Goal: Information Seeking & Learning: Learn about a topic

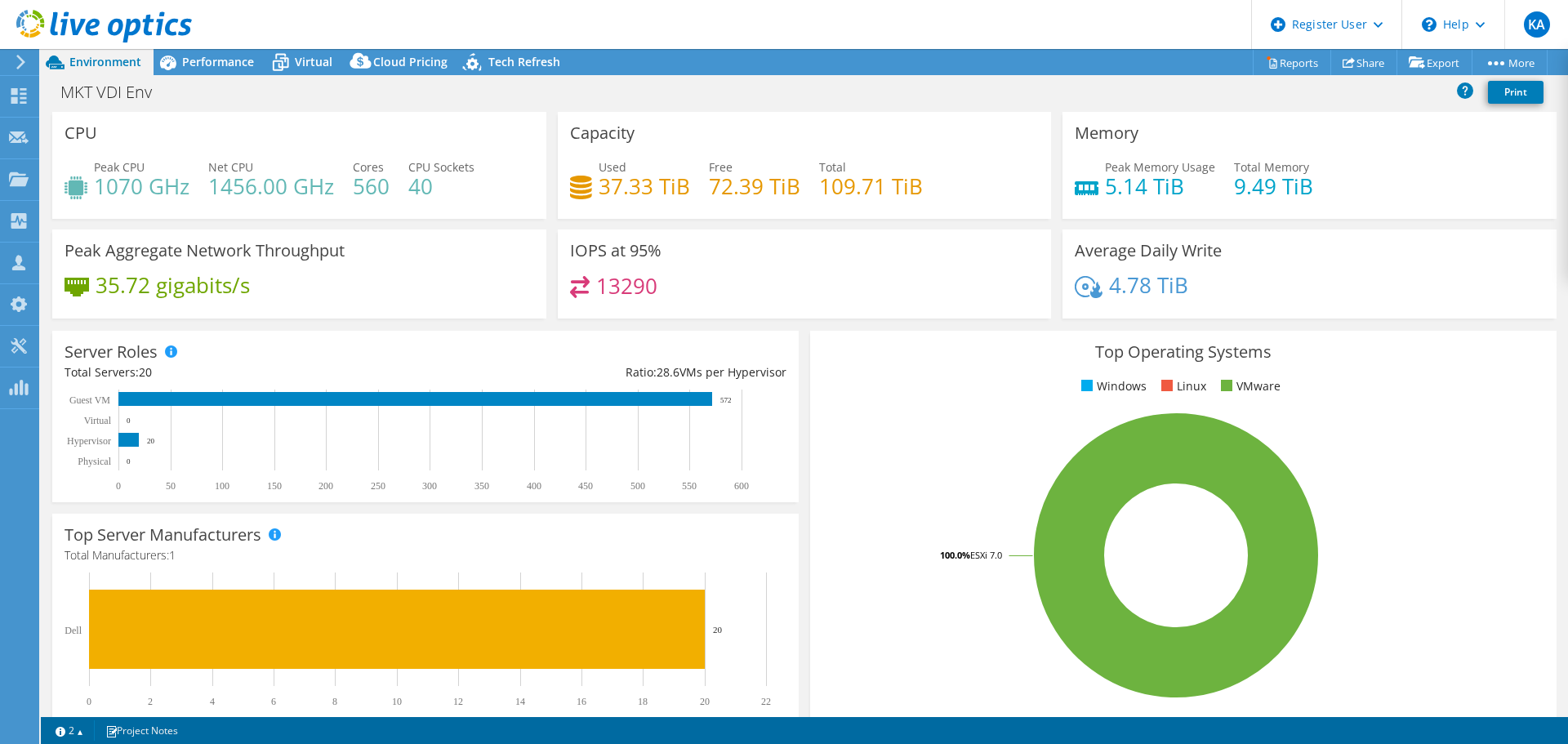
select select "EUFrankfurt"
select select "USD"
drag, startPoint x: 16, startPoint y: 92, endPoint x: 23, endPoint y: 86, distance: 9.2
click at [16, 92] on use at bounding box center [19, 96] width 16 height 16
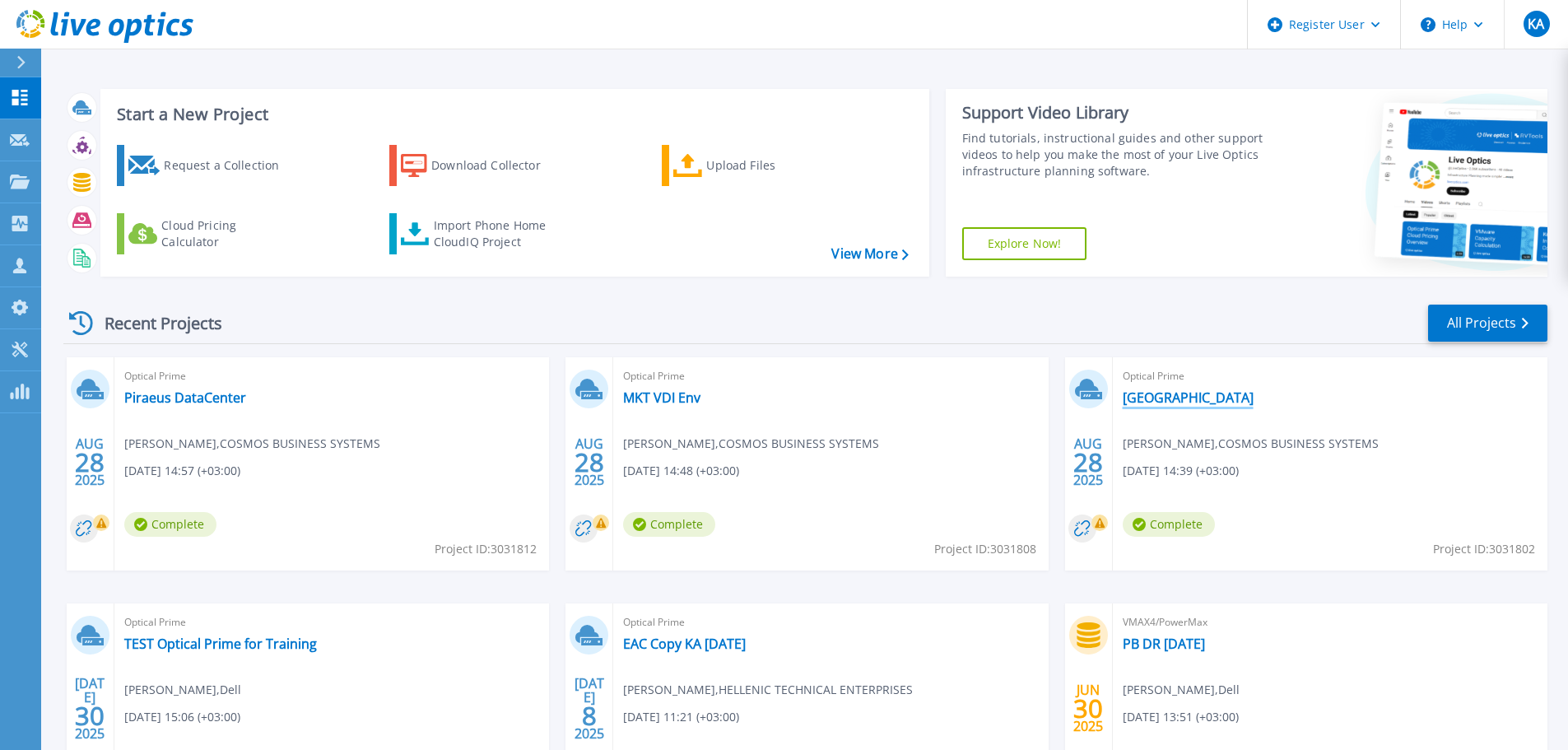
click at [828, 341] on link "[GEOGRAPHIC_DATA]" at bounding box center [1188, 397] width 131 height 17
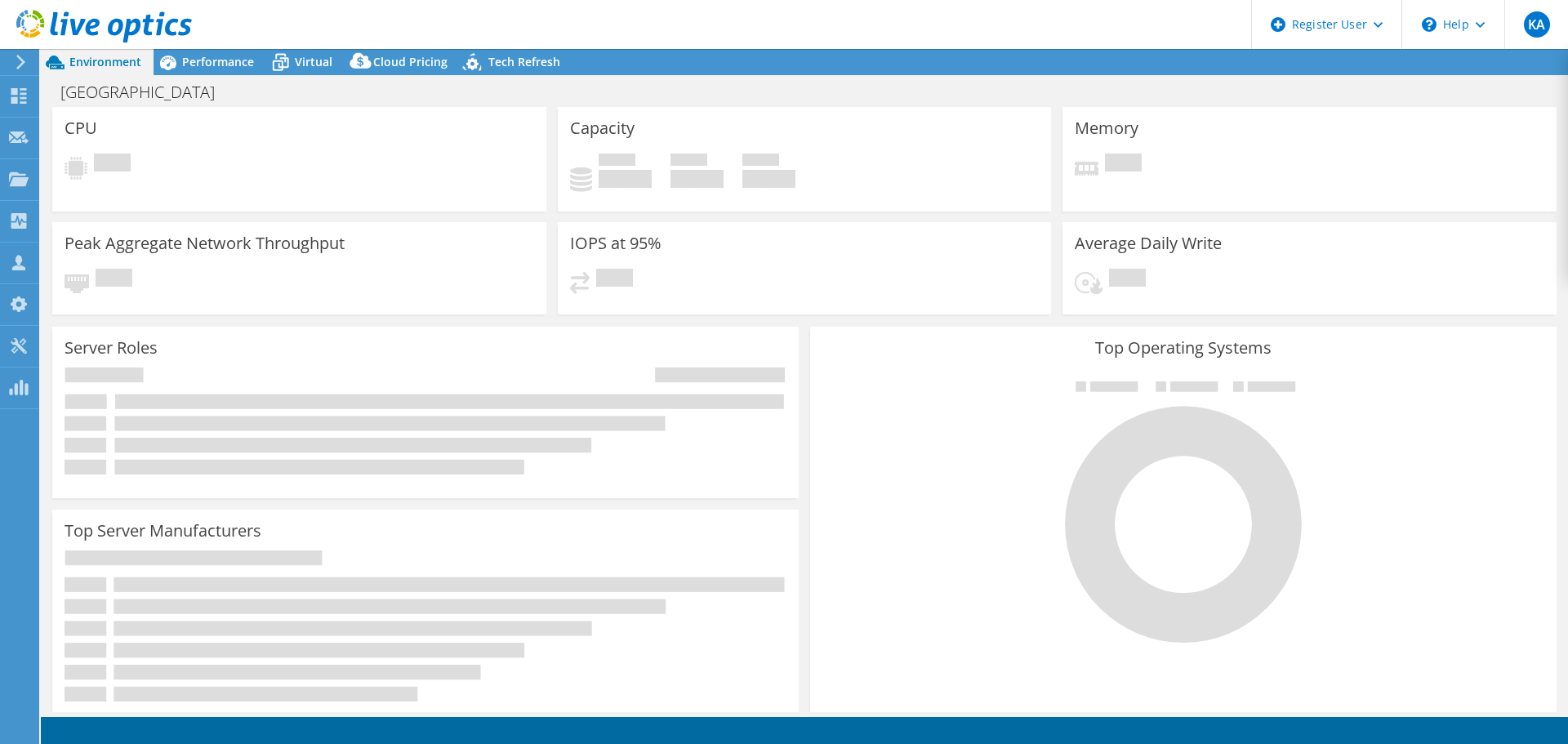
select select "EUFrankfurt"
select select "EUR"
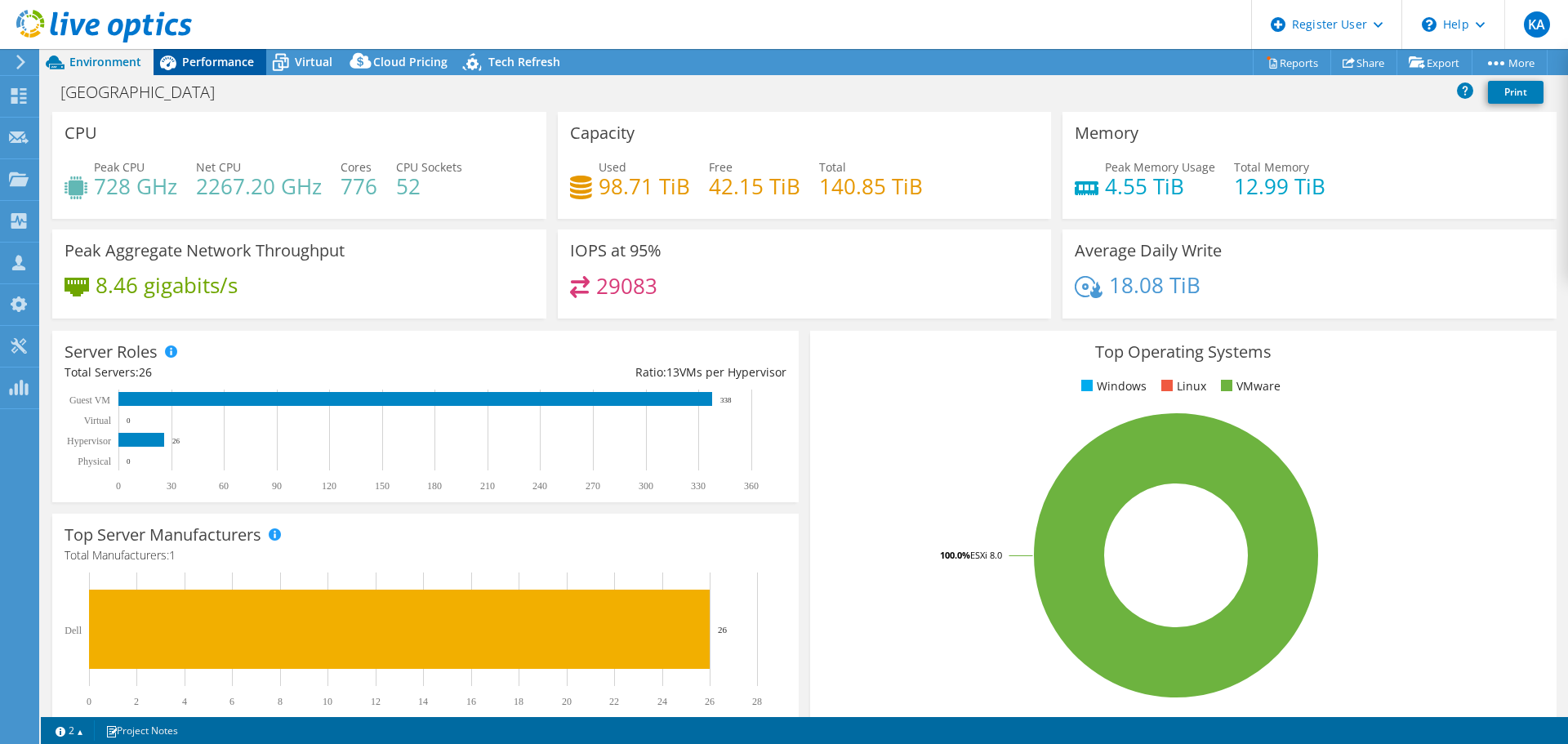
click at [185, 61] on span "Performance" at bounding box center [218, 61] width 72 height 16
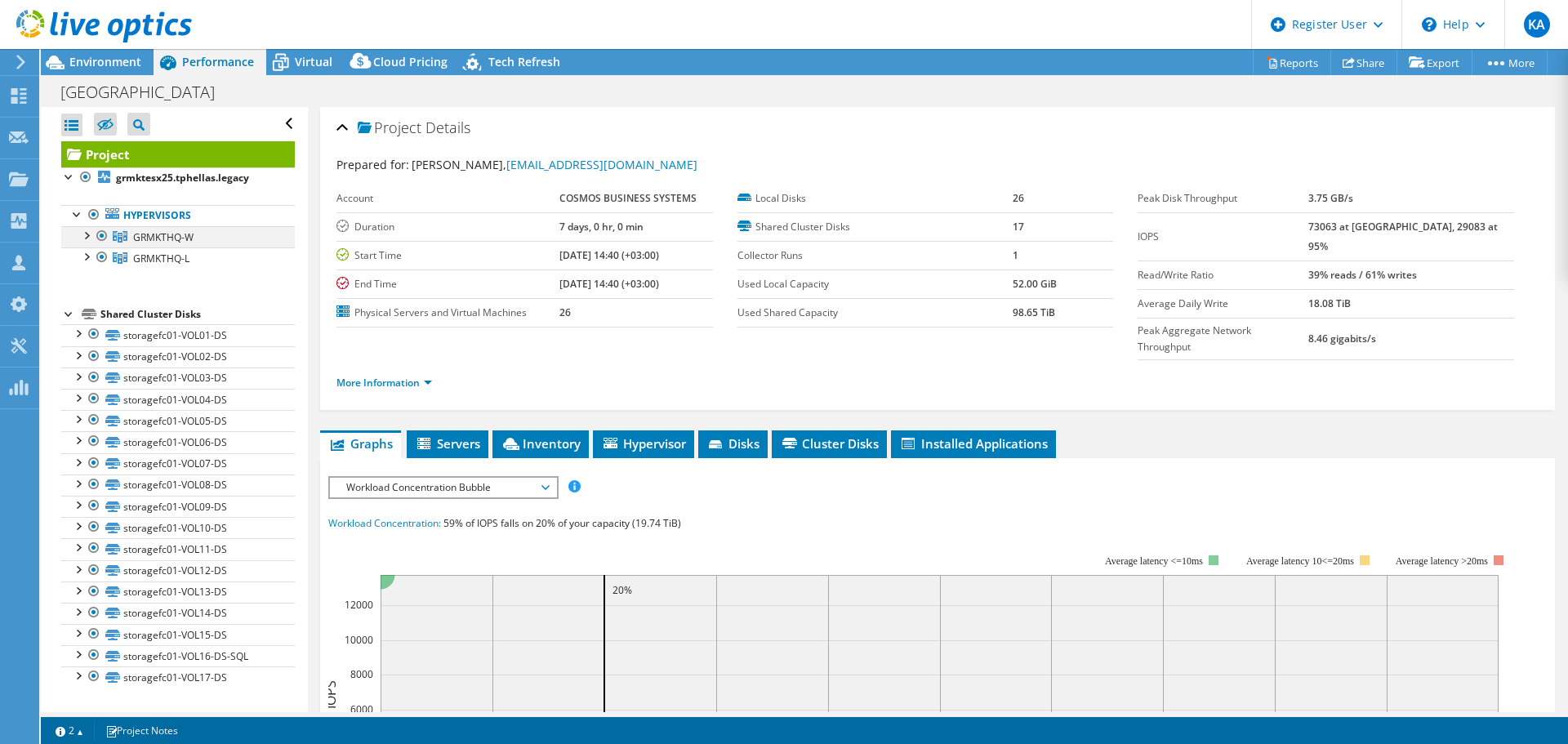
click at [87, 234] on div at bounding box center [86, 234] width 16 height 16
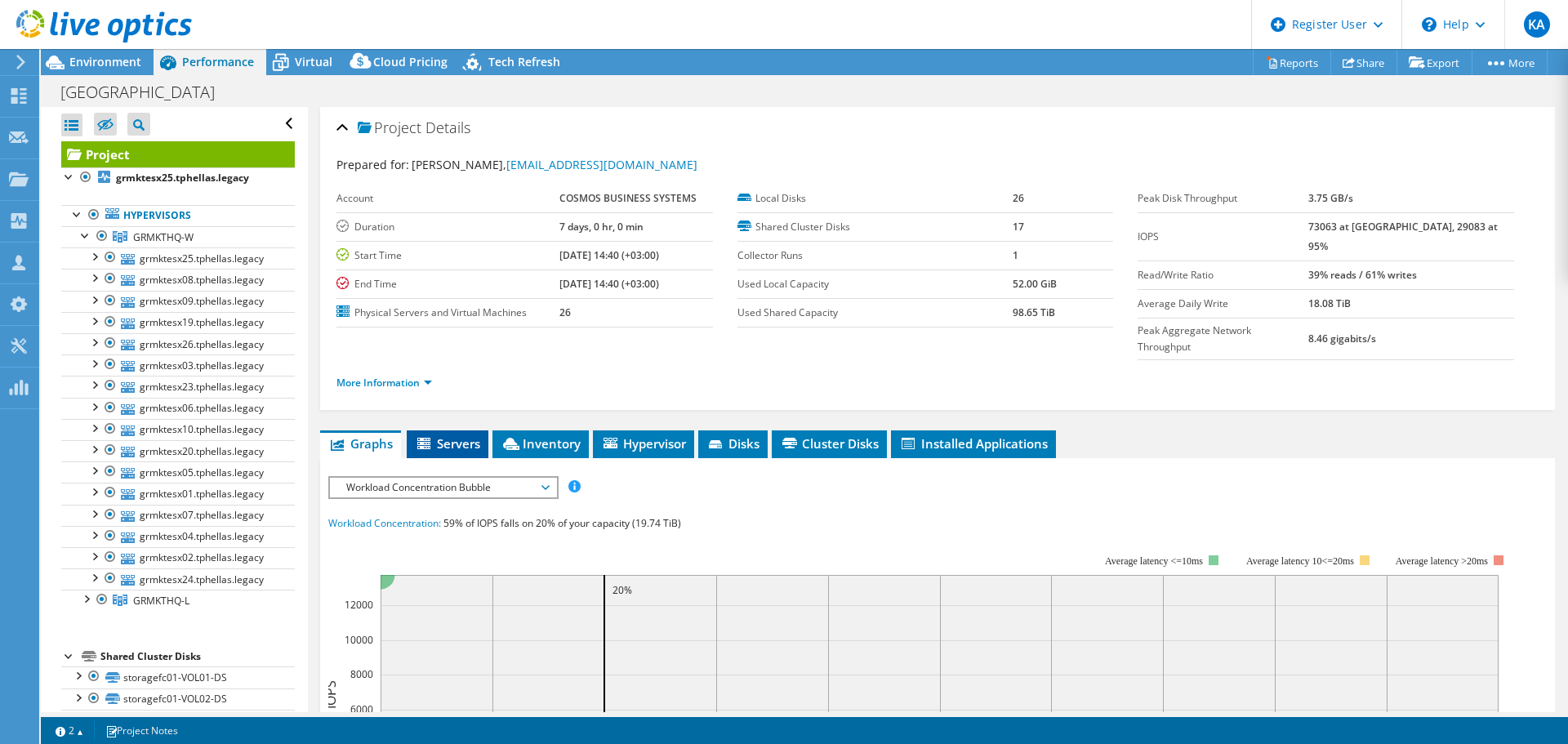
click at [462, 435] on span "Servers" at bounding box center [448, 443] width 66 height 16
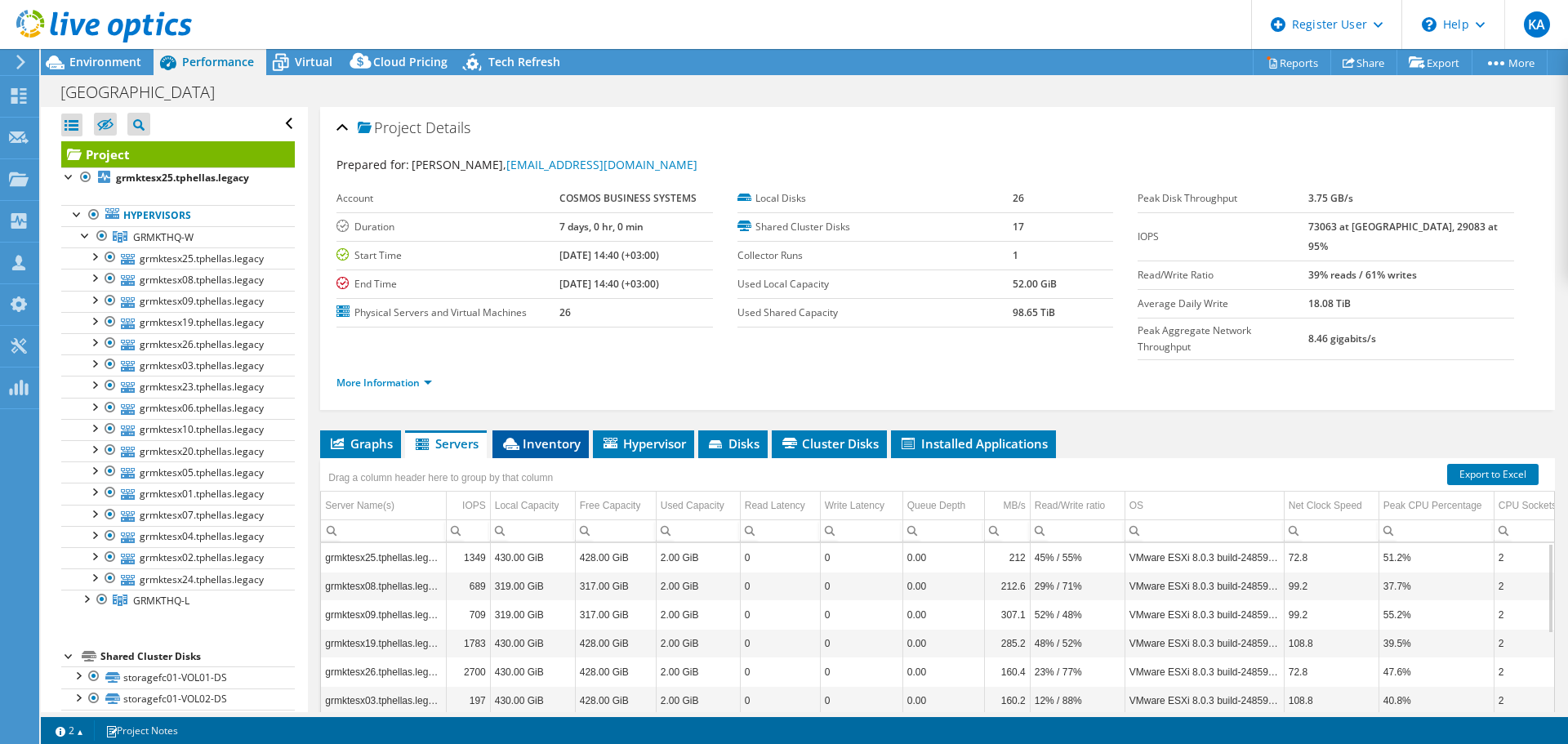
click at [542, 435] on span "Inventory" at bounding box center [541, 443] width 80 height 16
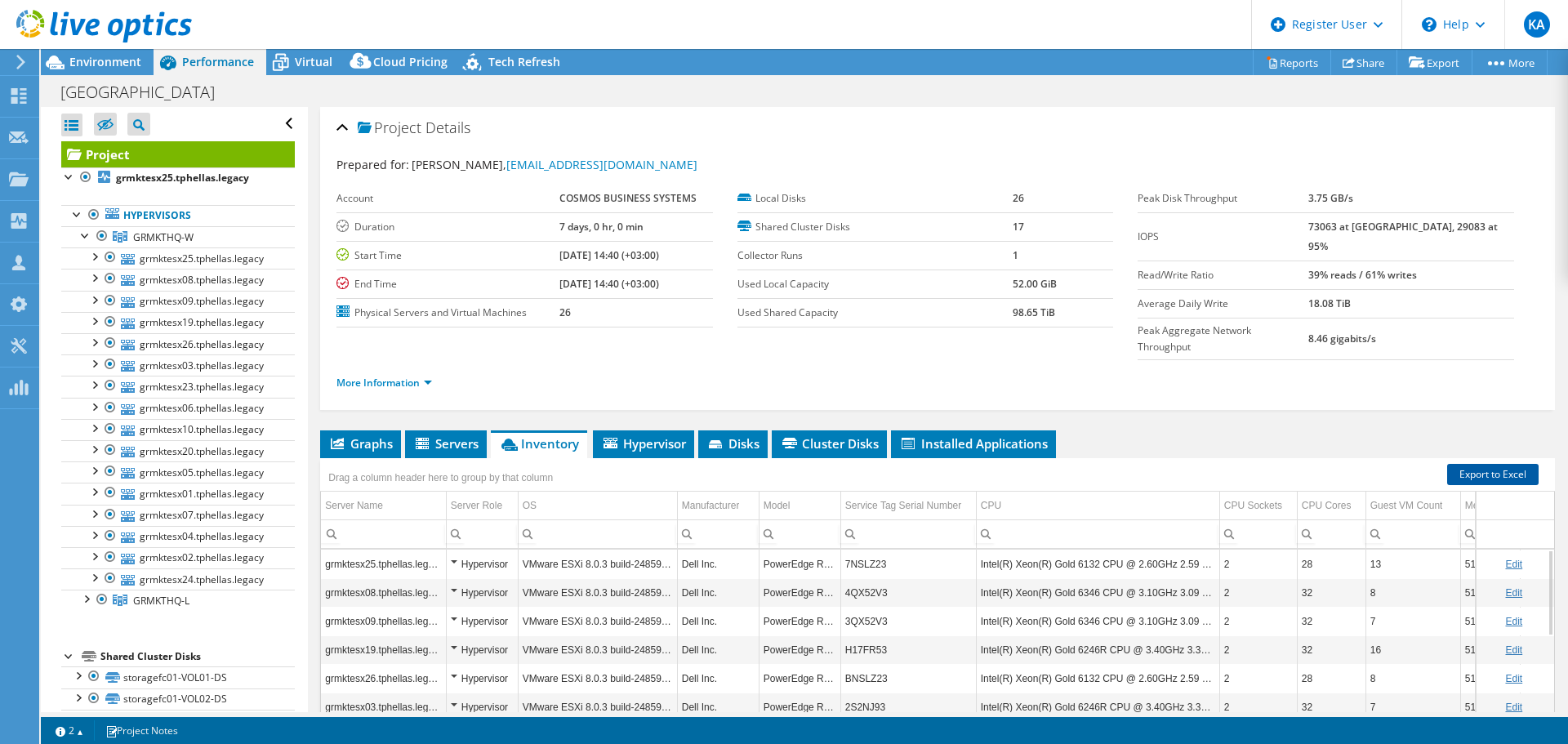
click at [1466, 464] on link "Export to Excel" at bounding box center [1493, 474] width 92 height 21
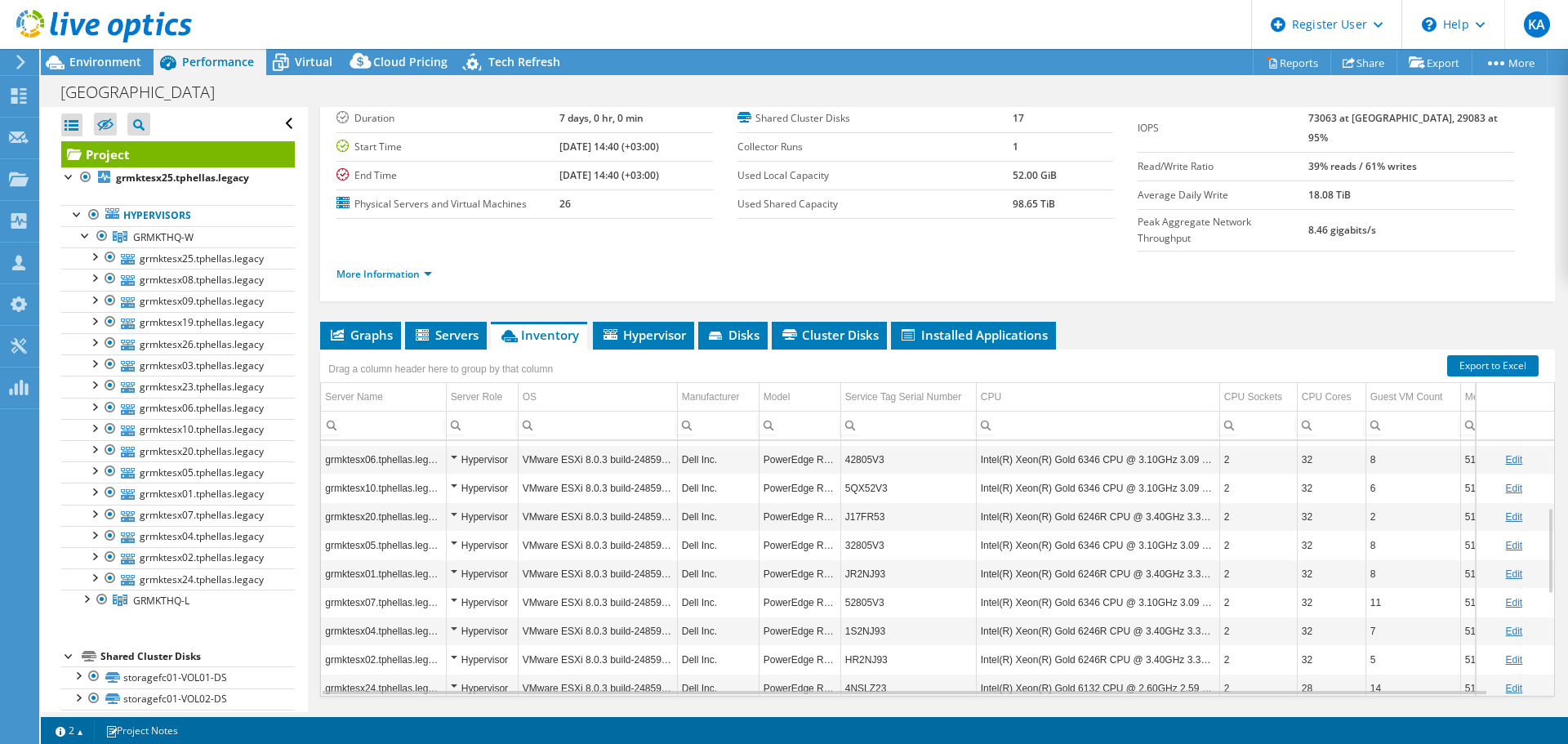
scroll to position [122, 0]
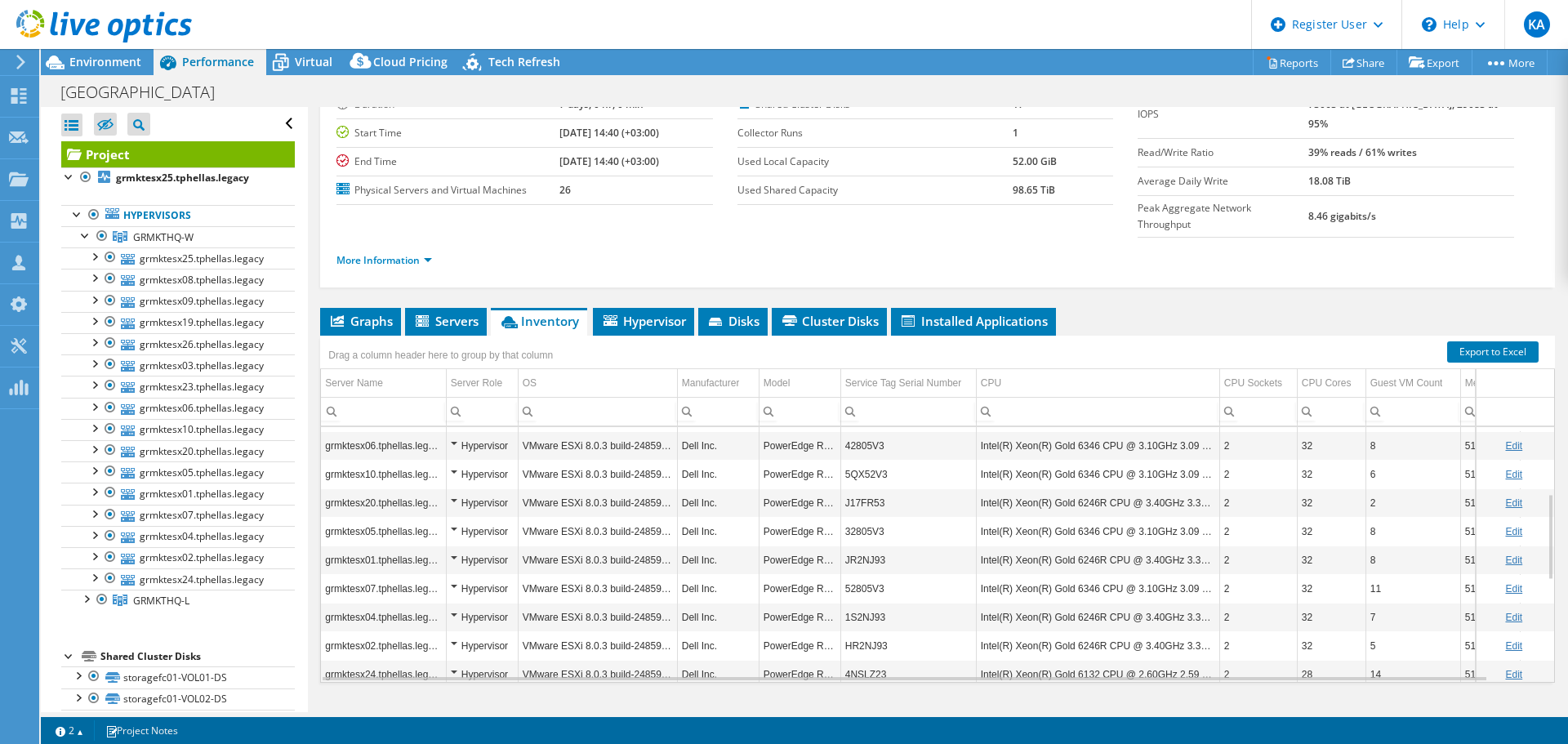
click at [742, 649] on div "grmktesx25.tphellas.legacy Hypervisor VMware ESXi 8.0.3 build-24859861 Dell Inc…" at bounding box center [938, 554] width 1234 height 256
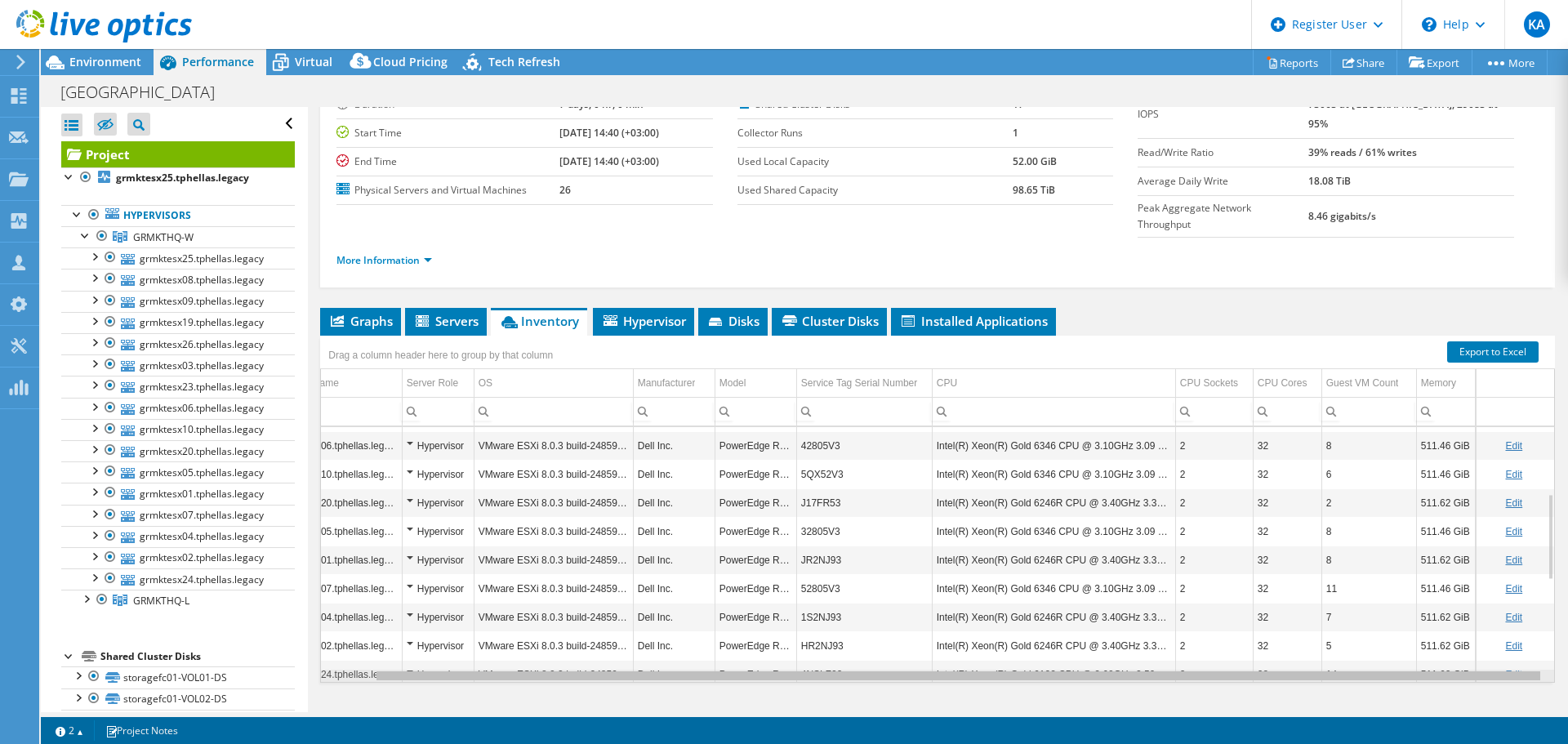
drag, startPoint x: 1111, startPoint y: 641, endPoint x: 1386, endPoint y: 639, distance: 275.0
click at [1386, 639] on body "KA Dell User Konstantinos Aggelakopoulos Konstantinos.Aggelakopoulos@dell.com D…" at bounding box center [784, 372] width 1568 height 744
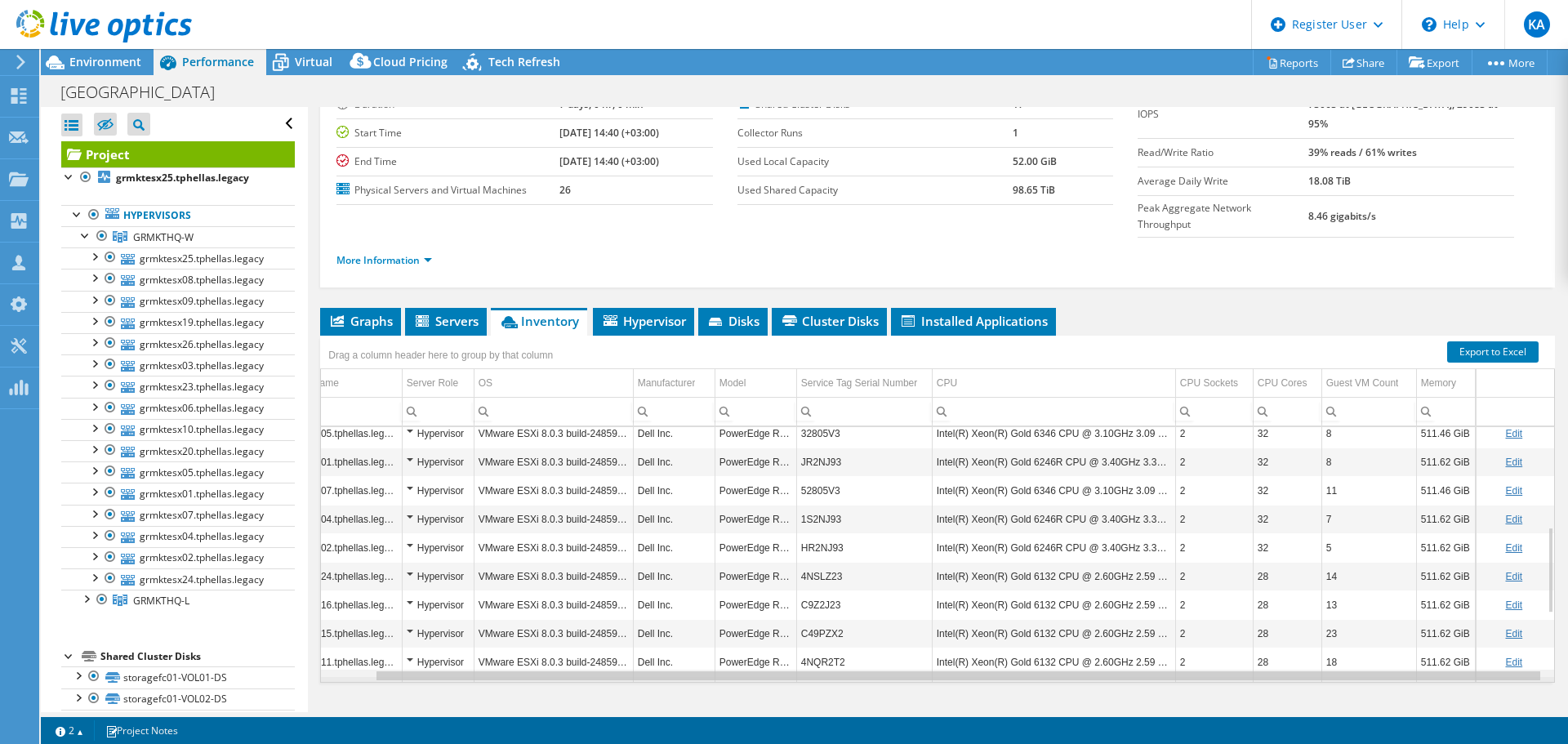
click at [1125, 671] on div "Data grid" at bounding box center [958, 675] width 1164 height 9
drag, startPoint x: 1125, startPoint y: 645, endPoint x: 1414, endPoint y: 671, distance: 290.2
click at [1414, 671] on body "KA Dell User Konstantinos Aggelakopoulos Konstantinos.Aggelakopoulos@dell.com D…" at bounding box center [784, 372] width 1568 height 744
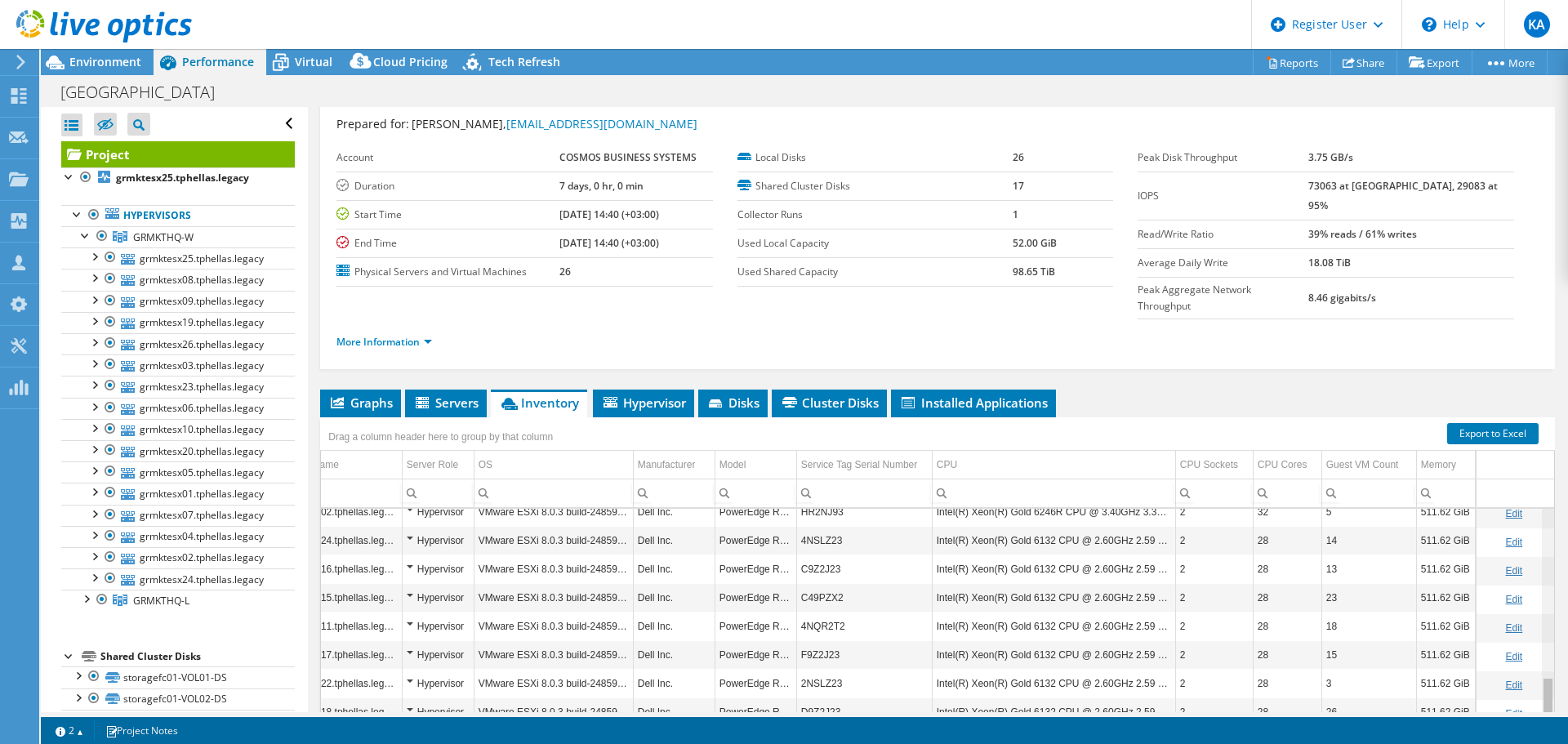
scroll to position [496, 57]
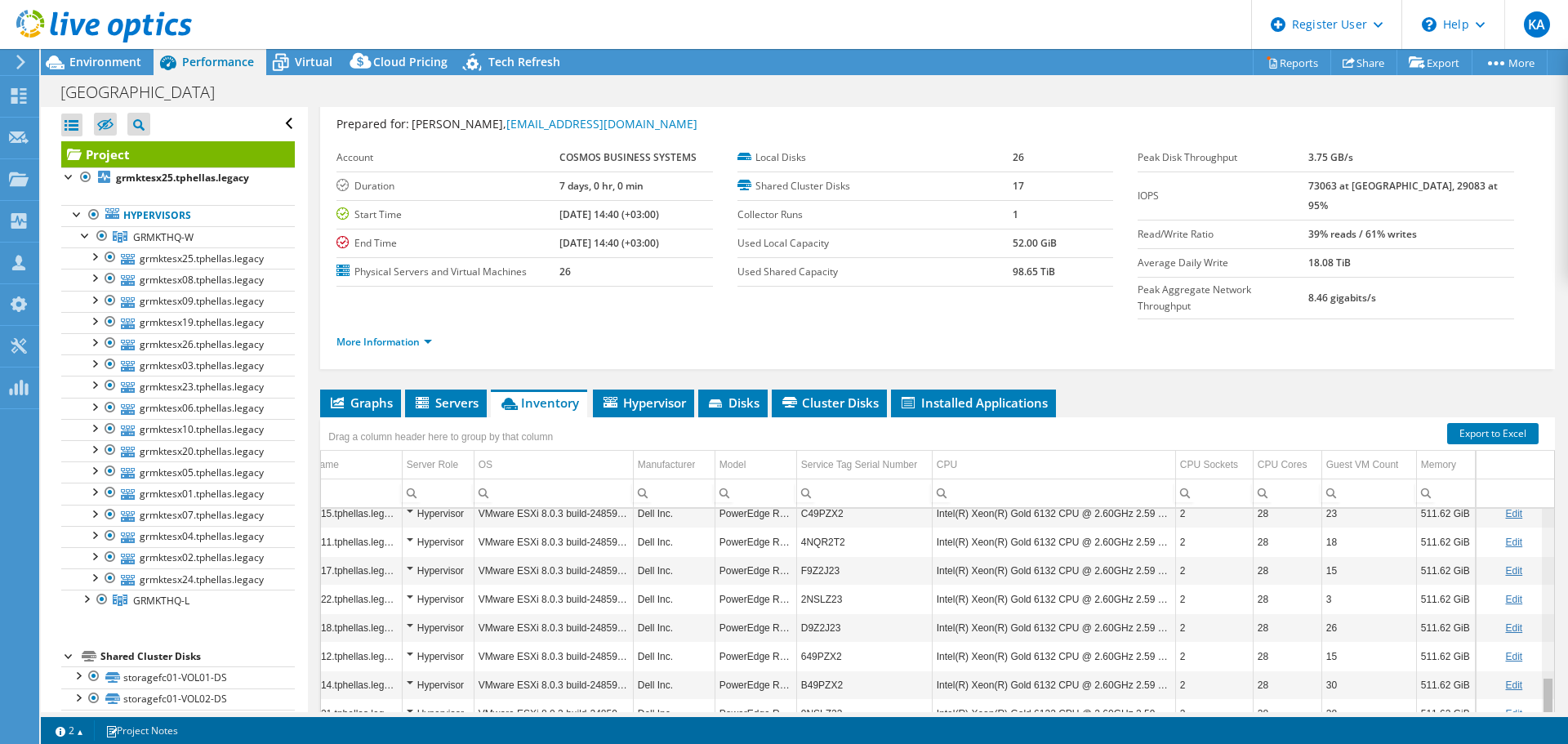
drag, startPoint x: 1538, startPoint y: 574, endPoint x: 1534, endPoint y: 668, distance: 94.1
click at [1534, 668] on body "KA Dell User Konstantinos Aggelakopoulos Konstantinos.Aggelakopoulos@dell.com D…" at bounding box center [784, 372] width 1568 height 744
click at [83, 66] on span "Environment" at bounding box center [106, 61] width 72 height 16
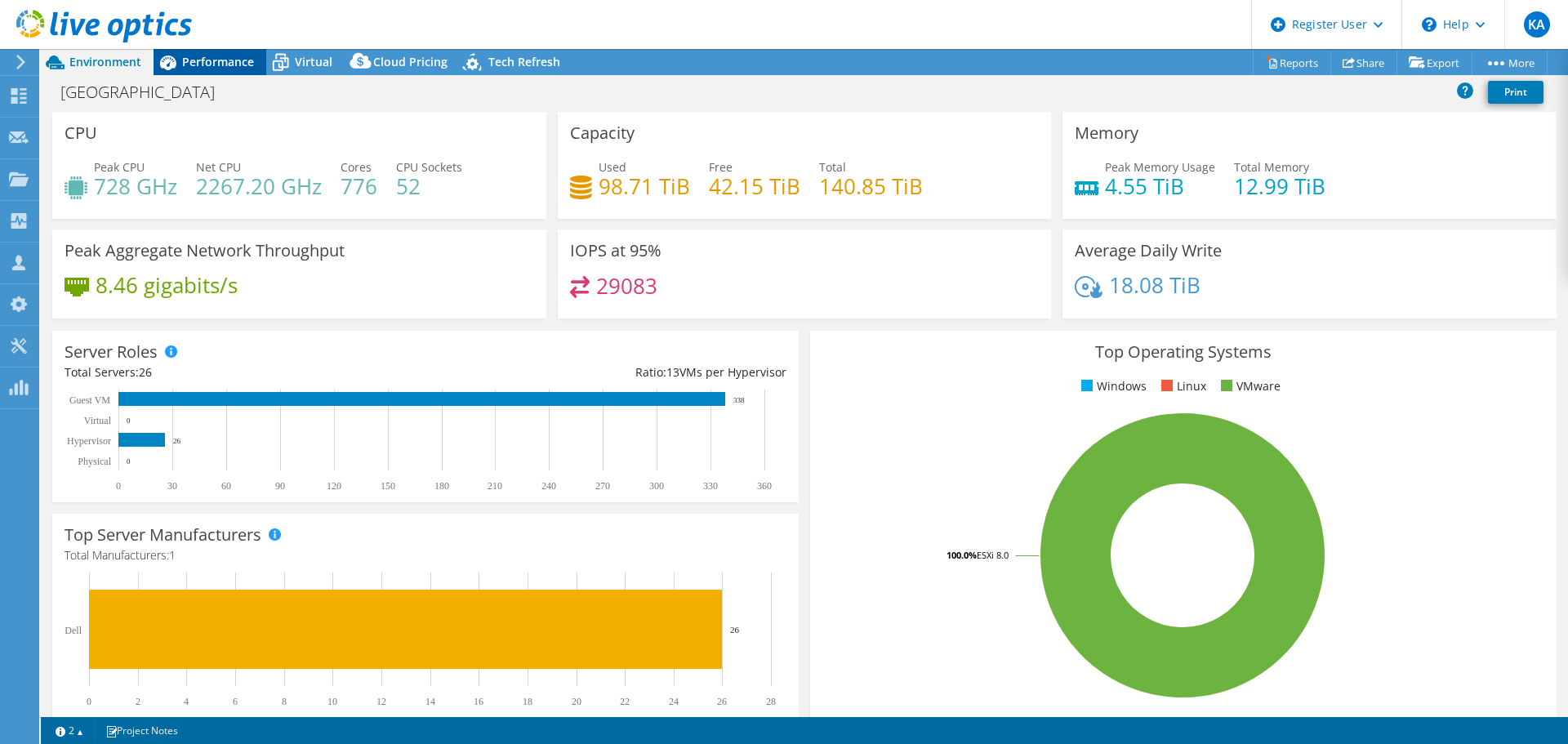
click at [206, 57] on span "Performance" at bounding box center [218, 61] width 72 height 16
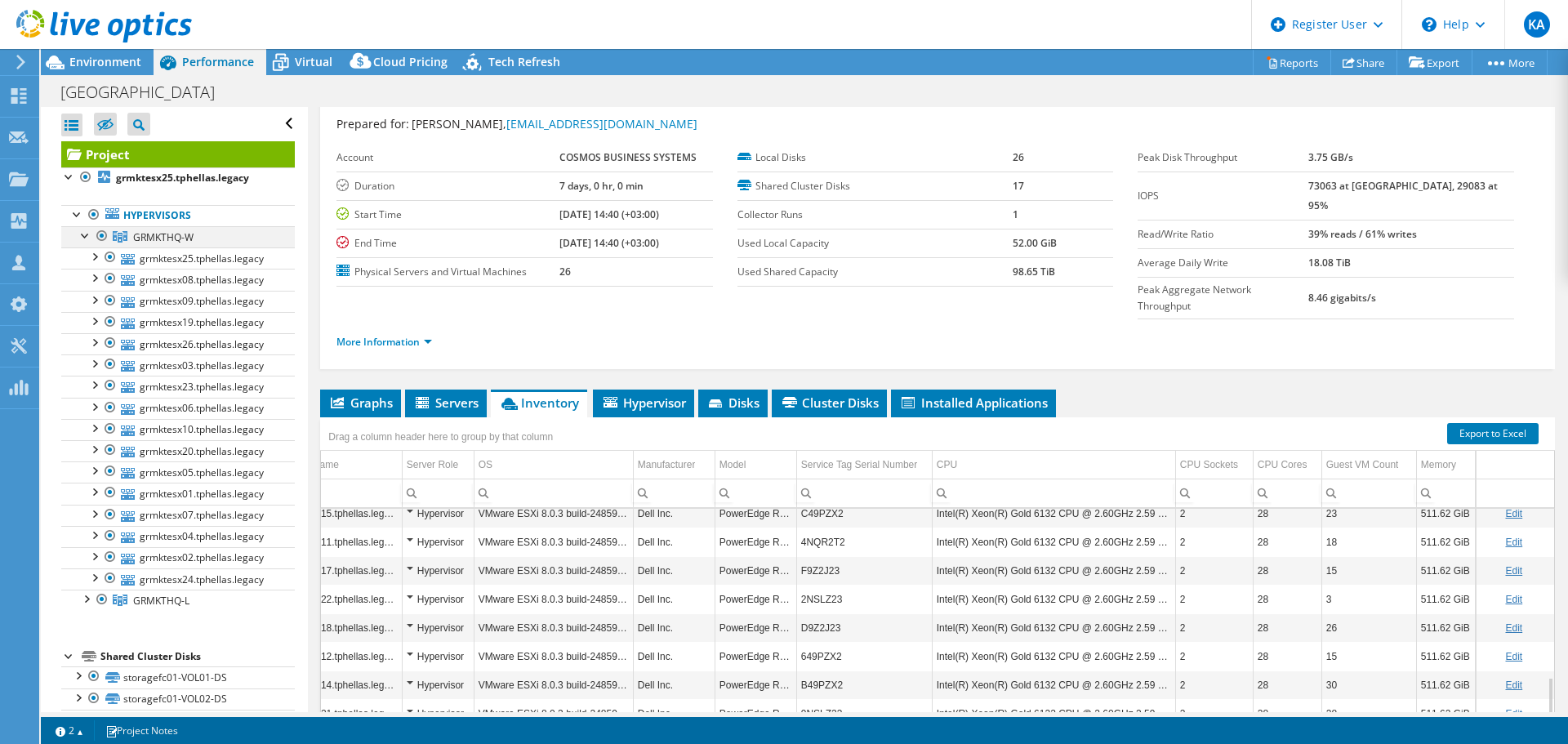
click at [83, 236] on div at bounding box center [86, 234] width 16 height 16
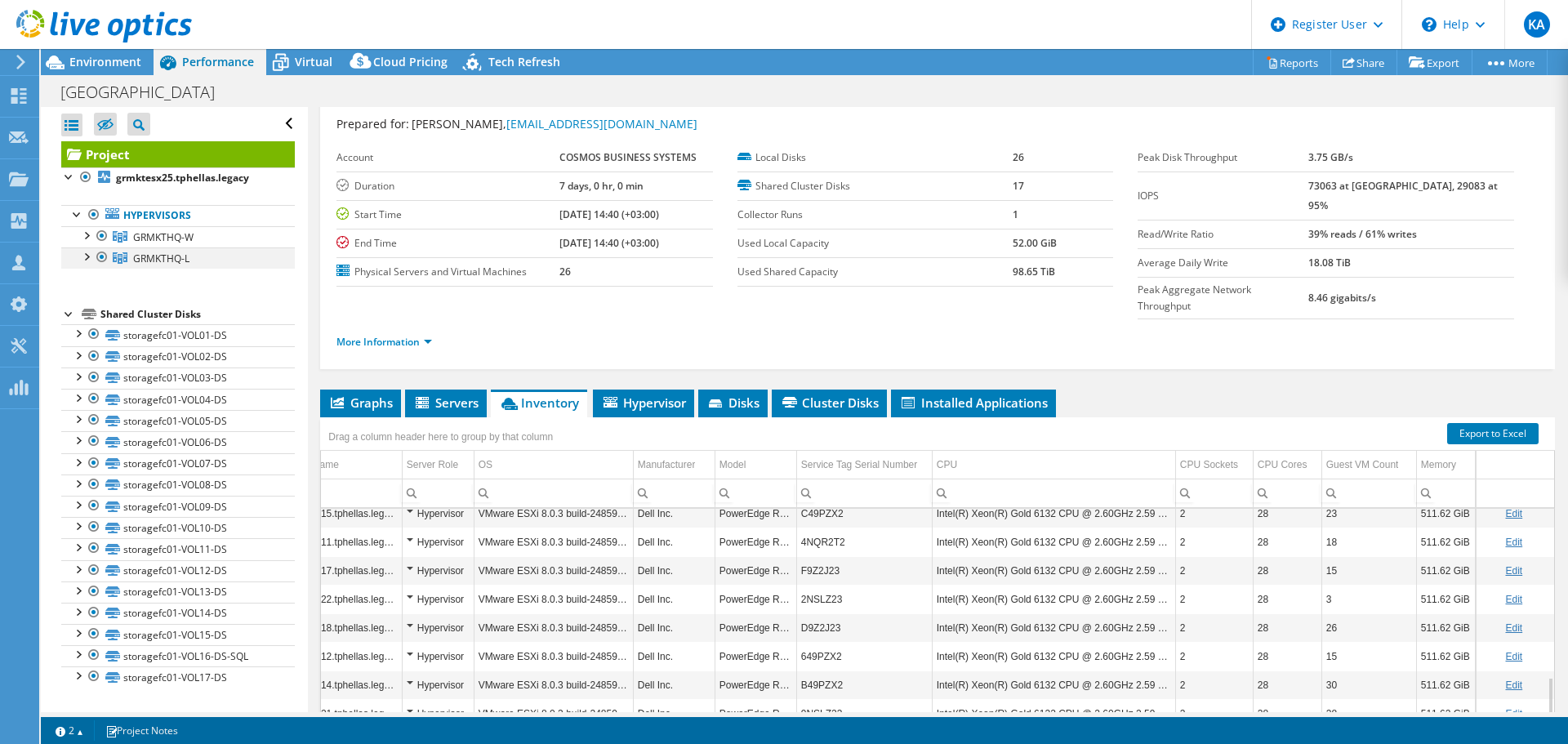
click at [102, 260] on div at bounding box center [102, 257] width 16 height 20
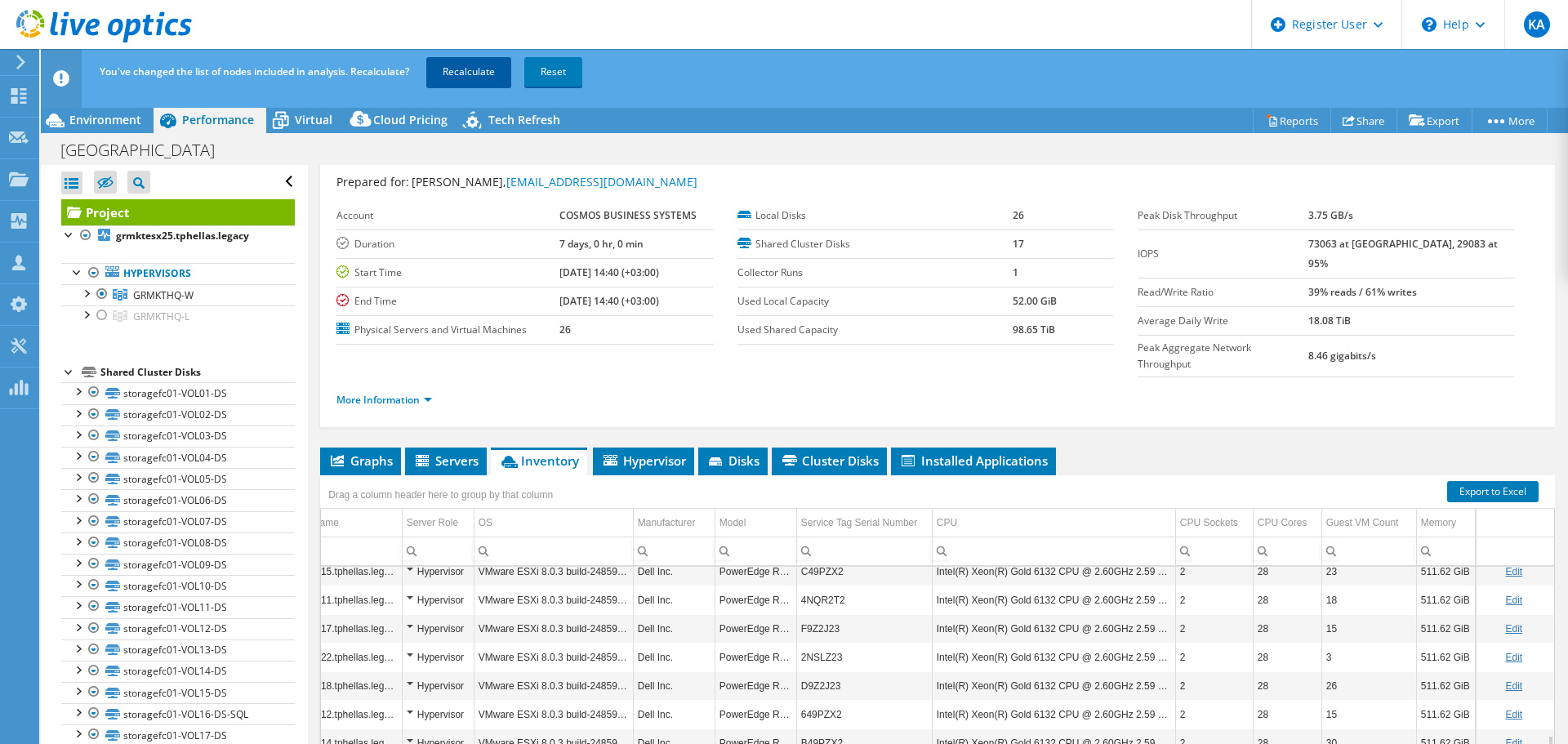
click at [457, 75] on link "Recalculate" at bounding box center [469, 72] width 85 height 29
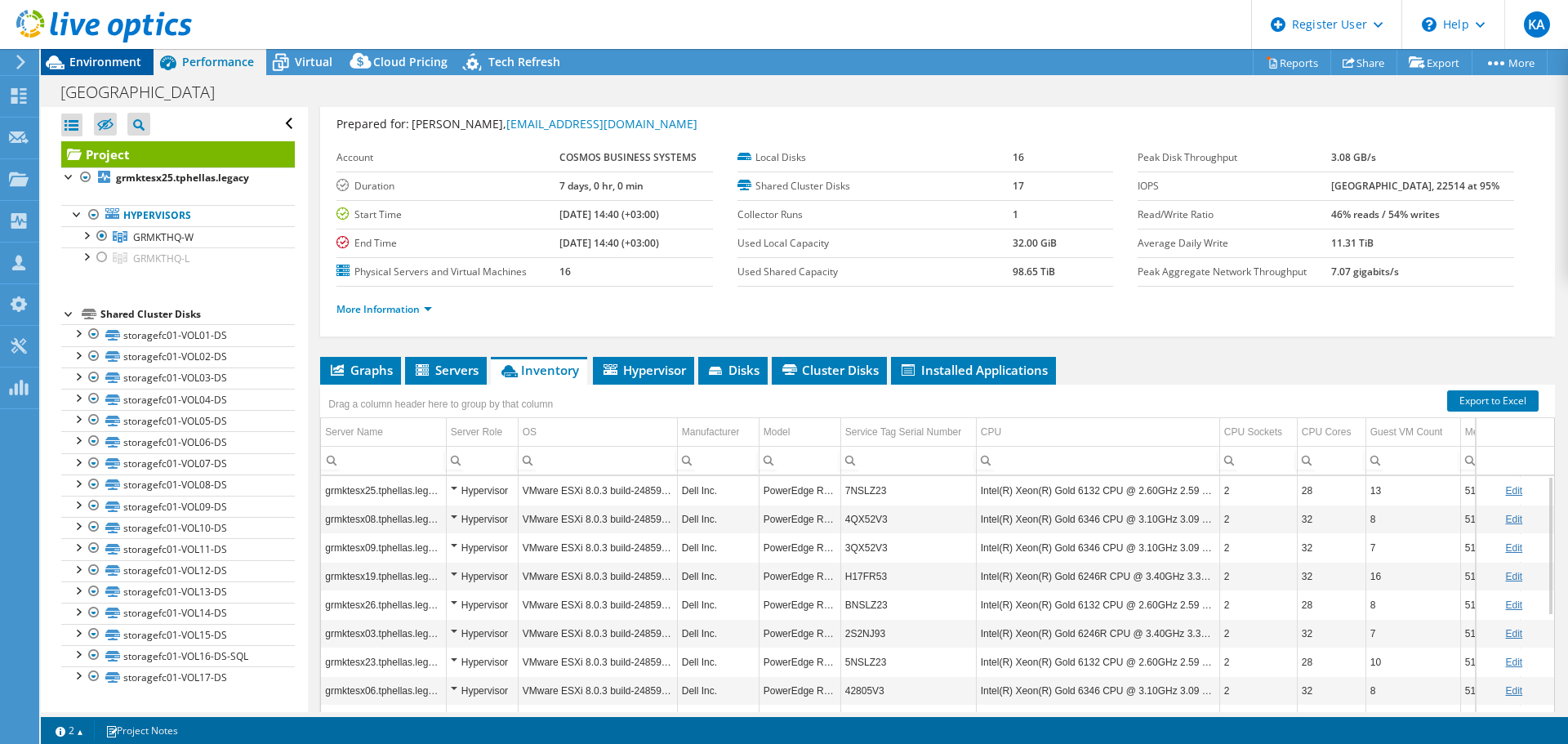
click at [120, 64] on span "Environment" at bounding box center [106, 61] width 72 height 16
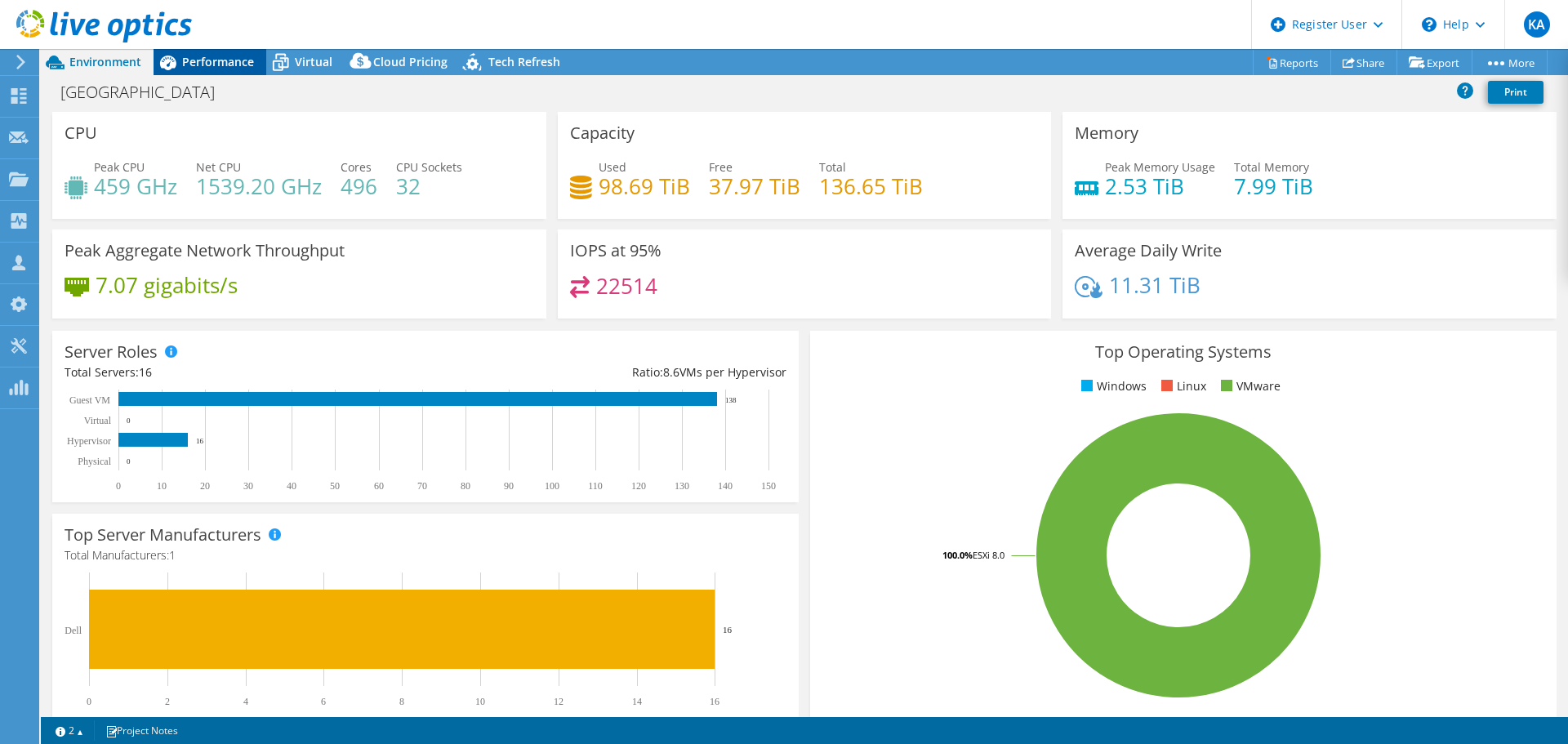
click at [217, 63] on span "Performance" at bounding box center [218, 61] width 72 height 16
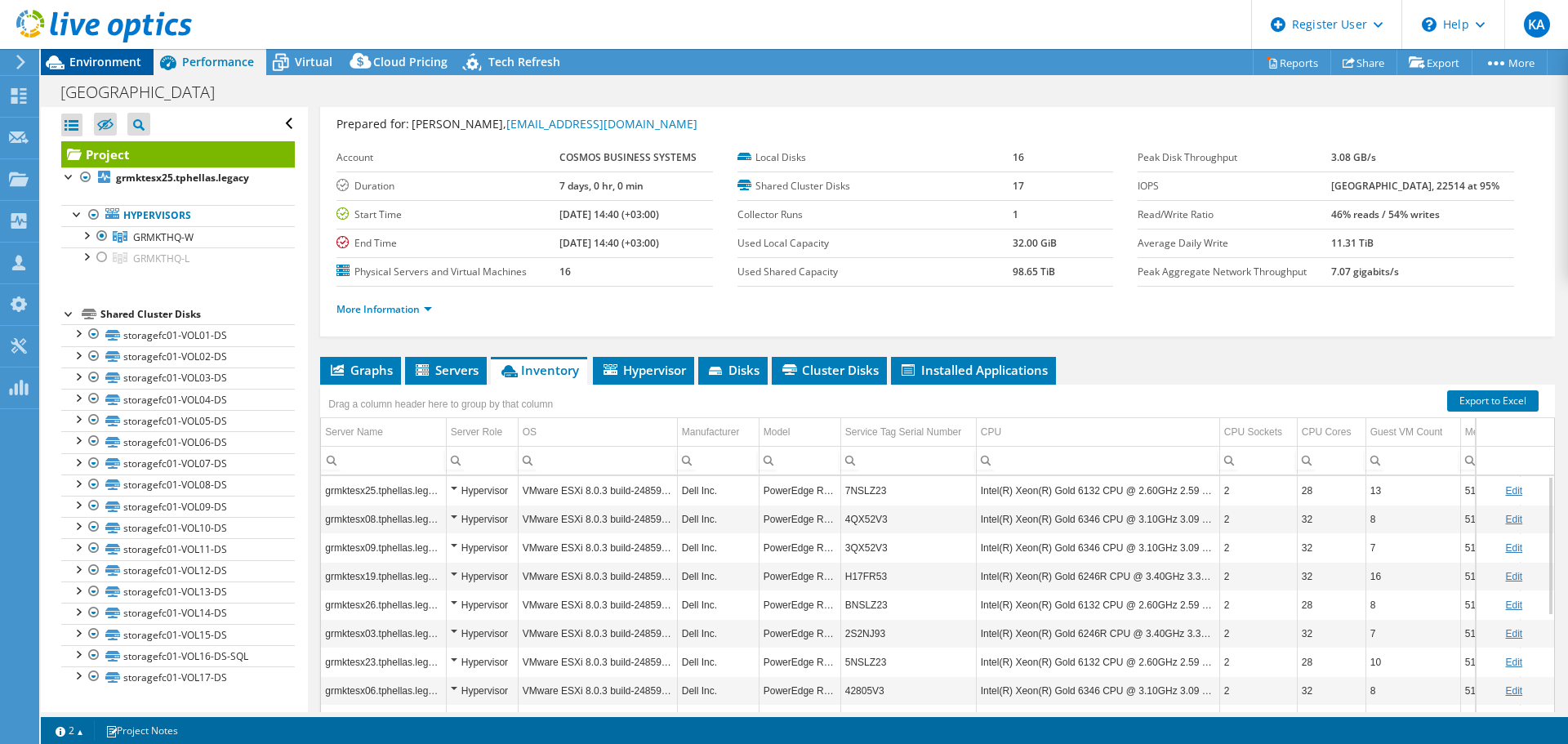
click at [91, 68] on span "Environment" at bounding box center [106, 61] width 72 height 16
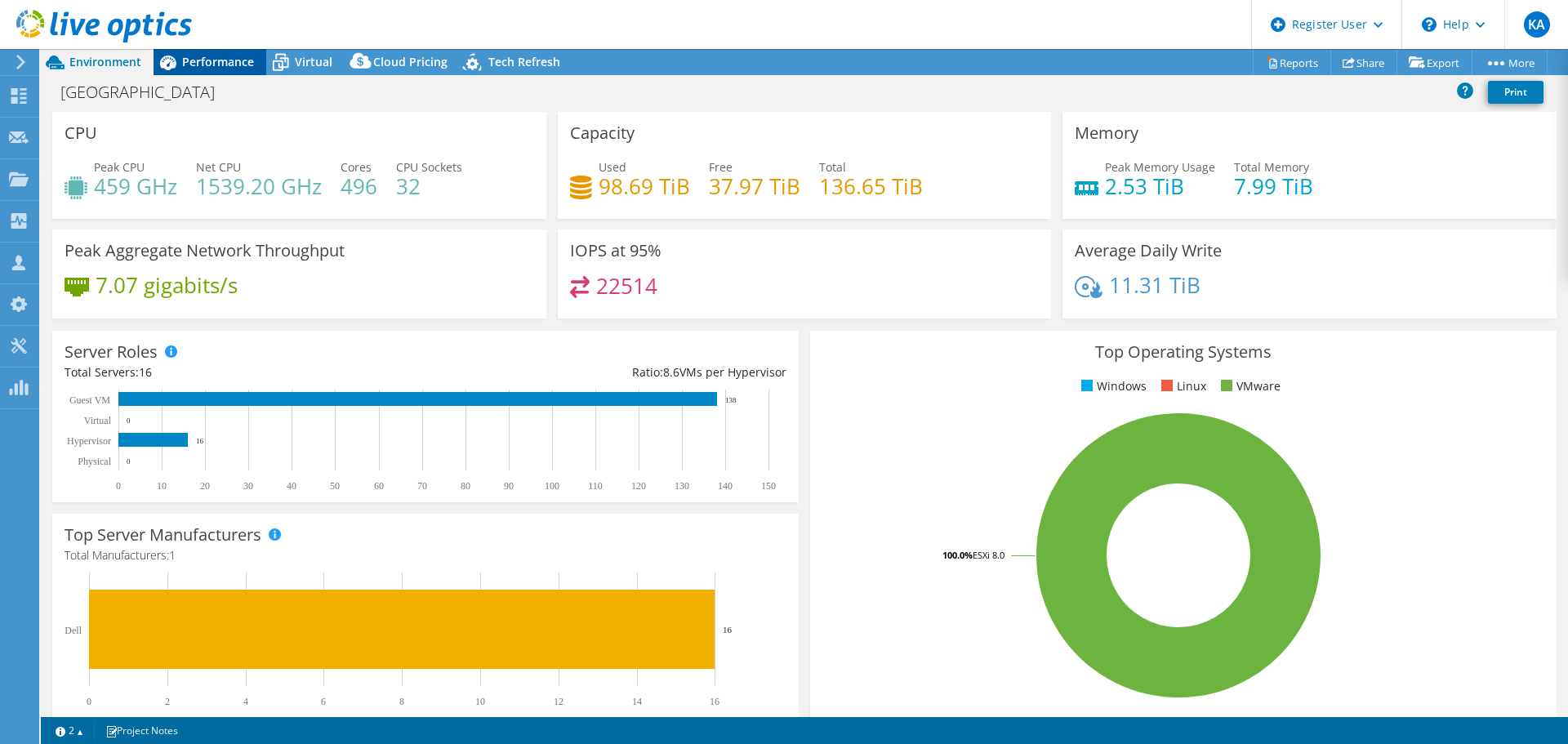
click at [222, 70] on div "Performance" at bounding box center [209, 62] width 112 height 26
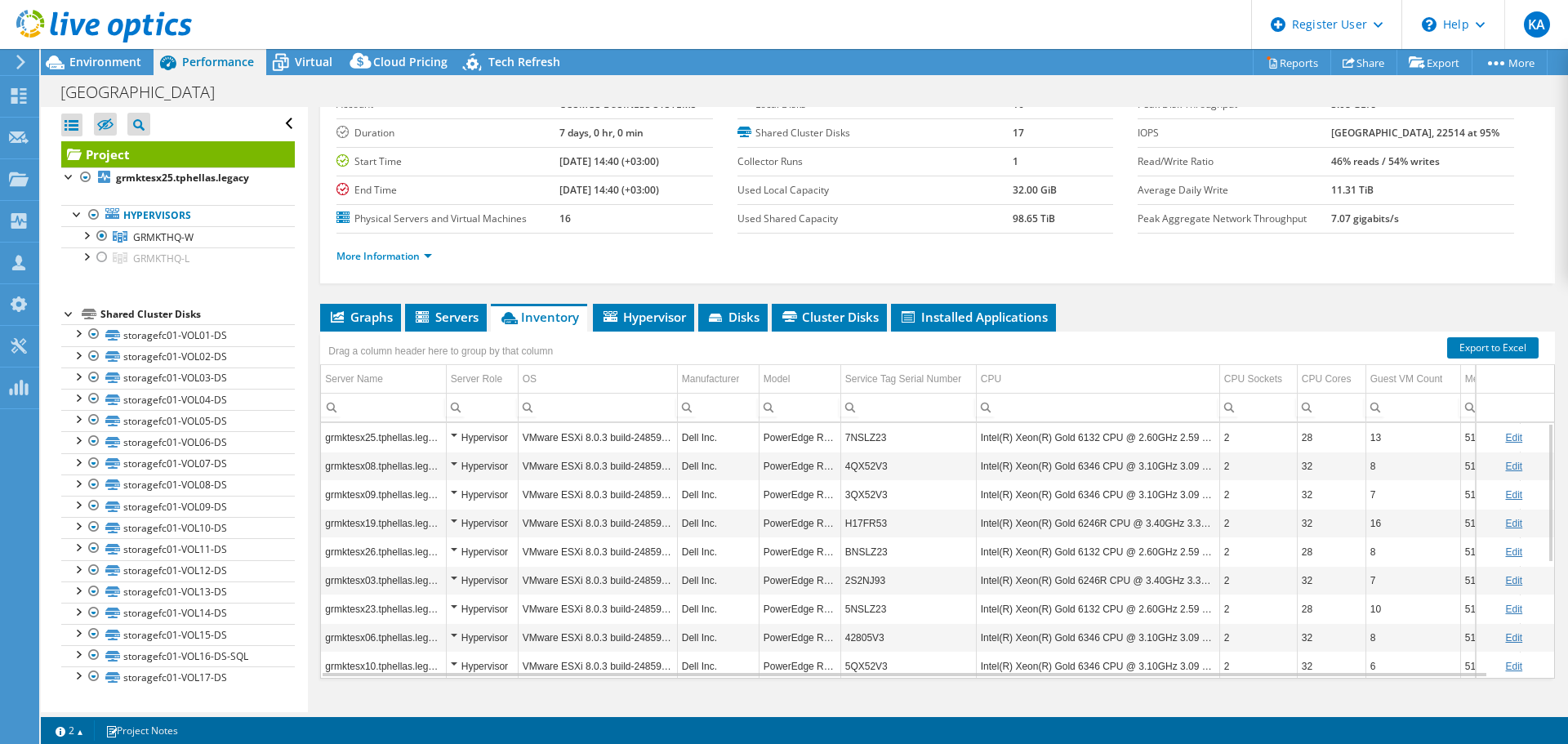
scroll to position [122, 0]
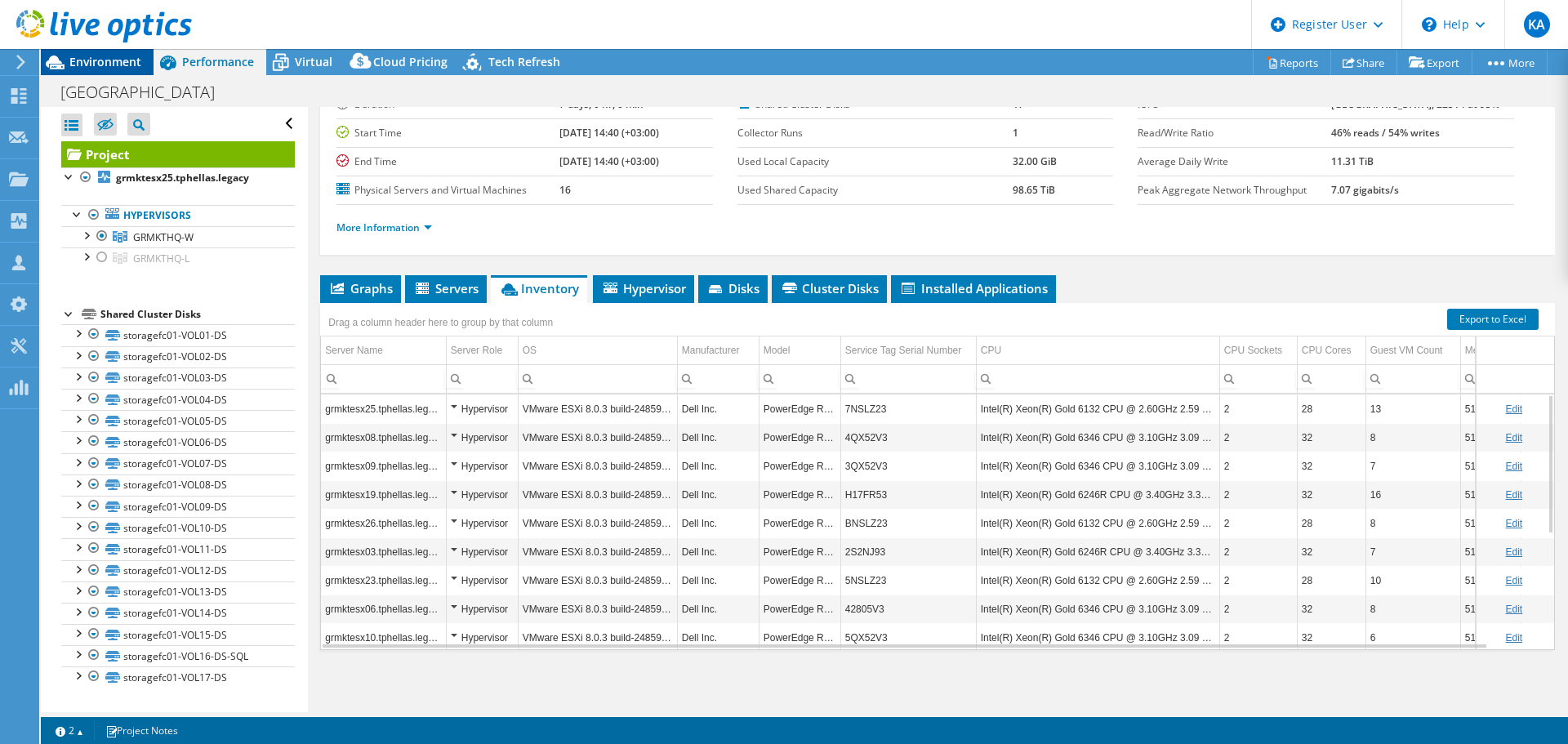
click at [108, 62] on span "Environment" at bounding box center [106, 61] width 72 height 16
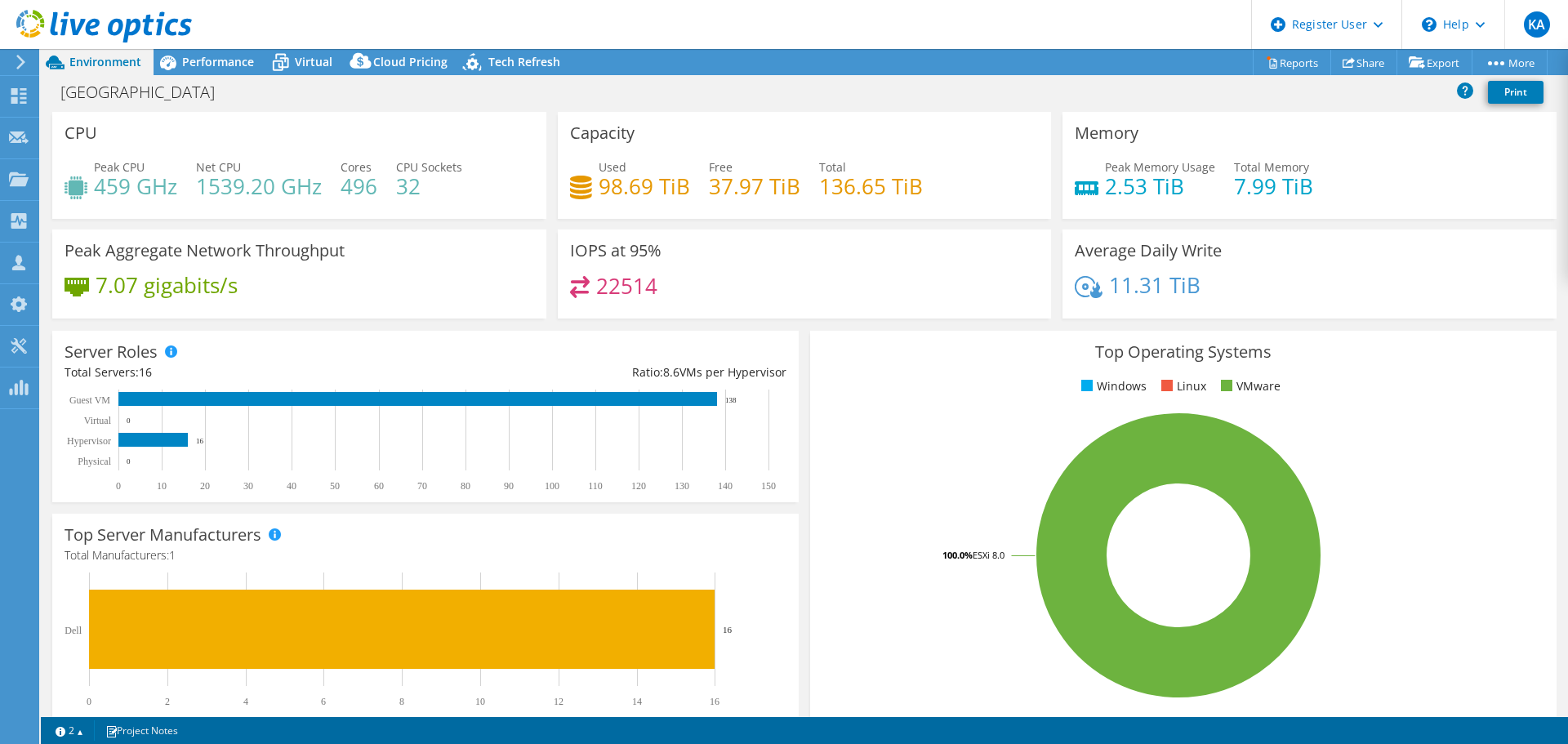
click at [885, 415] on rect at bounding box center [1179, 555] width 713 height 286
click at [237, 62] on span "Performance" at bounding box center [218, 61] width 72 height 16
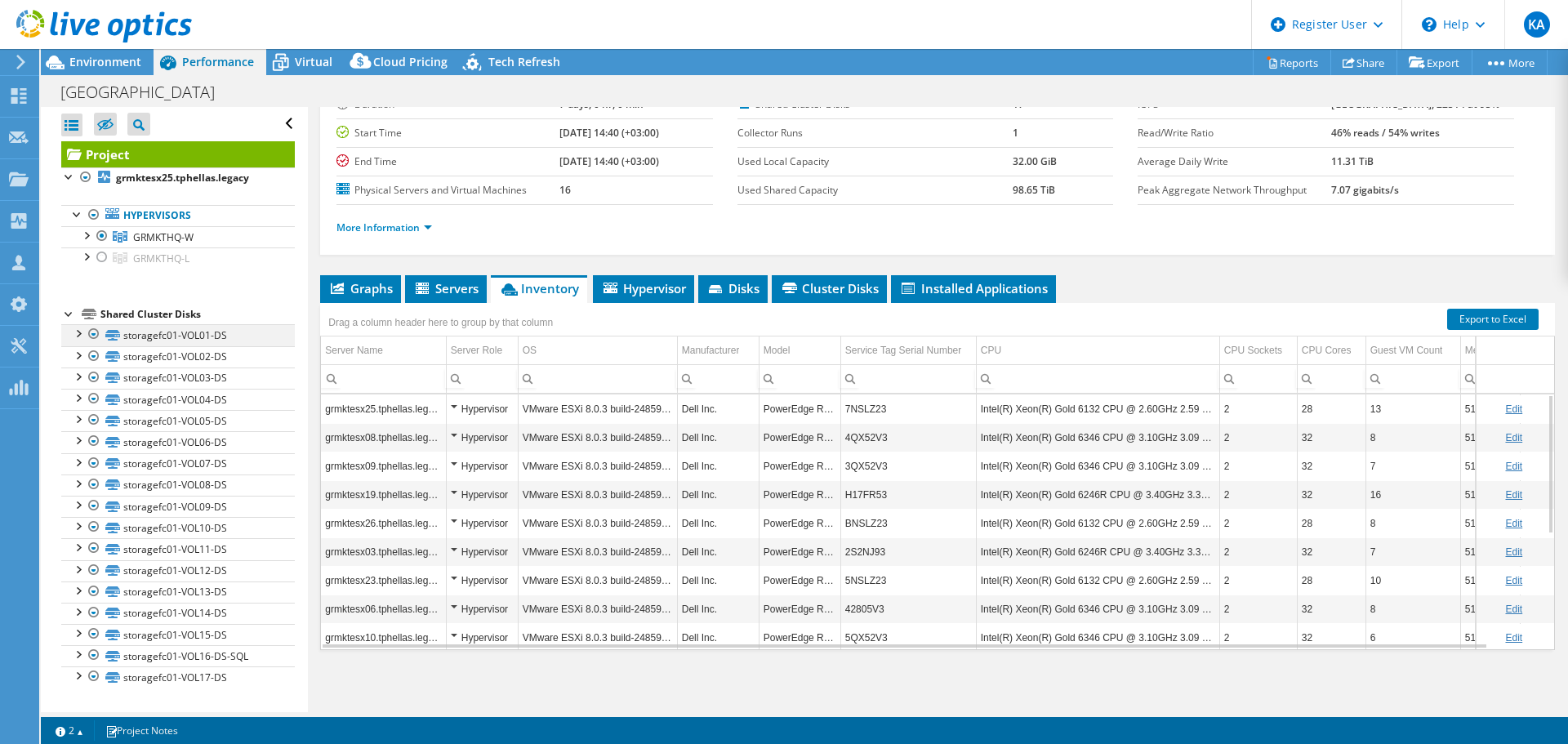
click at [77, 334] on div at bounding box center [78, 333] width 16 height 16
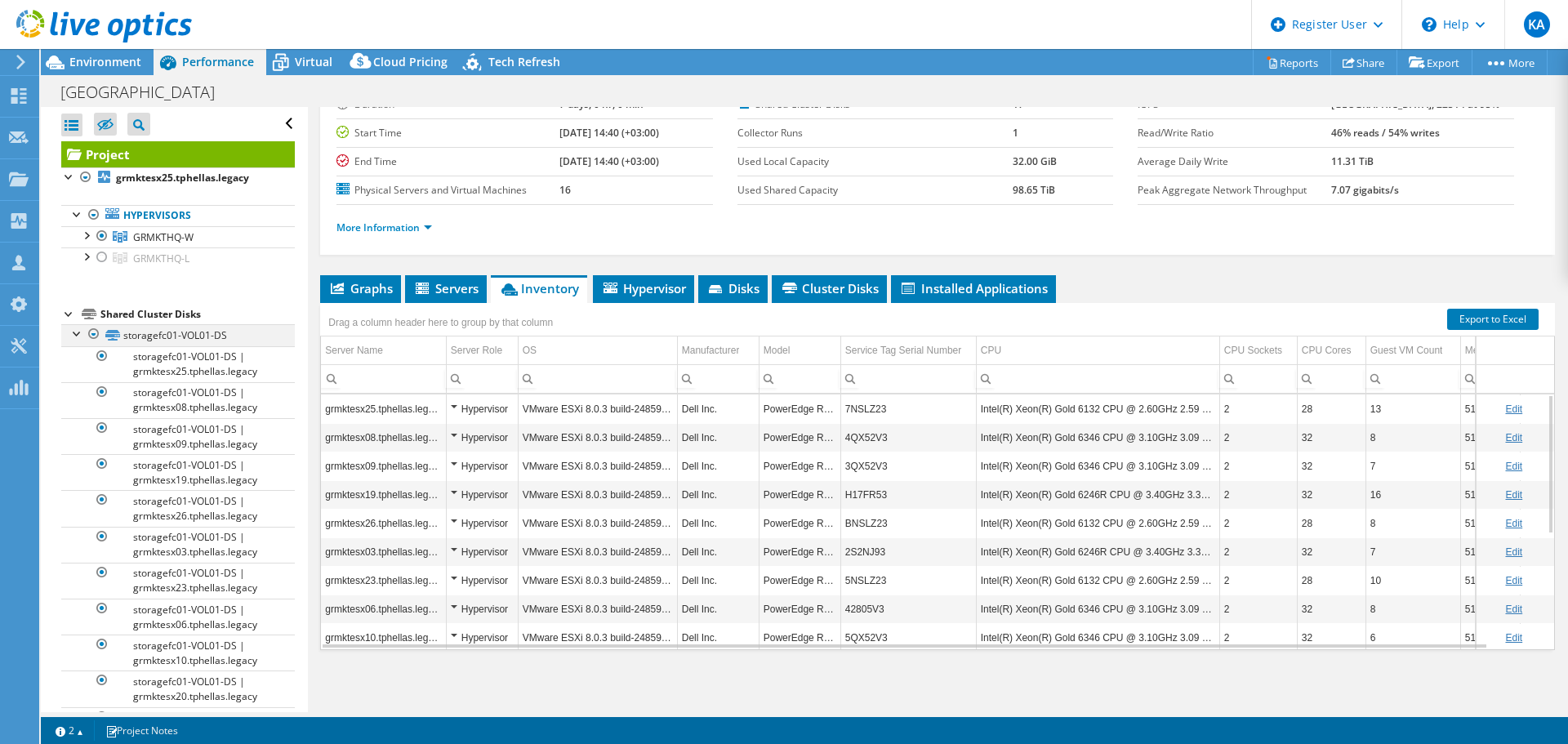
click at [77, 334] on div at bounding box center [78, 333] width 16 height 16
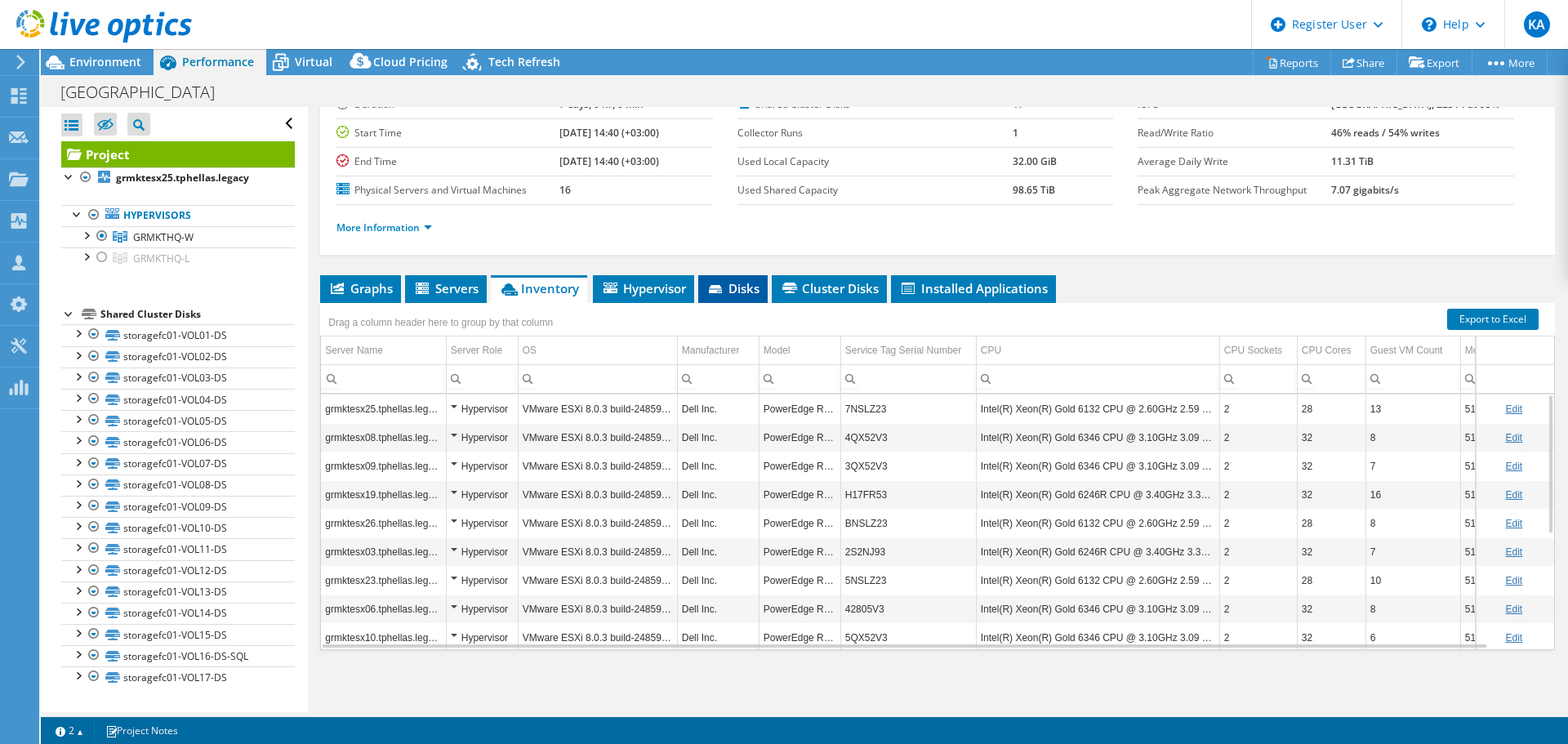
click at [729, 287] on span "Disks" at bounding box center [733, 288] width 53 height 16
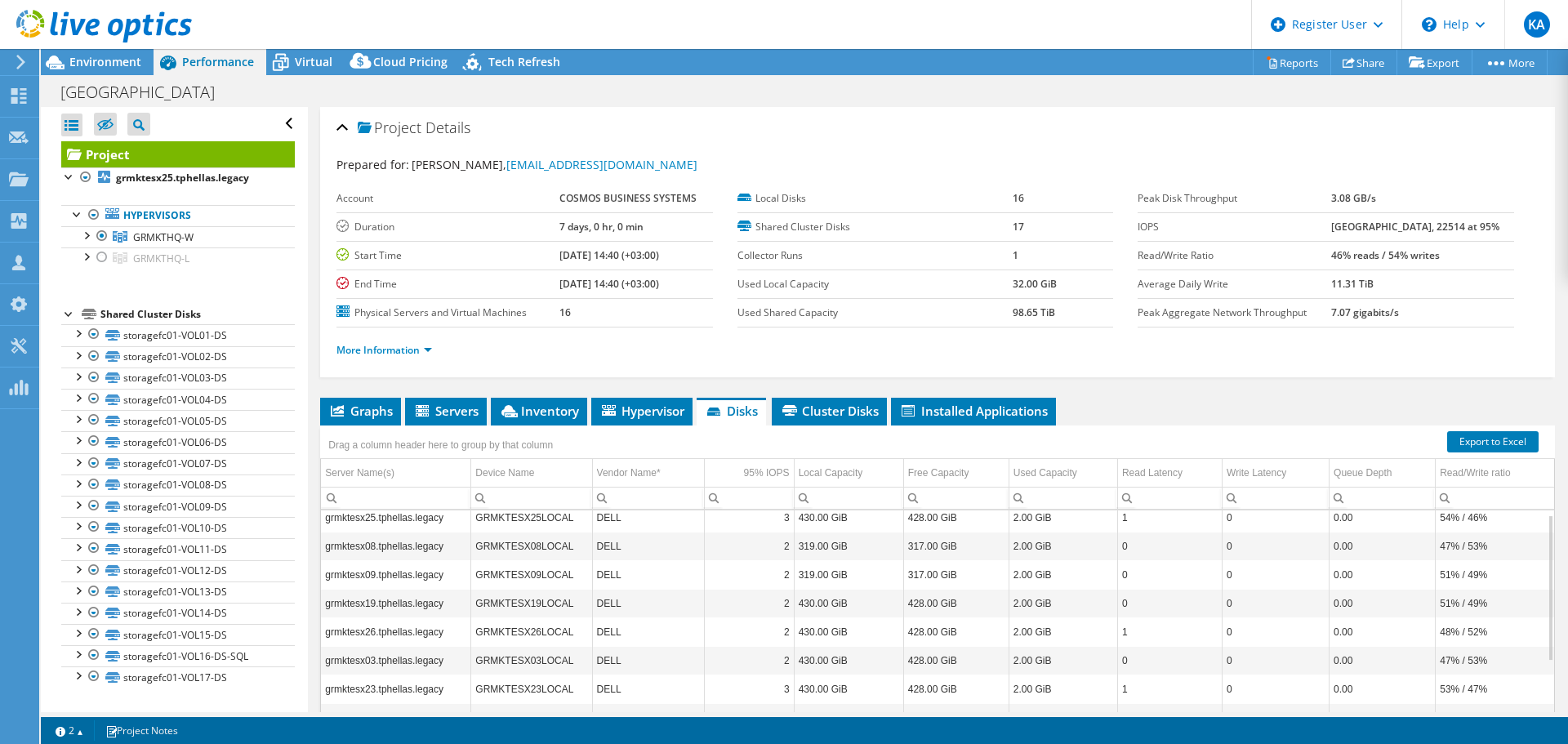
scroll to position [0, 0]
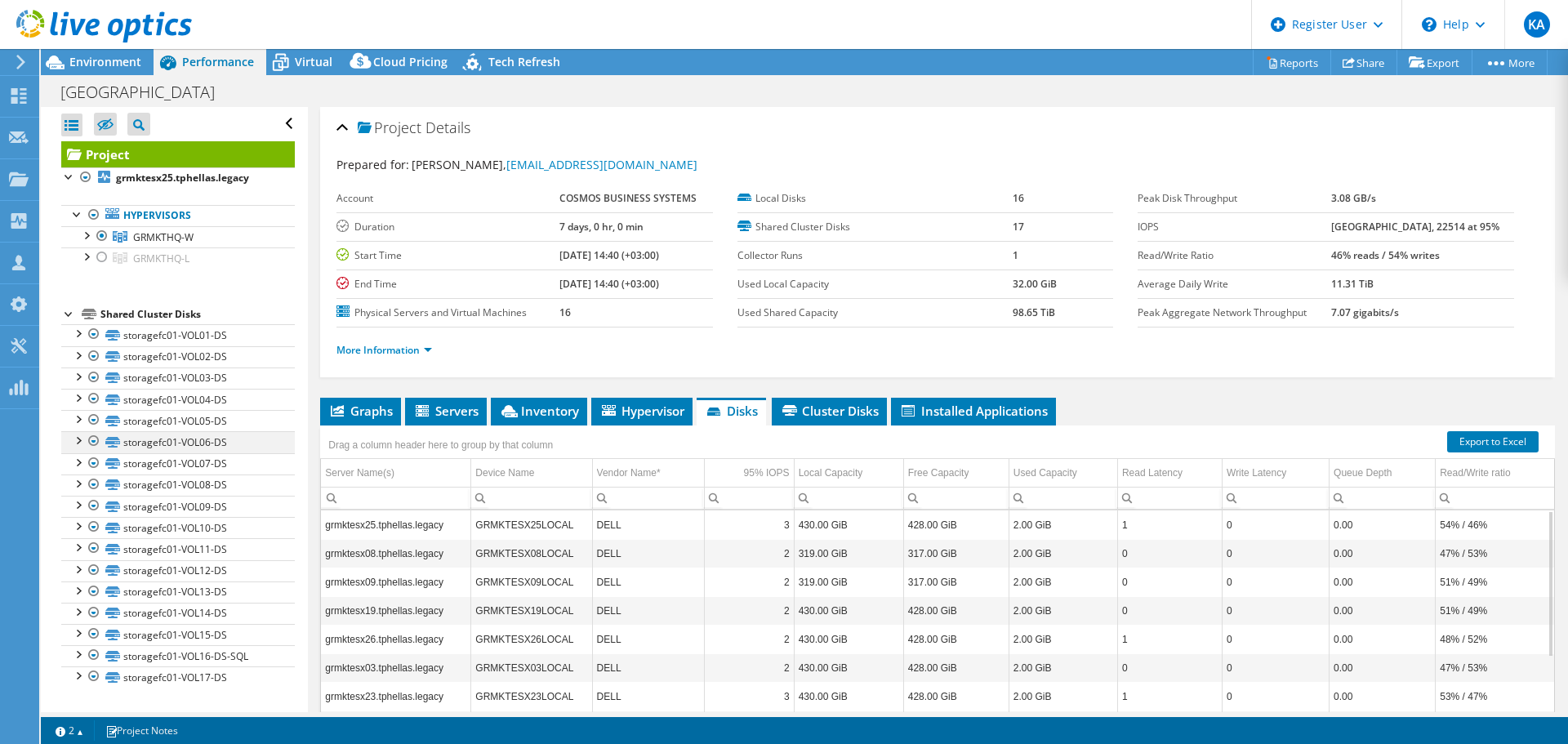
click at [74, 436] on div at bounding box center [78, 439] width 16 height 16
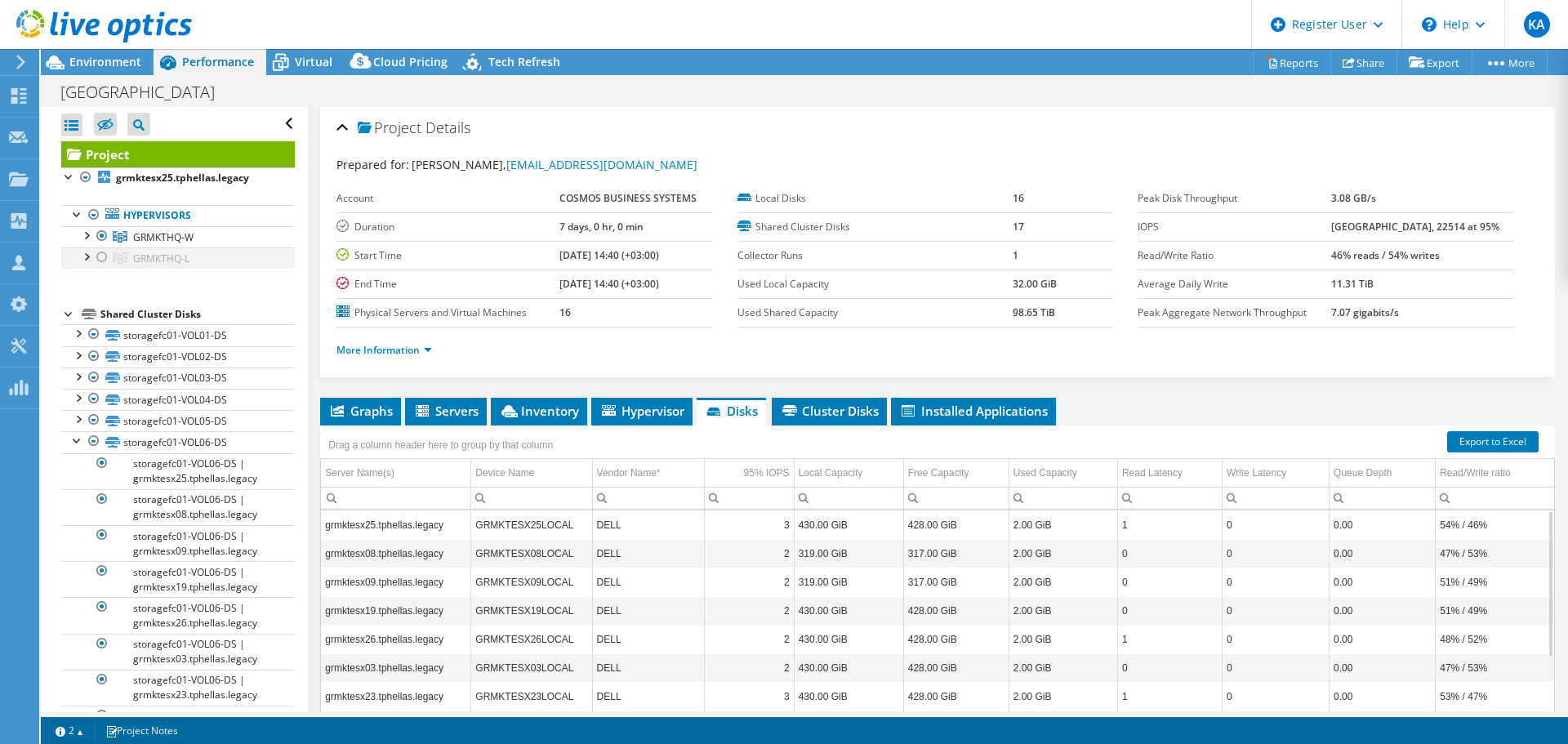
click at [104, 260] on div at bounding box center [102, 257] width 16 height 20
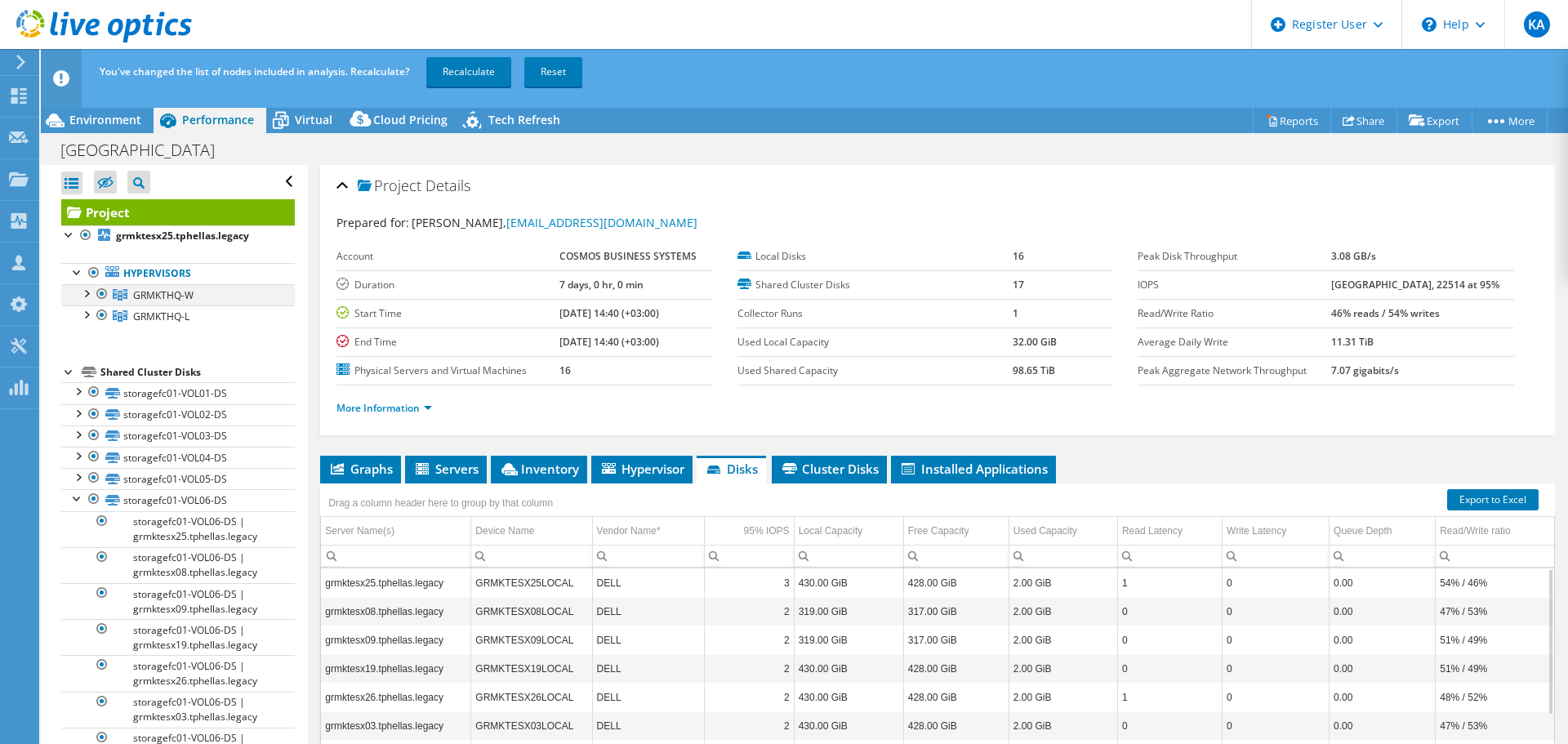
click at [104, 290] on div at bounding box center [102, 294] width 16 height 20
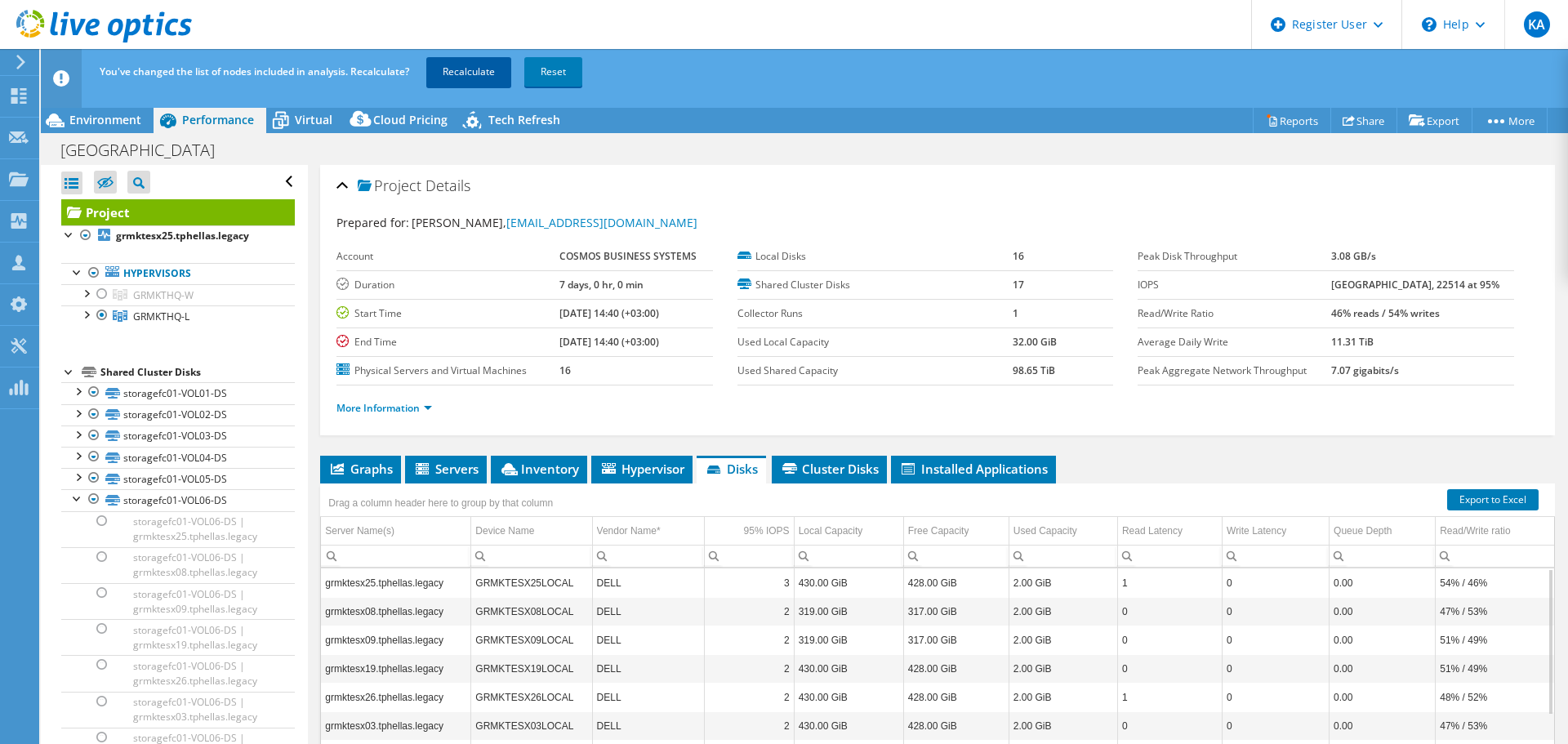
click at [462, 78] on link "Recalculate" at bounding box center [469, 72] width 85 height 29
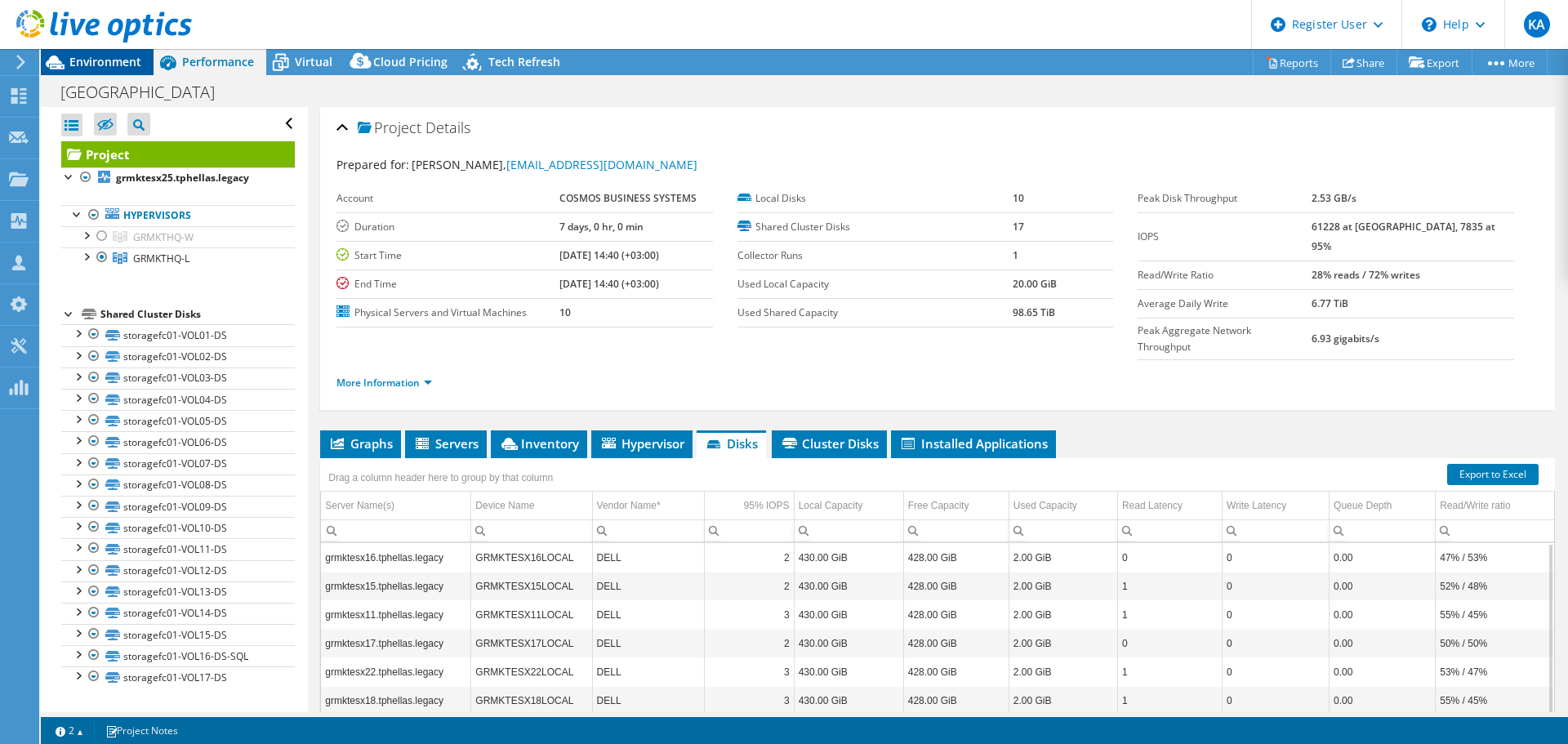
click at [110, 59] on span "Environment" at bounding box center [106, 61] width 72 height 16
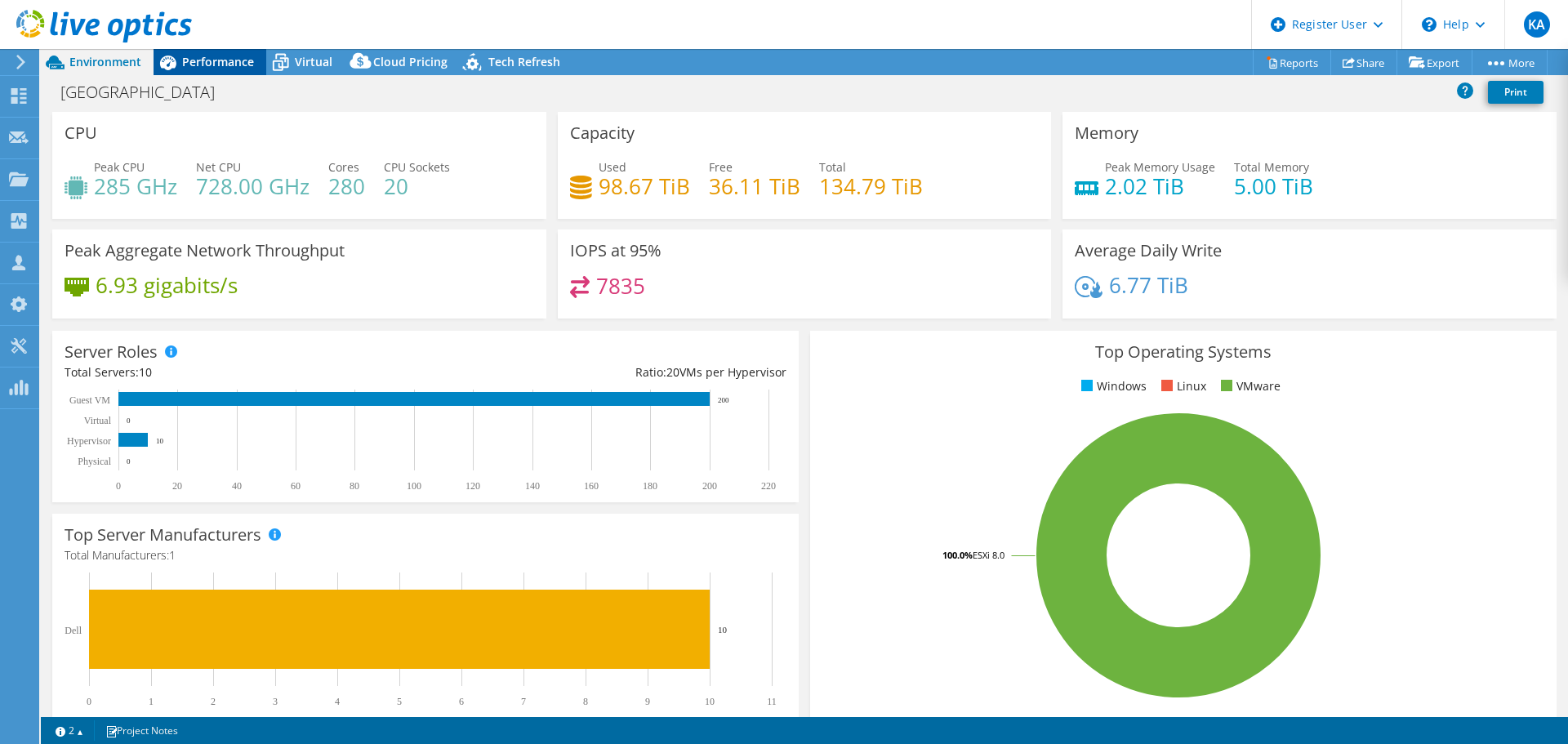
click at [201, 57] on span "Performance" at bounding box center [218, 61] width 72 height 16
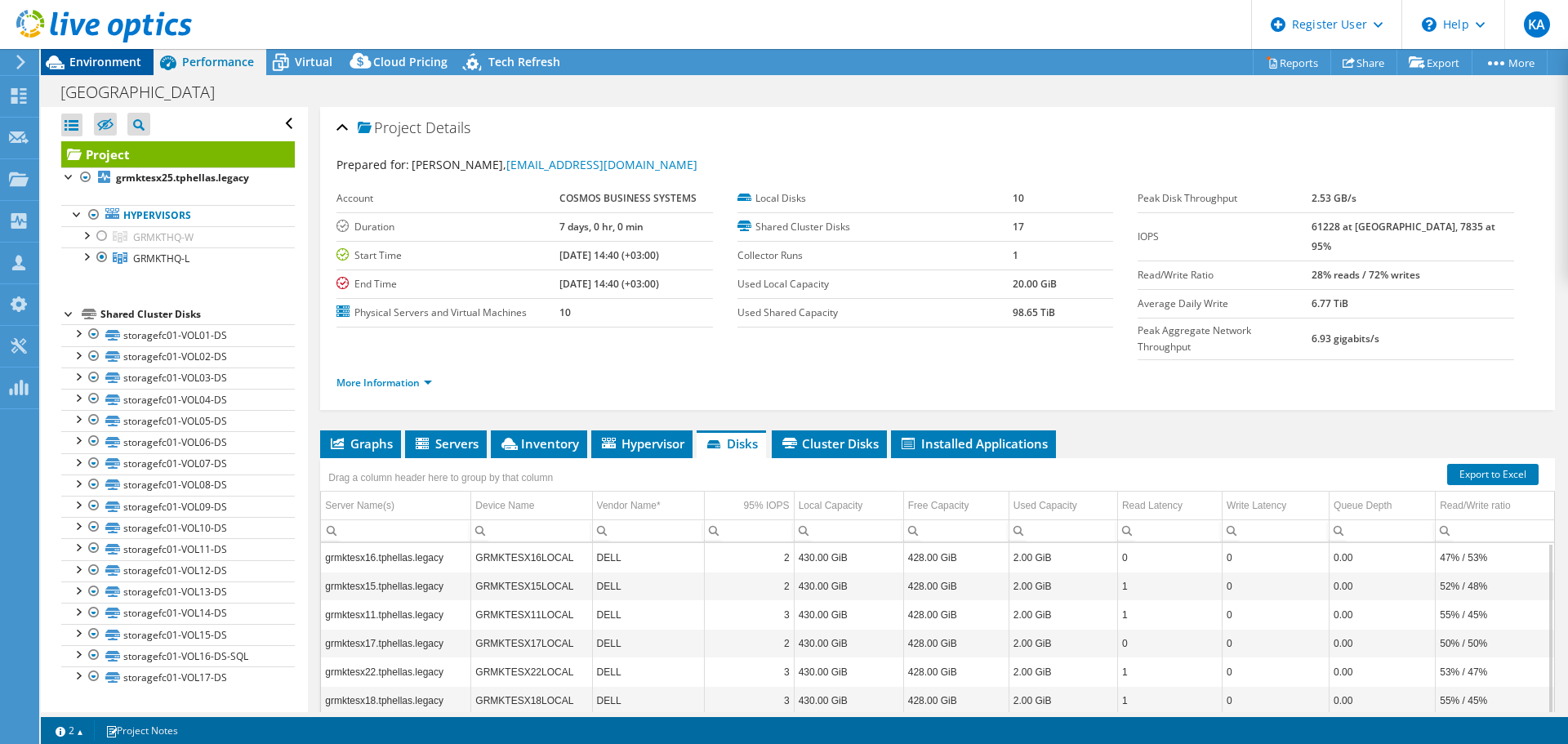
click at [118, 63] on span "Environment" at bounding box center [106, 61] width 72 height 16
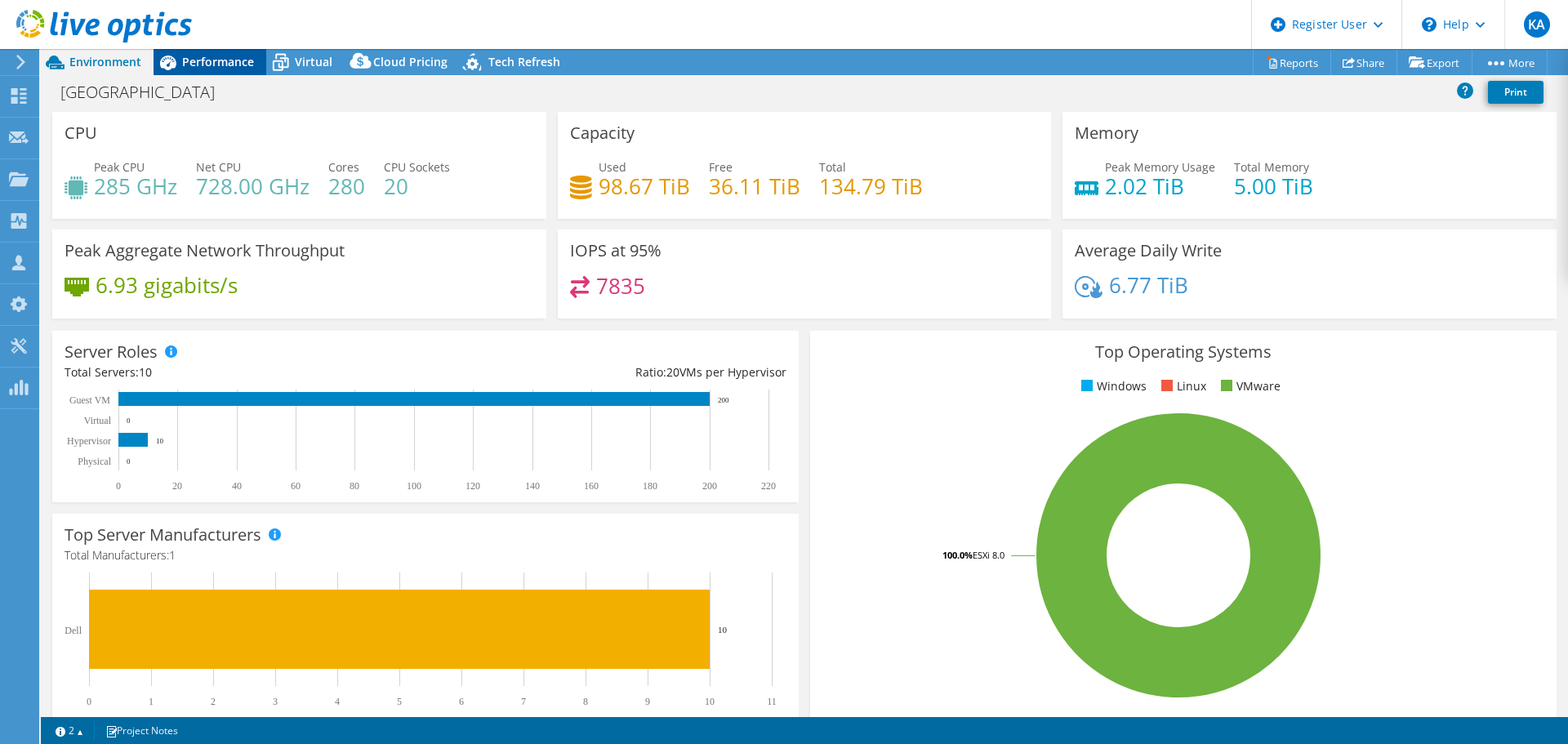
click at [214, 59] on span "Performance" at bounding box center [218, 61] width 72 height 16
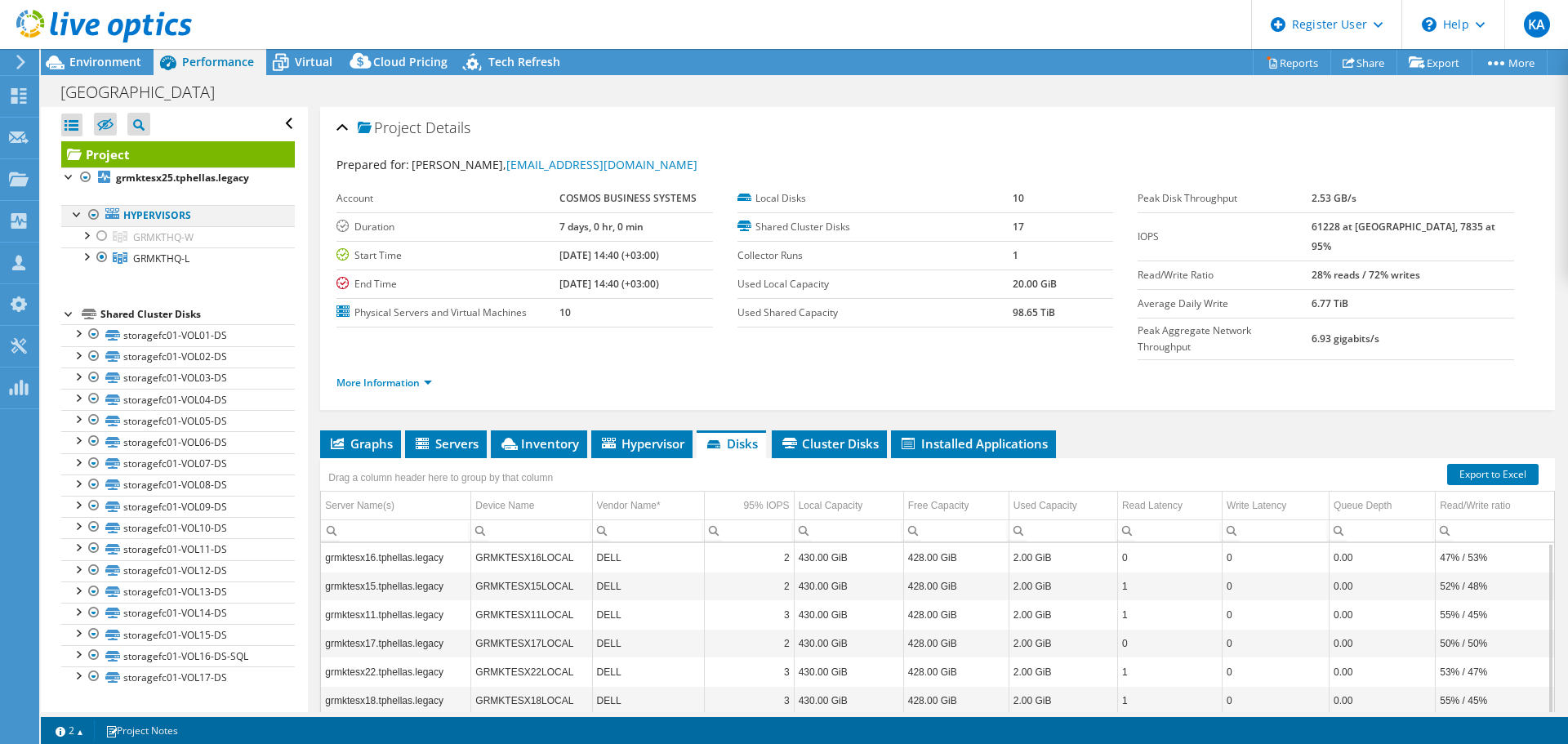
click at [91, 215] on div at bounding box center [94, 215] width 16 height 20
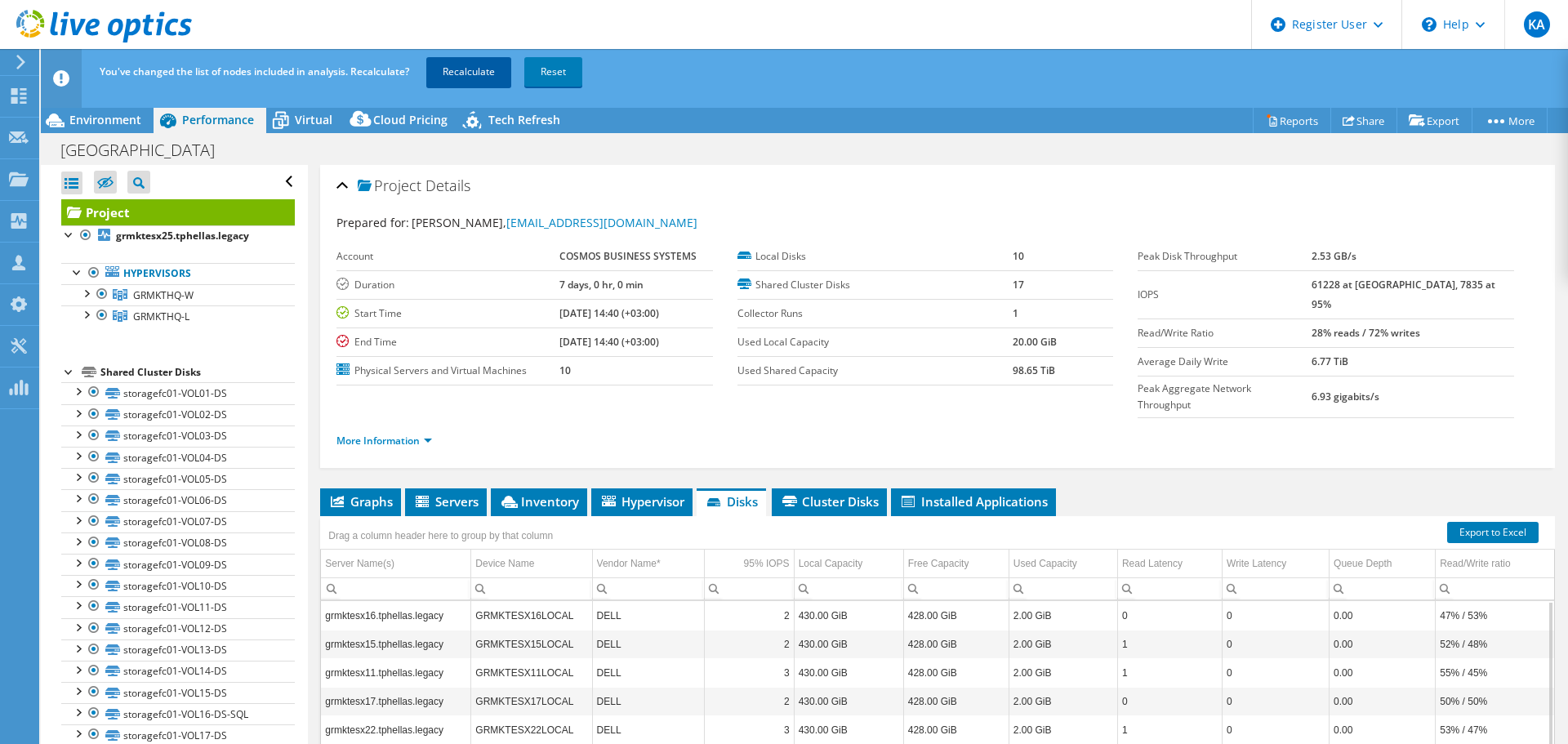
click at [450, 74] on link "Recalculate" at bounding box center [469, 72] width 85 height 29
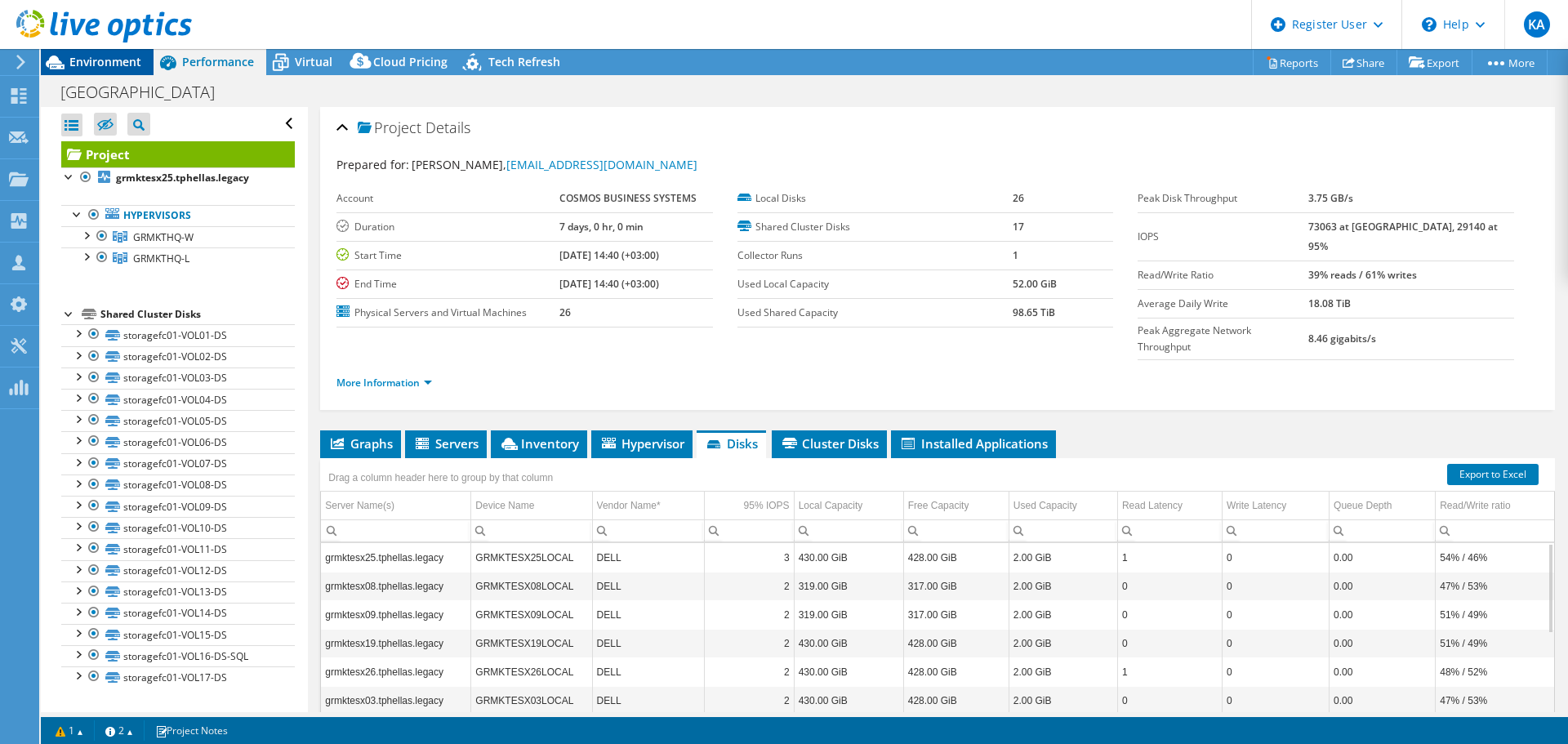
click at [120, 61] on span "Environment" at bounding box center [106, 61] width 72 height 16
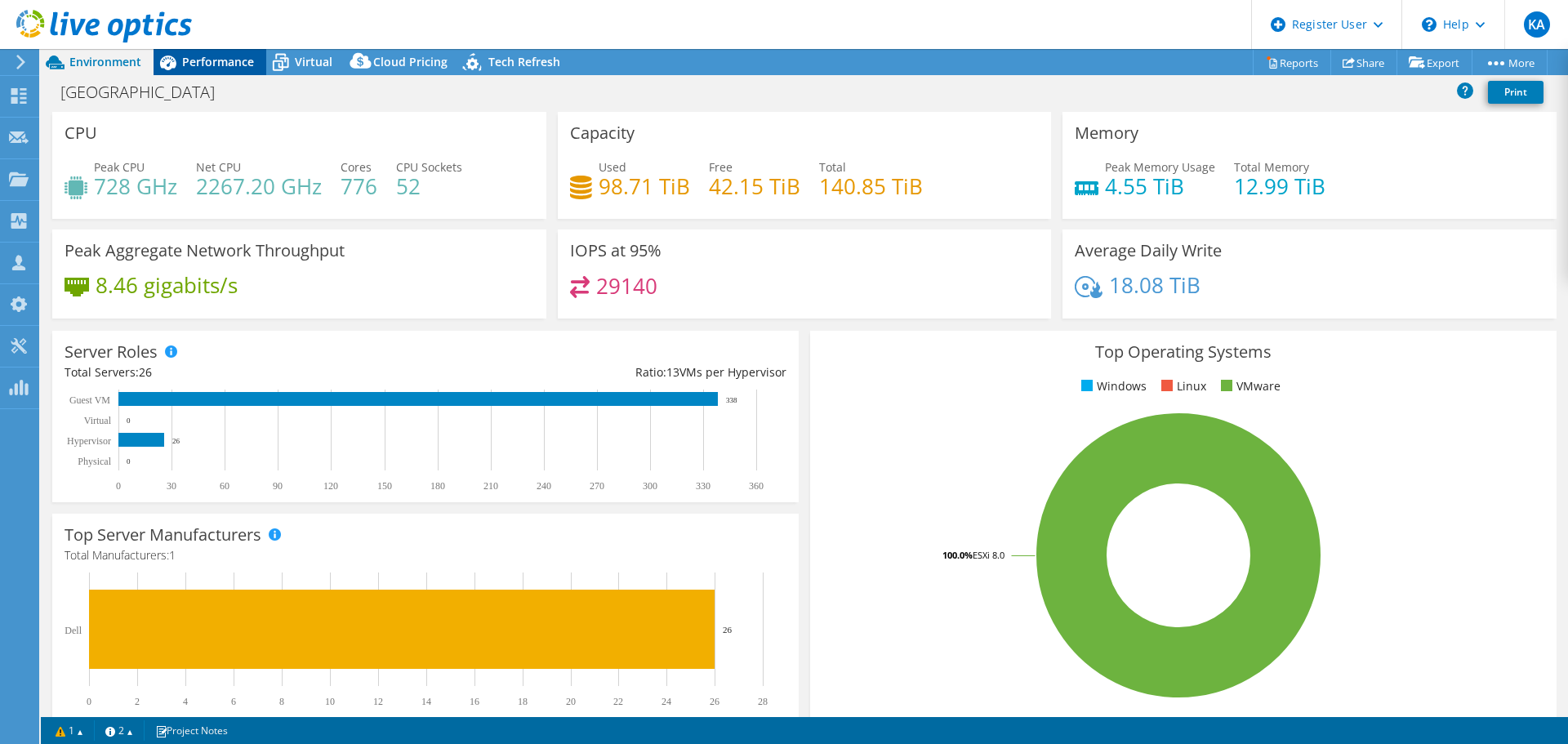
click at [201, 64] on span "Performance" at bounding box center [218, 61] width 72 height 16
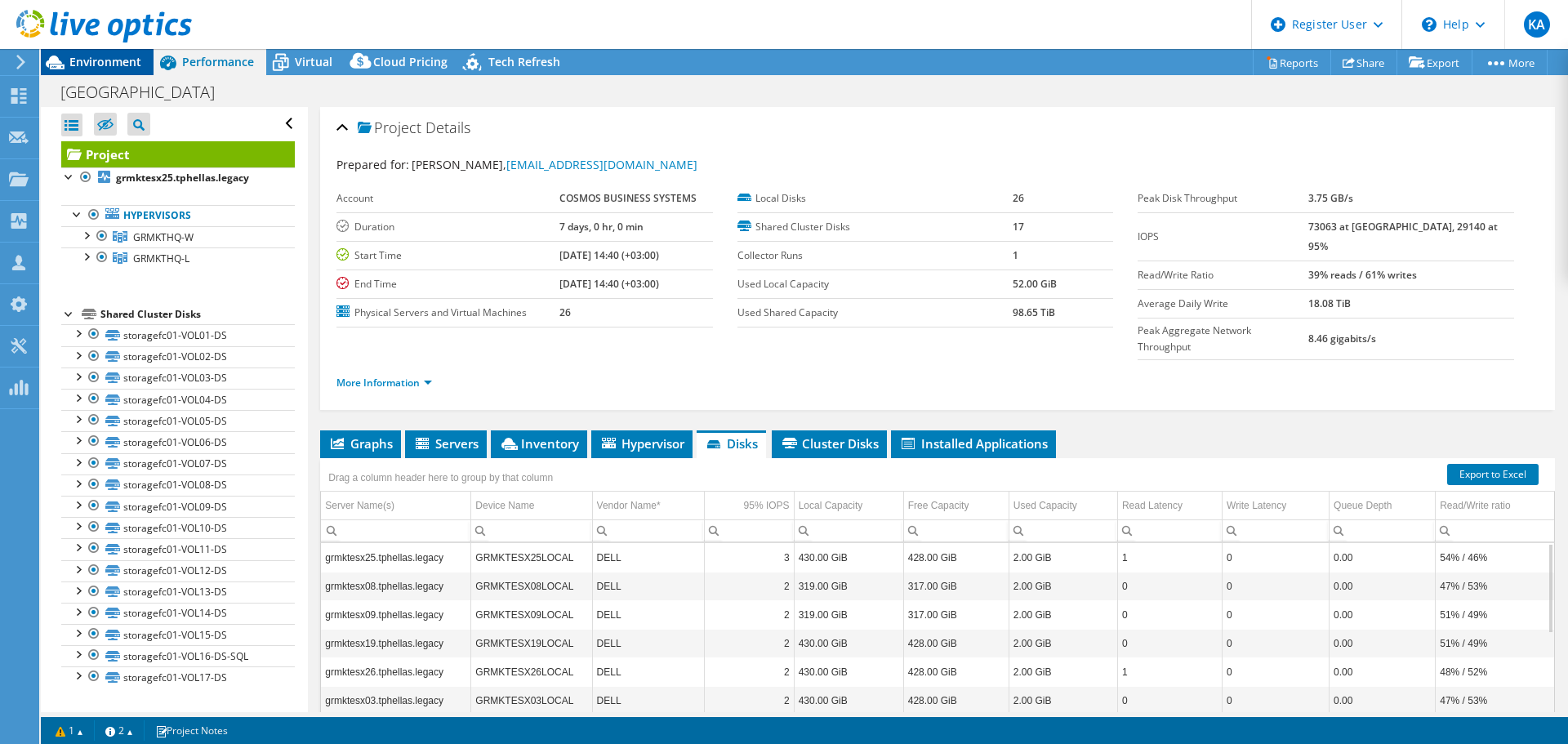
click at [102, 57] on span "Environment" at bounding box center [106, 61] width 72 height 16
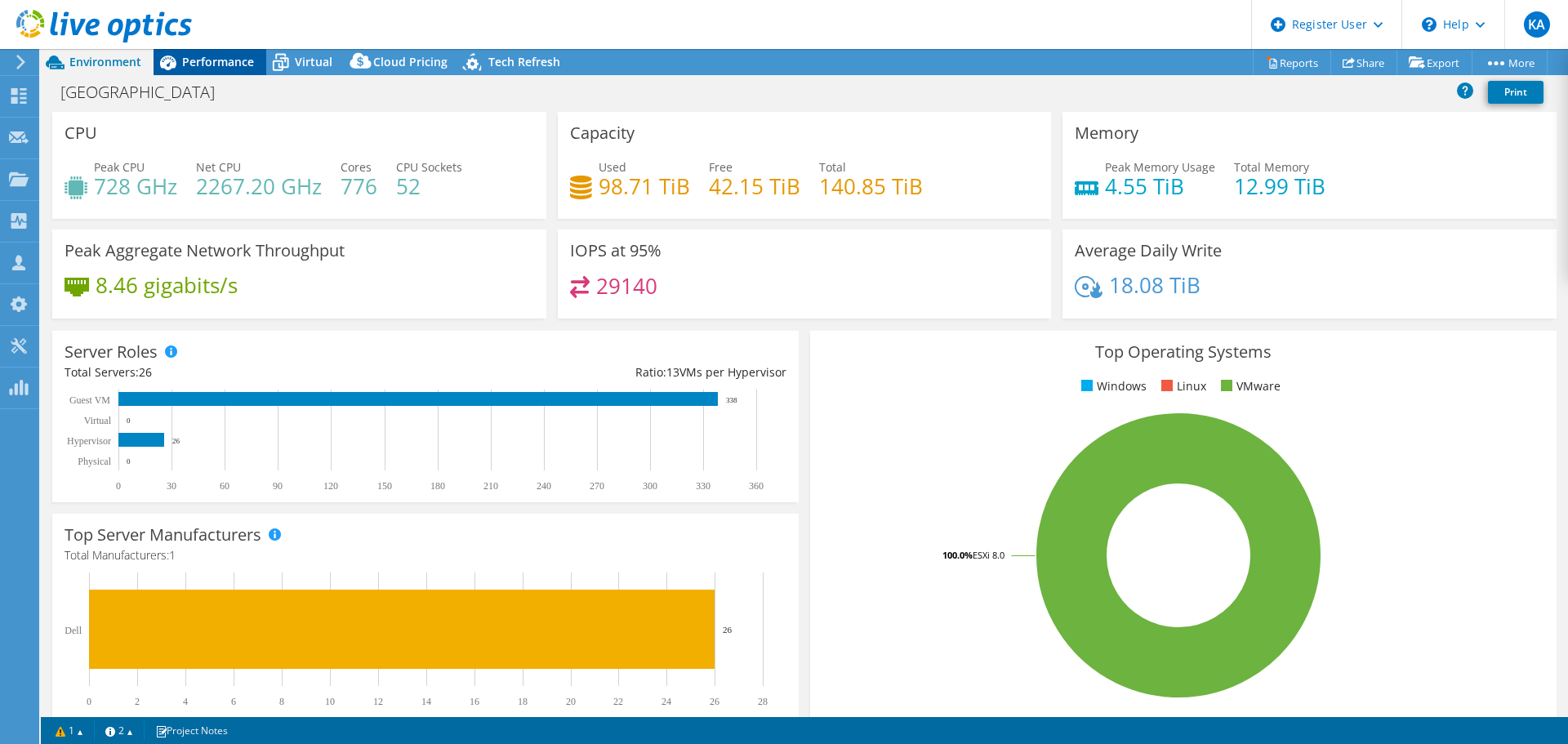
click at [225, 63] on span "Performance" at bounding box center [218, 61] width 72 height 16
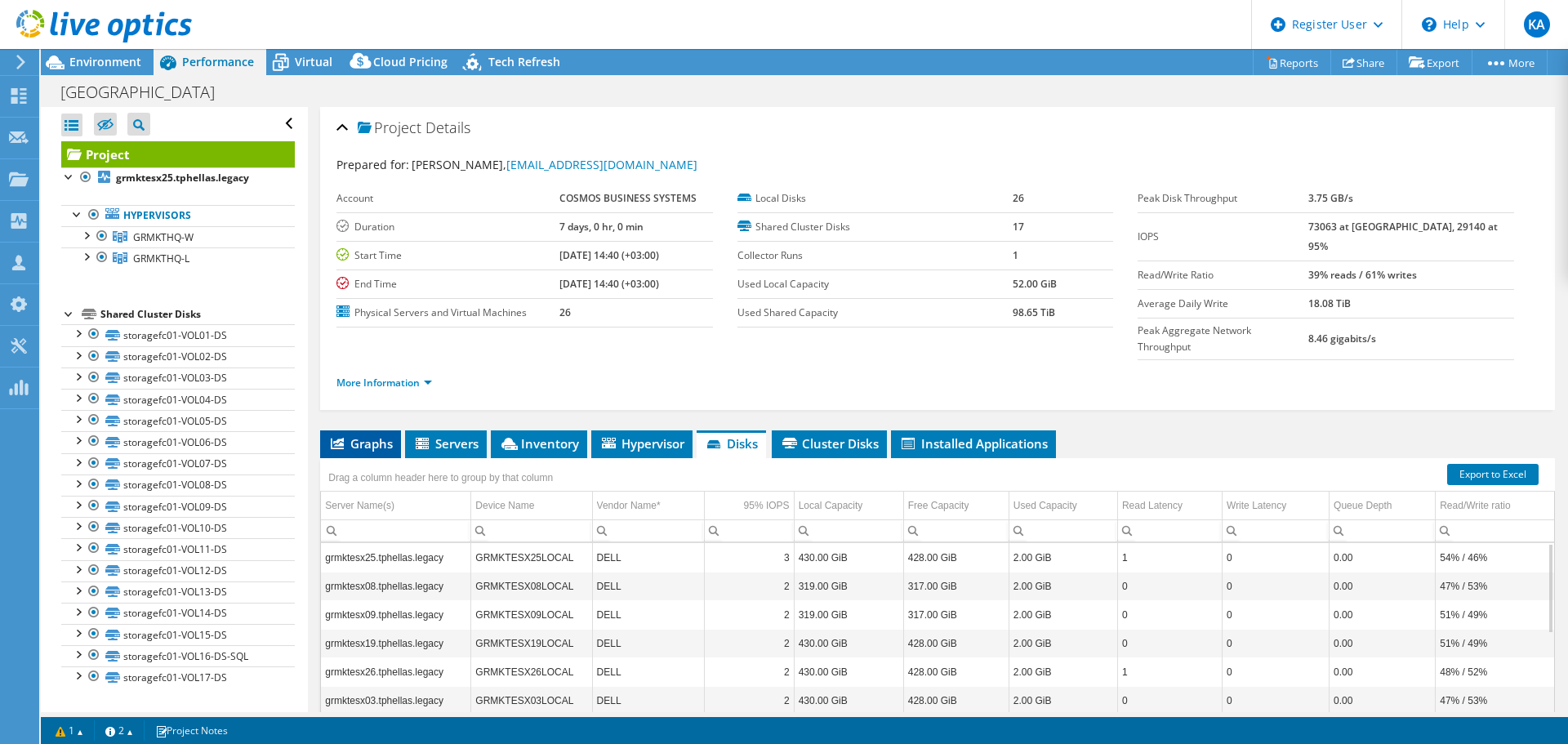
click at [364, 435] on span "Graphs" at bounding box center [361, 443] width 65 height 16
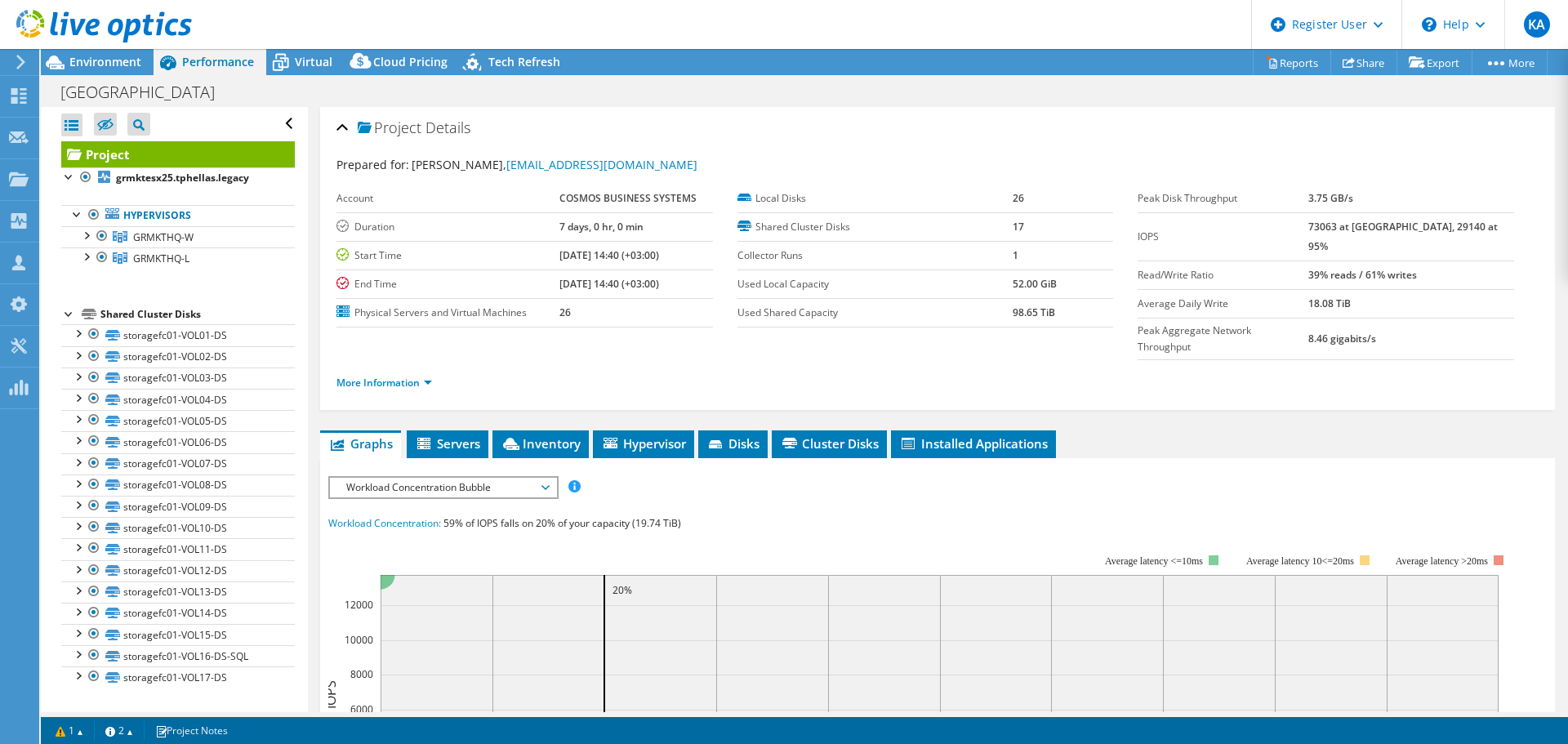
scroll to position [82, 0]
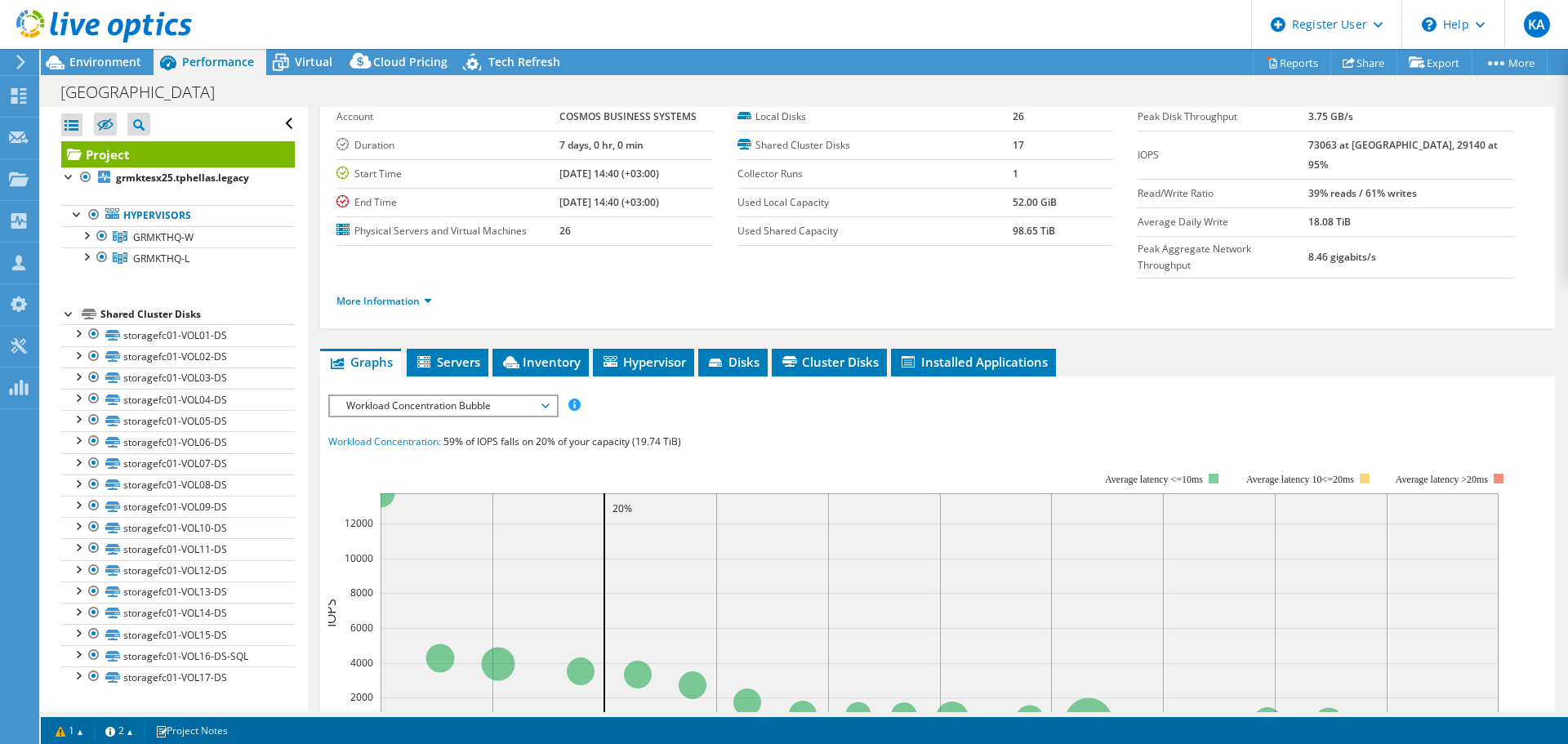
click at [448, 396] on span "Workload Concentration Bubble" at bounding box center [443, 406] width 210 height 20
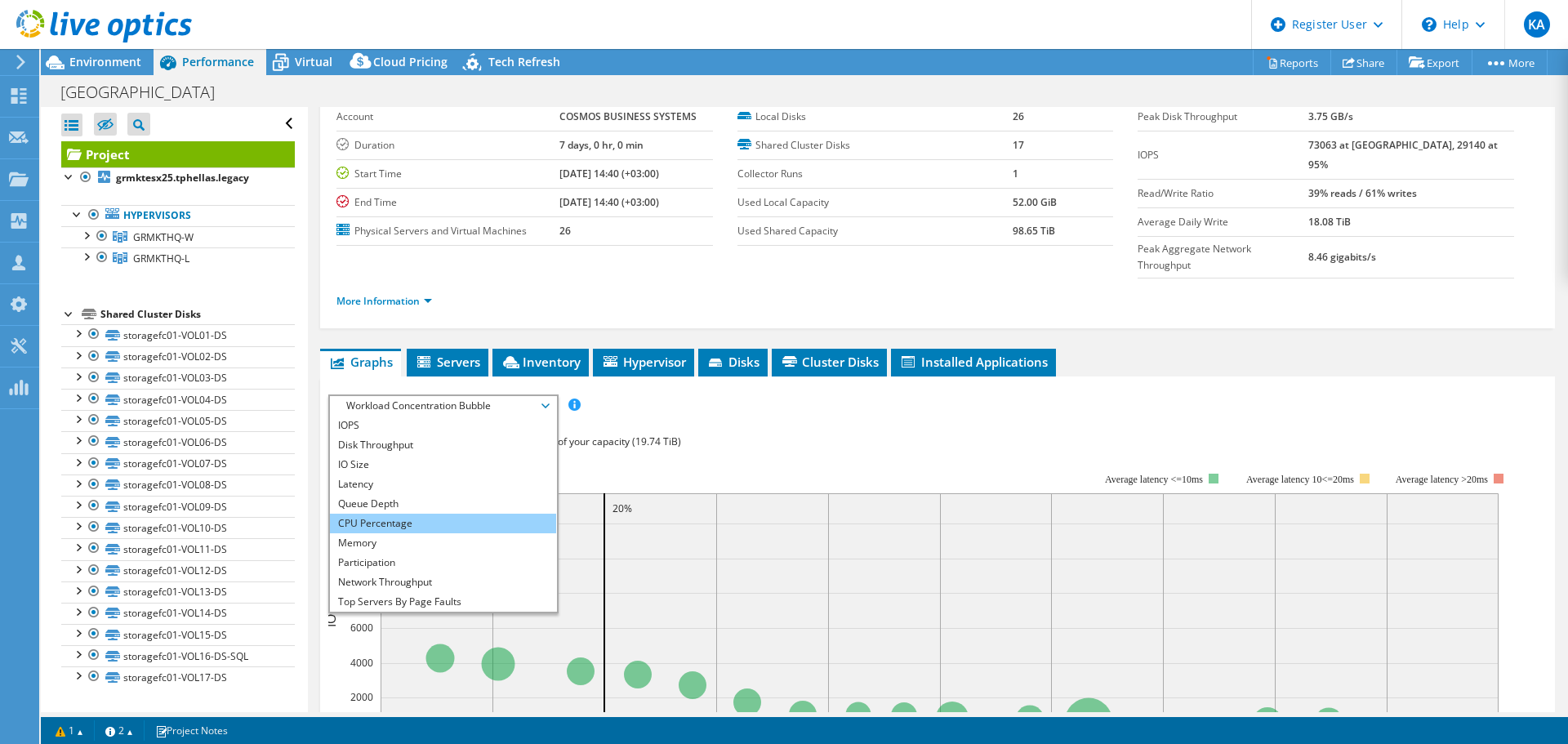
click at [457, 514] on li "CPU Percentage" at bounding box center [443, 524] width 226 height 20
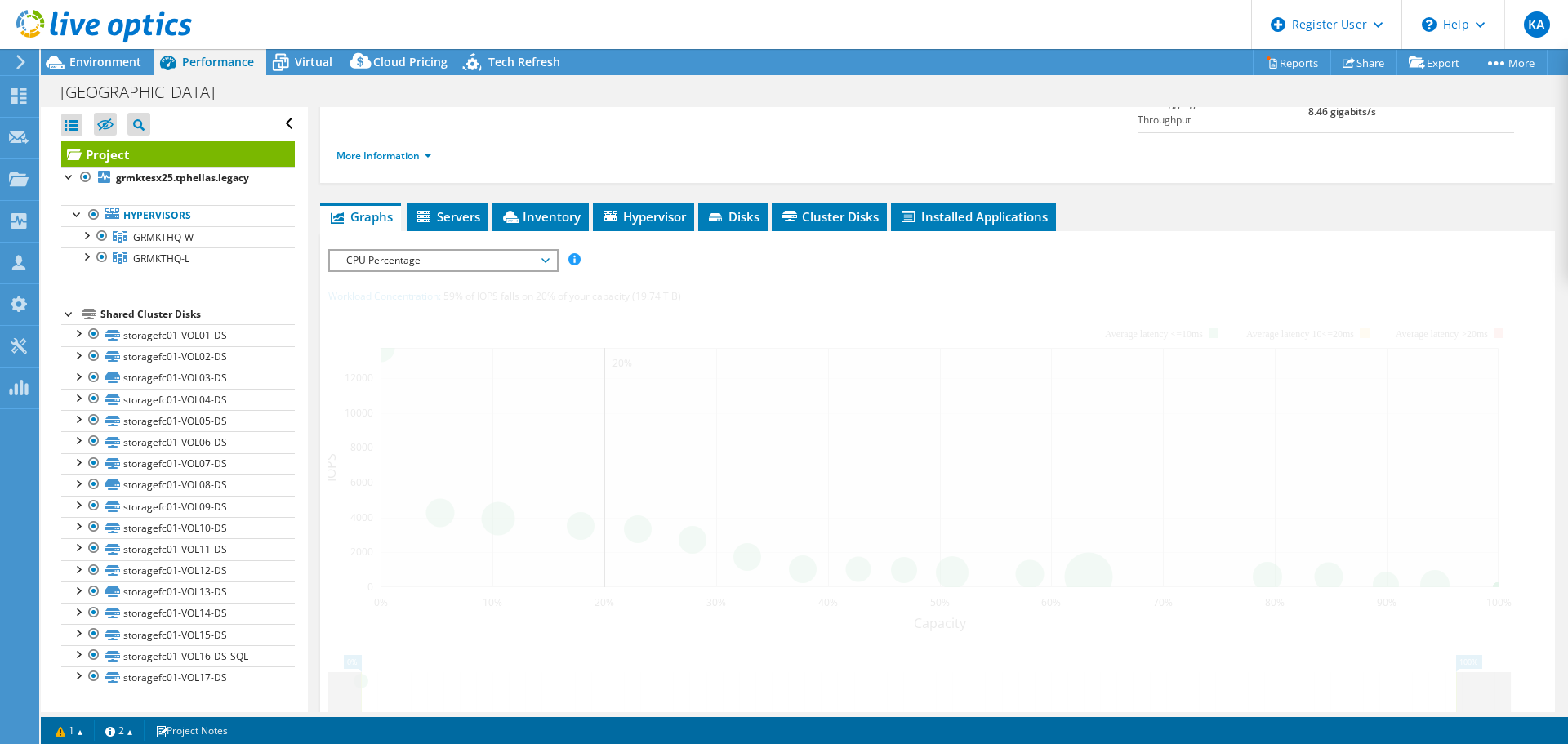
scroll to position [245, 0]
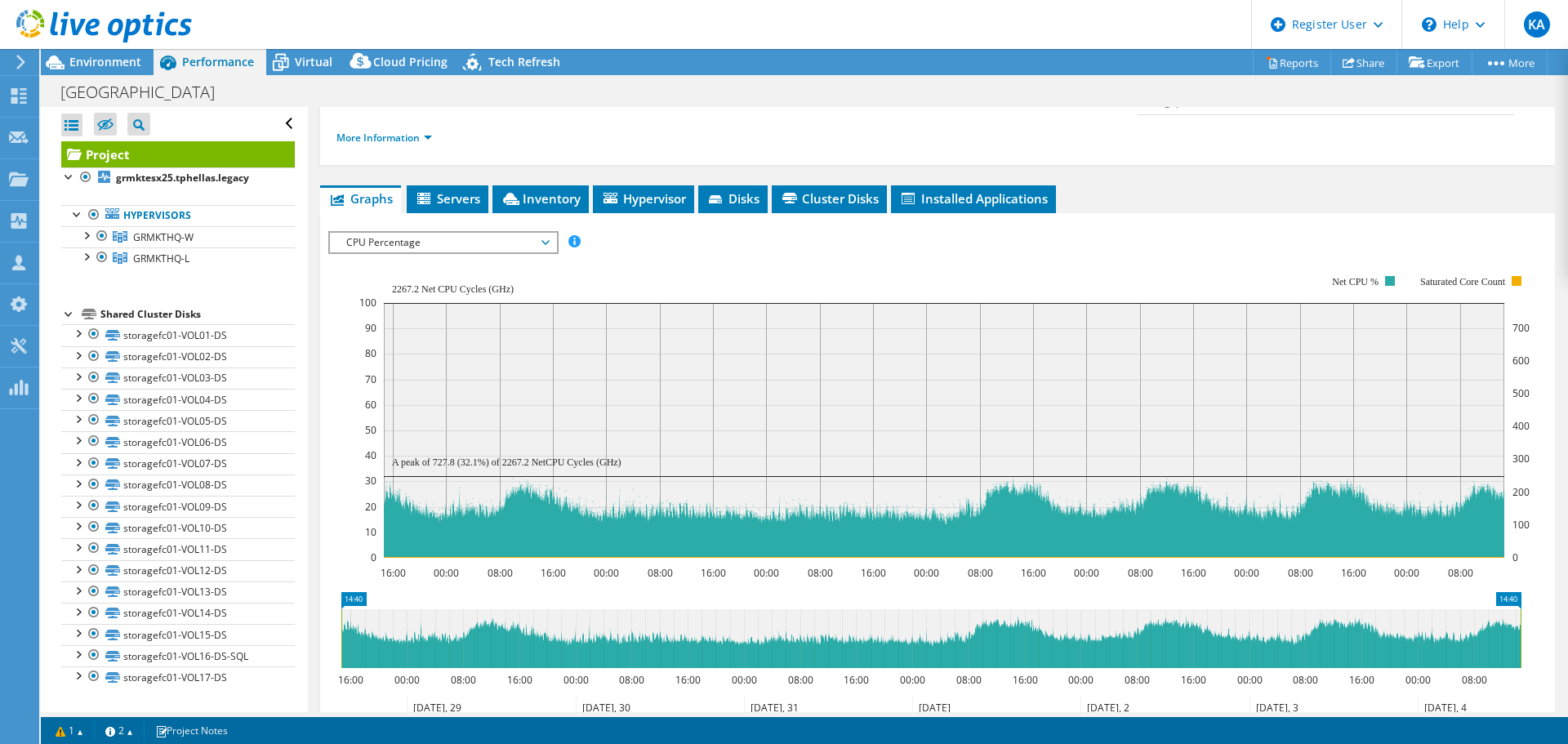
click at [544, 233] on span "CPU Percentage" at bounding box center [443, 243] width 210 height 20
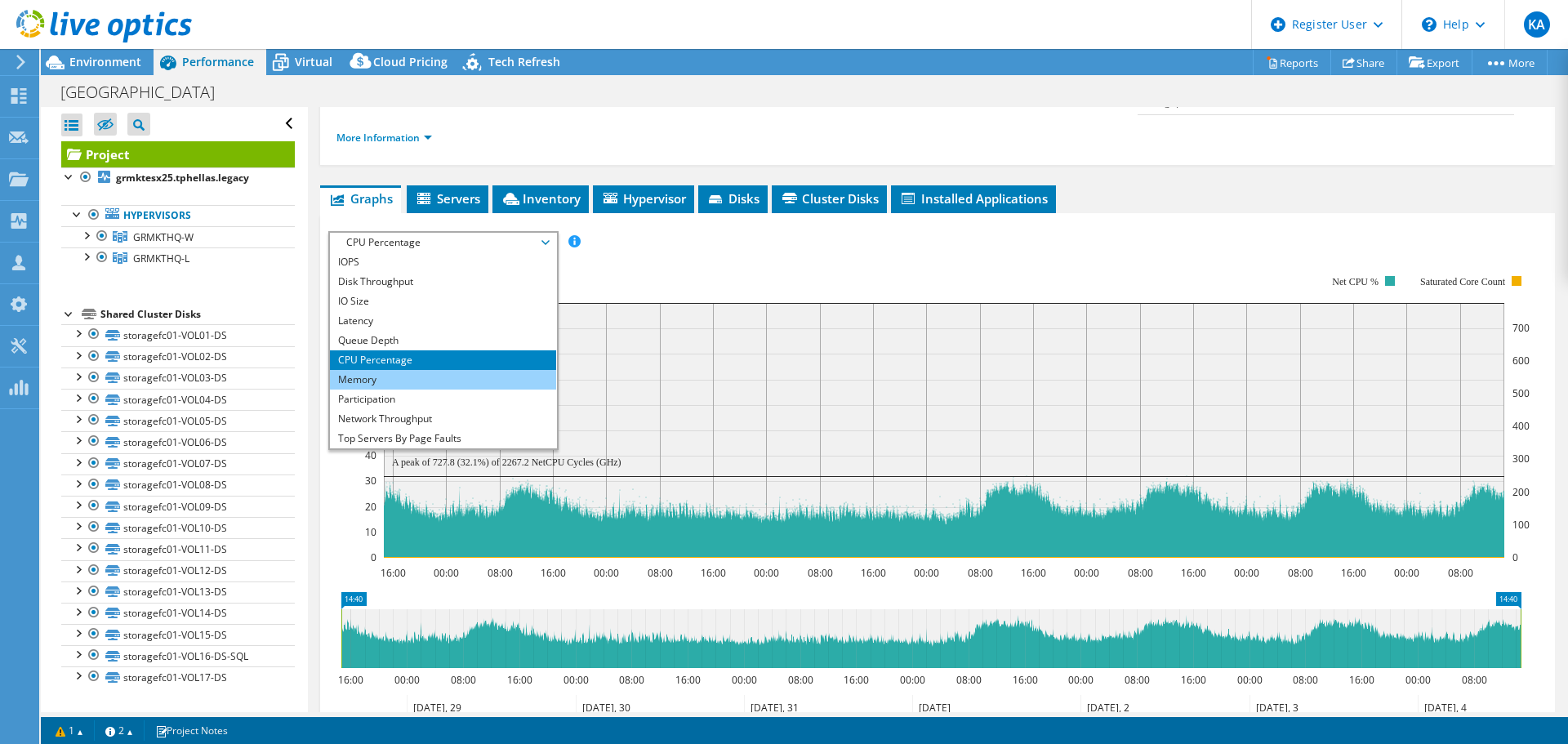
click at [426, 370] on li "Memory" at bounding box center [443, 379] width 226 height 20
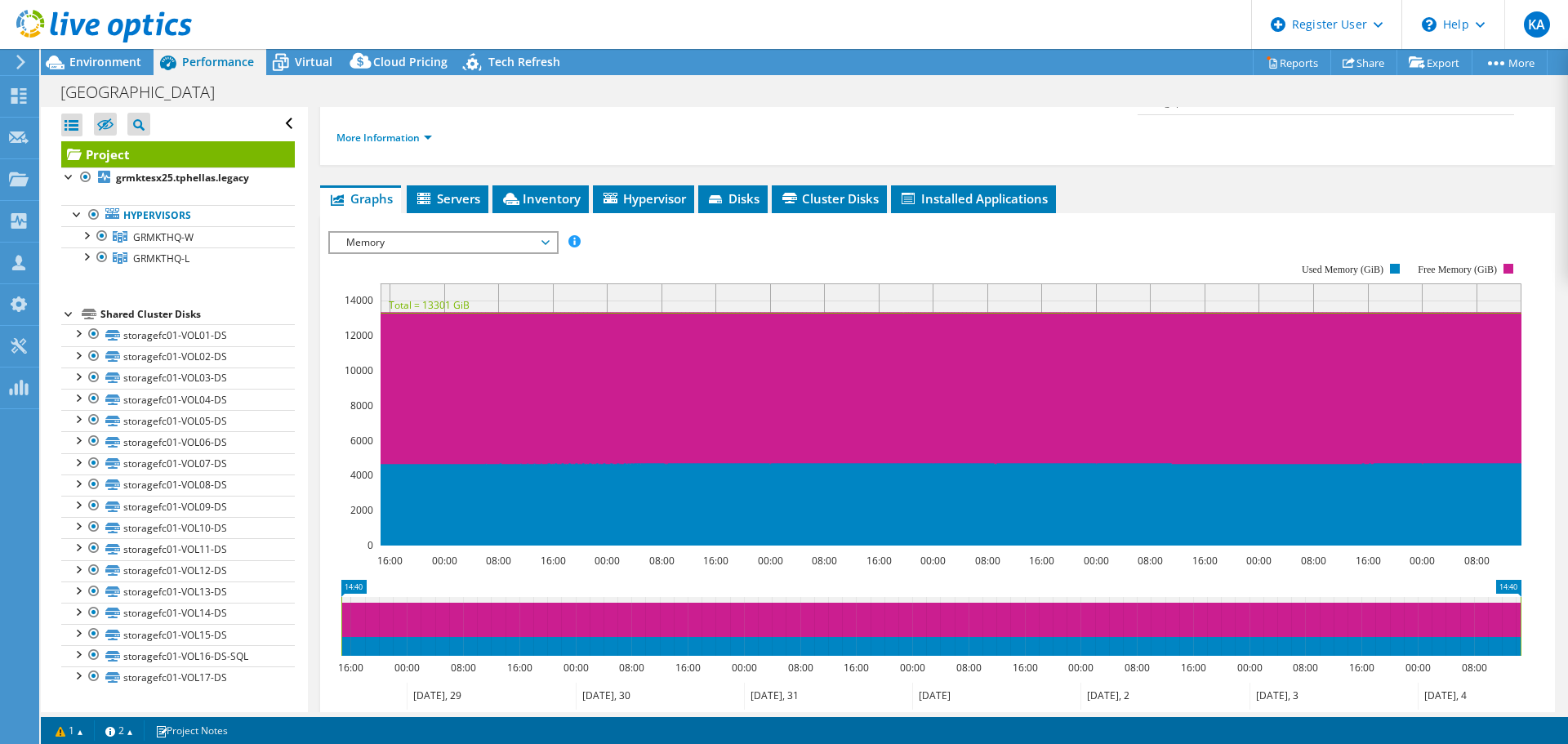
click at [552, 233] on span "Memory" at bounding box center [443, 243] width 226 height 20
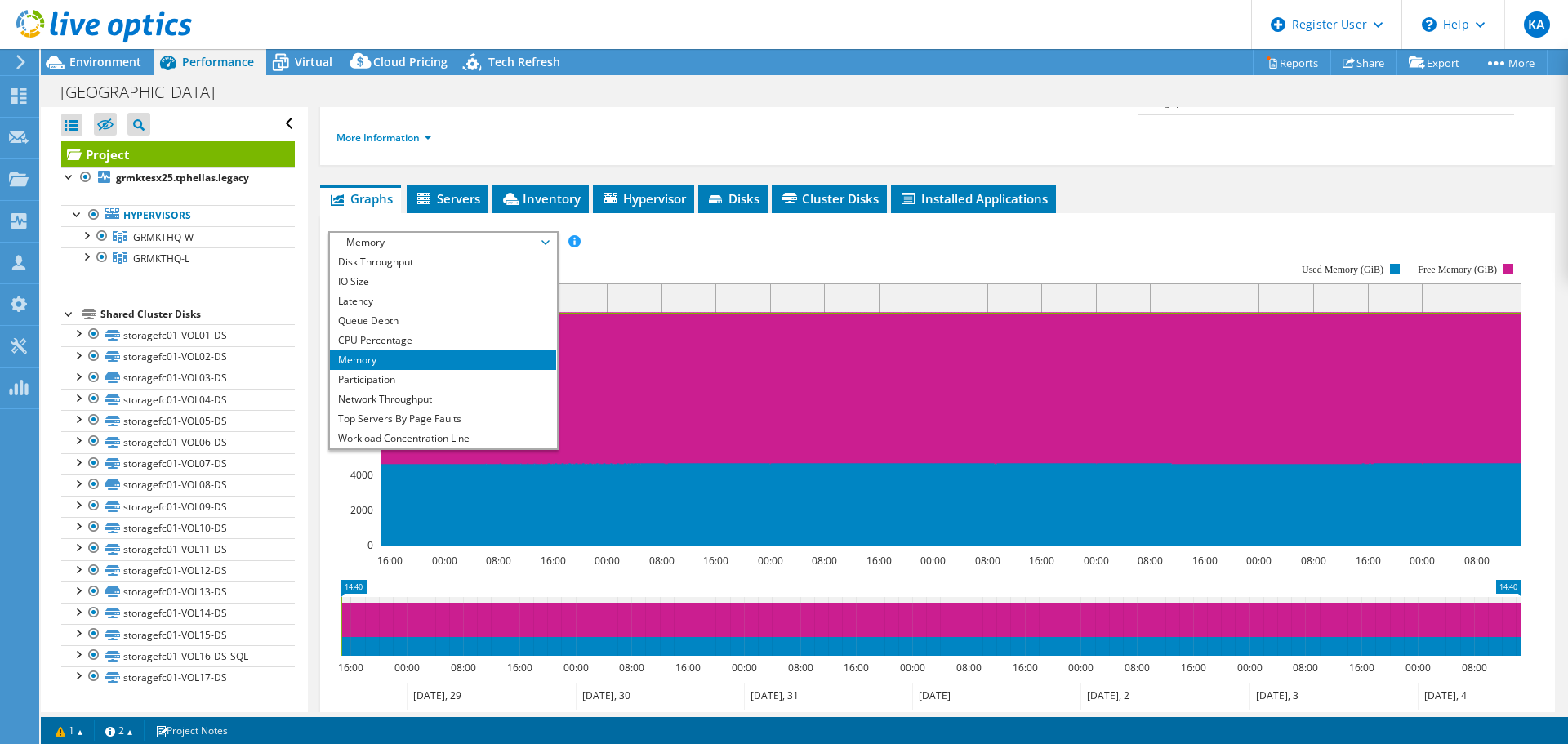
scroll to position [0, 0]
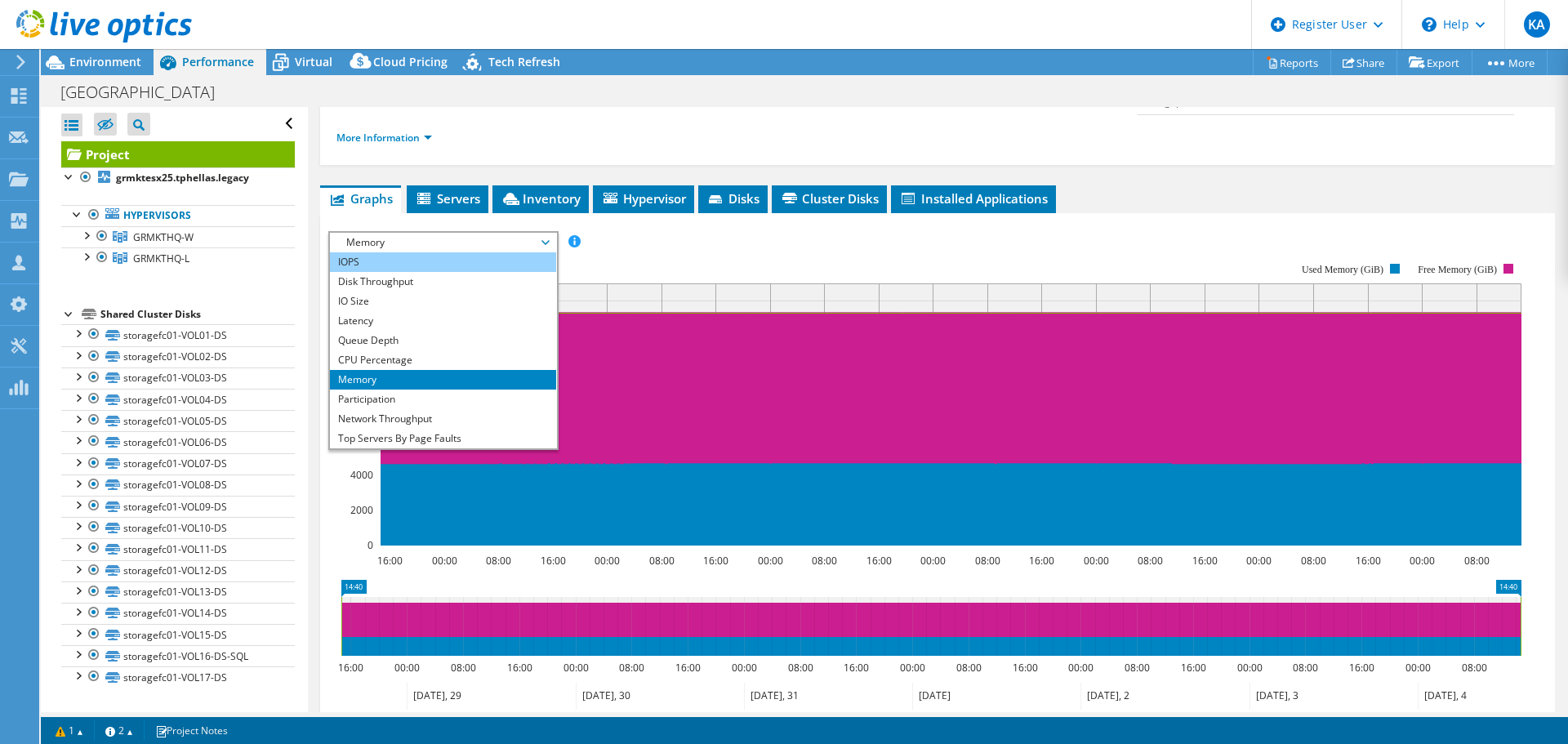
click at [392, 252] on li "IOPS" at bounding box center [443, 262] width 226 height 20
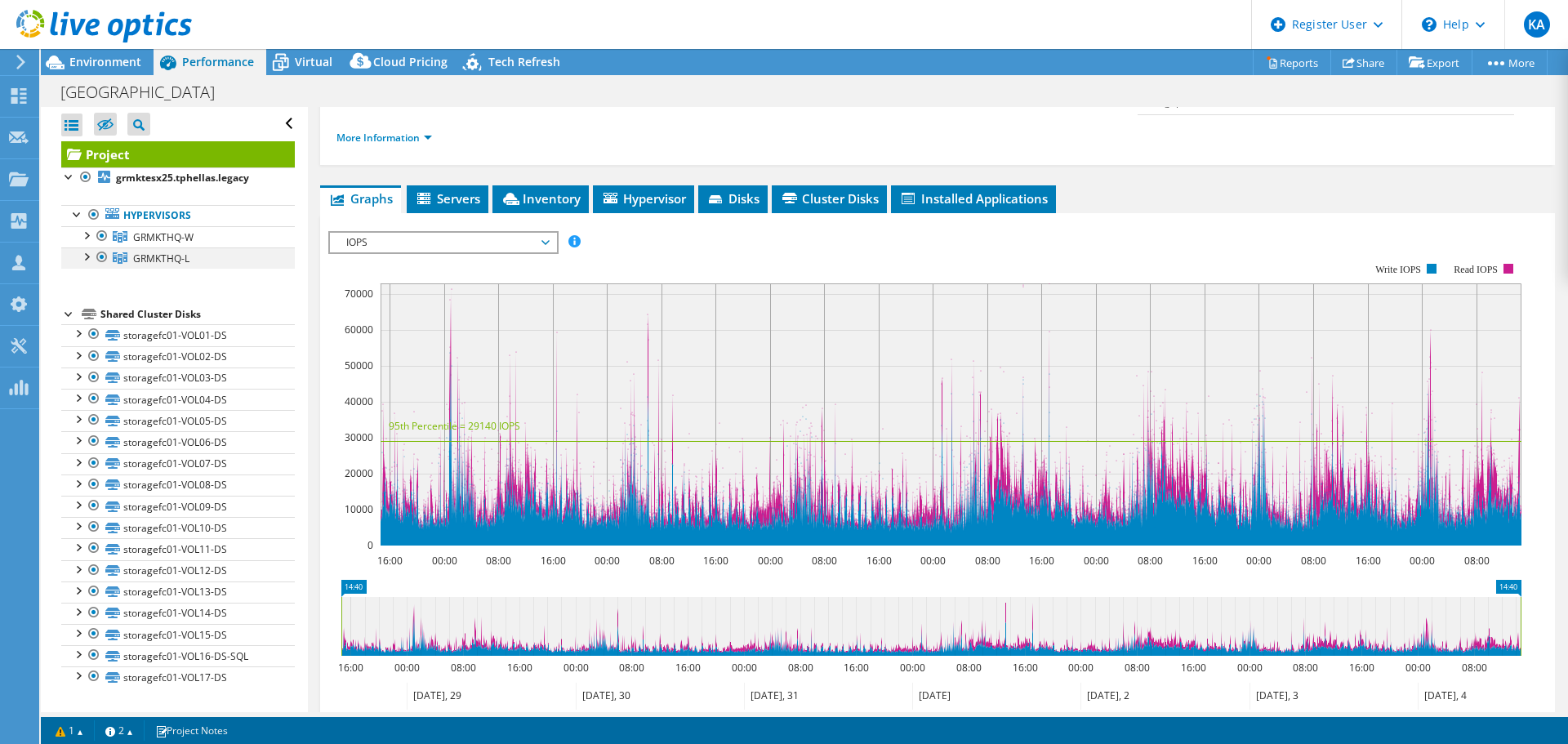
click at [99, 256] on div at bounding box center [102, 257] width 16 height 20
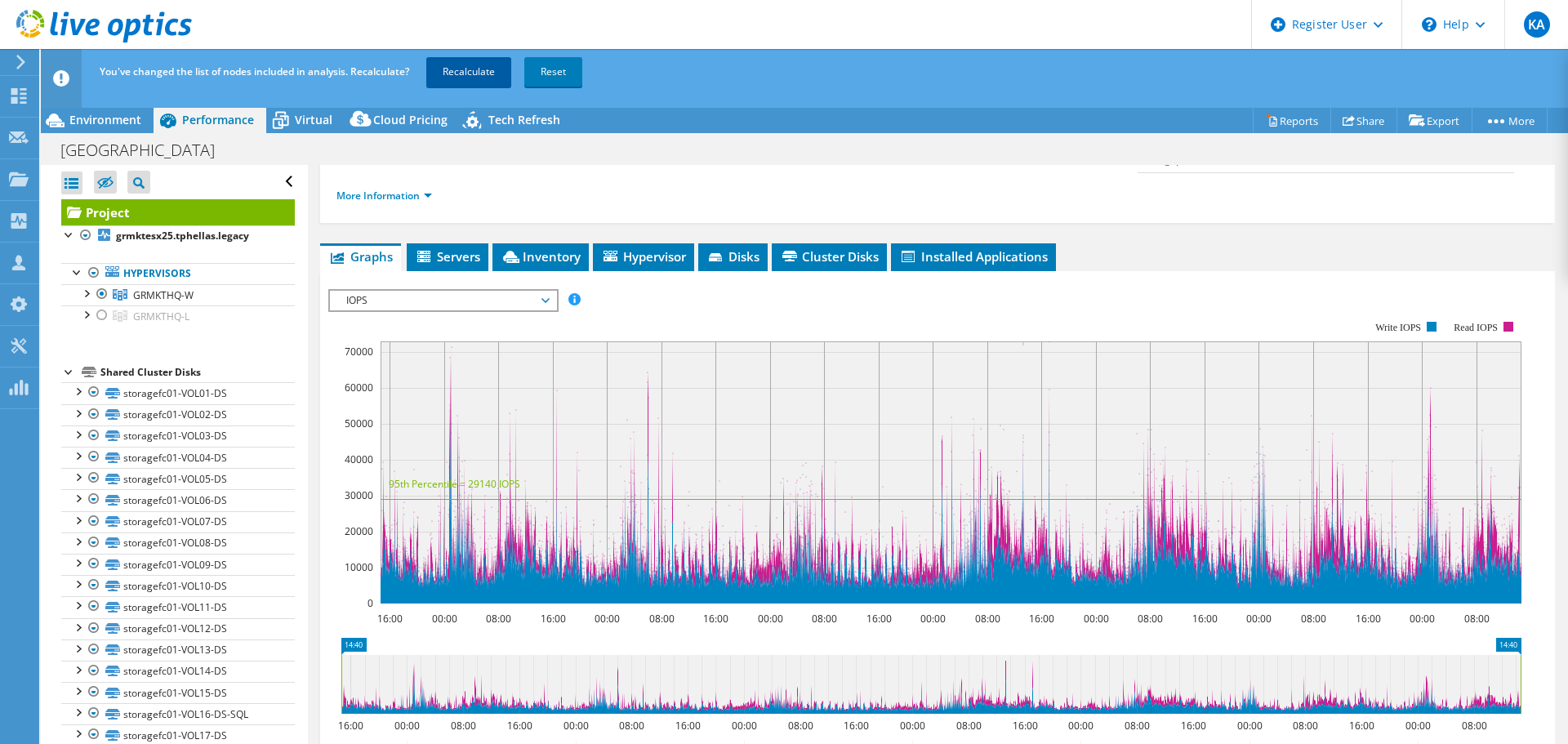
click at [471, 71] on link "Recalculate" at bounding box center [469, 72] width 85 height 29
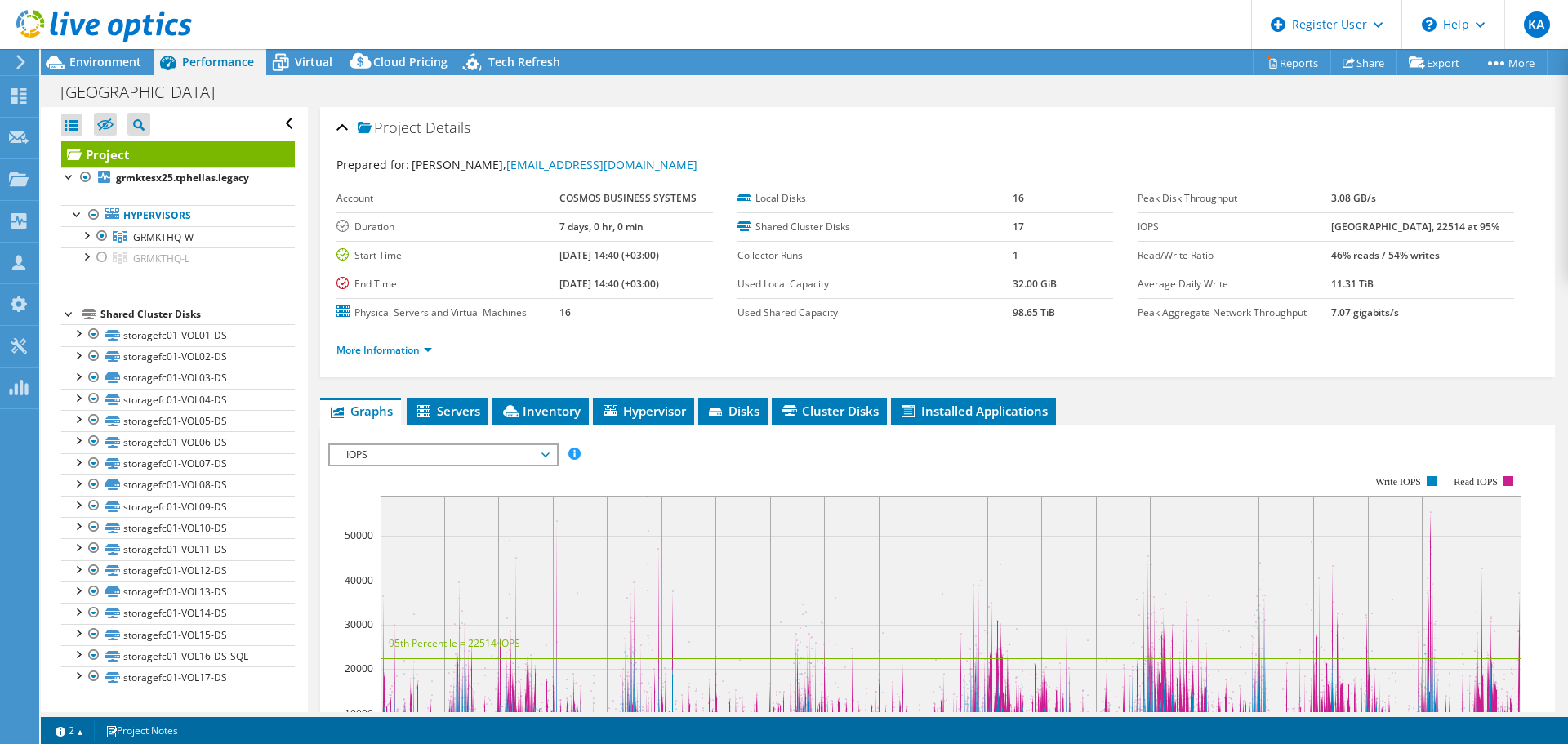
select select "EUFrankfurt"
select select "EUR"
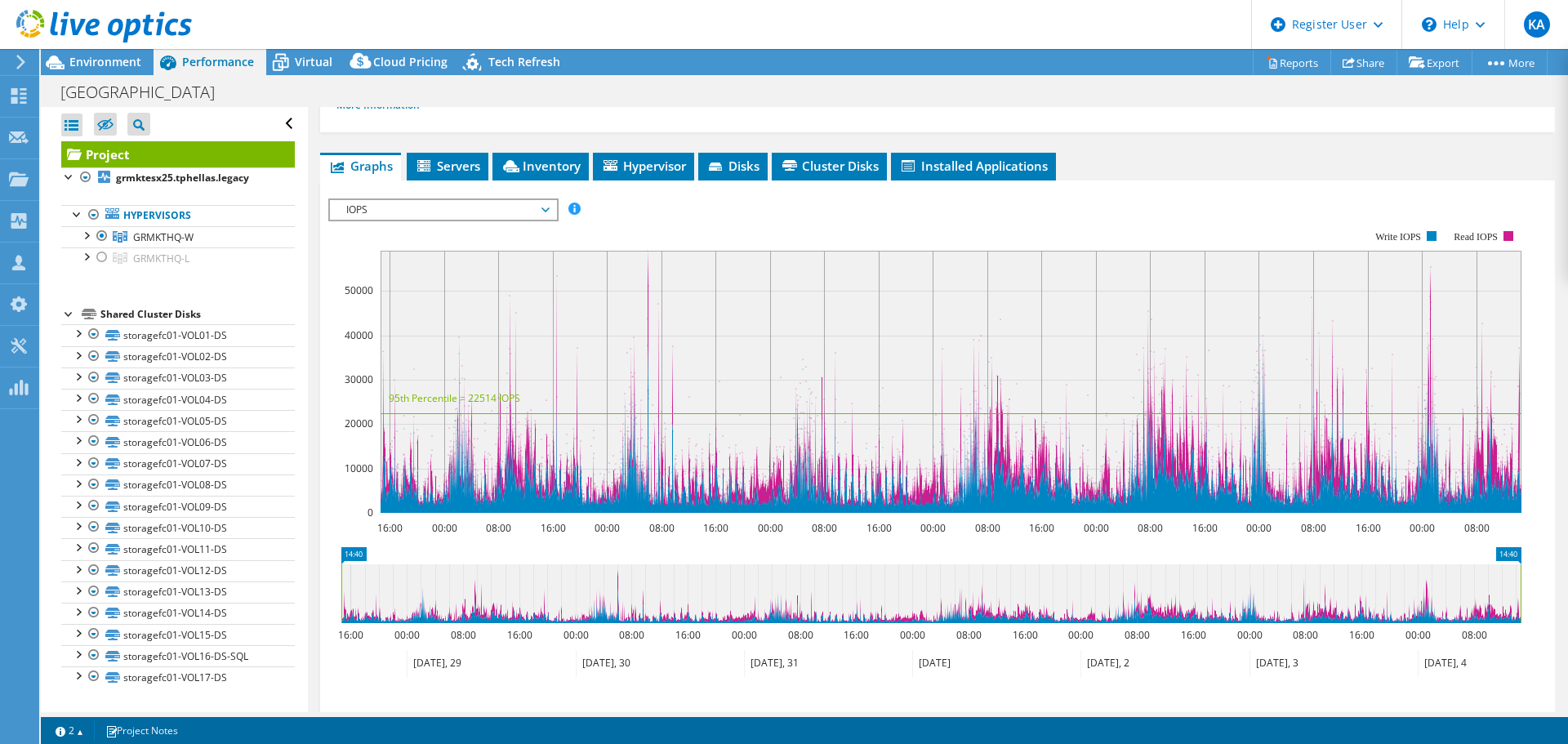
click at [454, 206] on span "IOPS" at bounding box center [443, 210] width 210 height 20
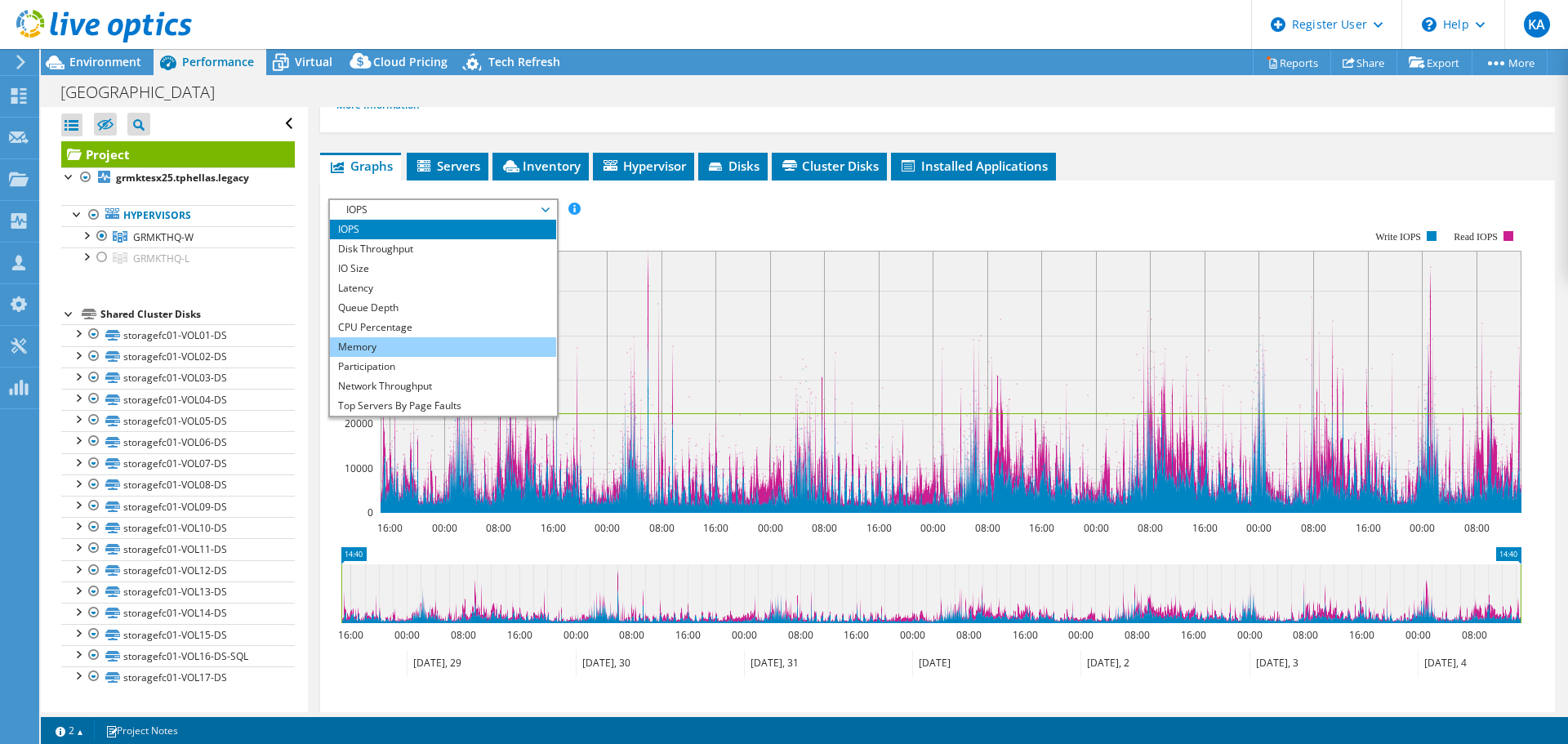
click at [439, 344] on li "Memory" at bounding box center [443, 347] width 226 height 20
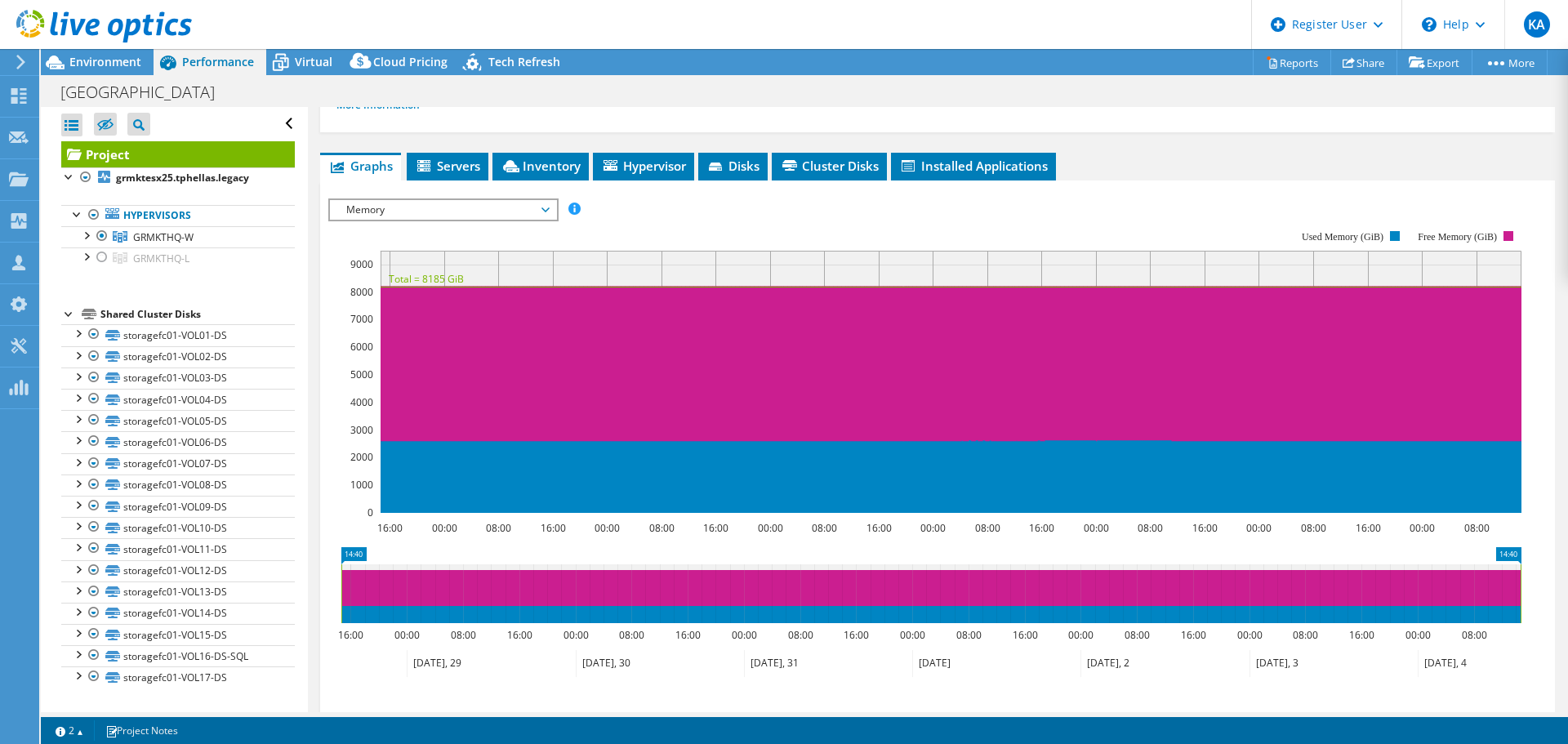
click at [420, 213] on span "Memory" at bounding box center [443, 210] width 210 height 20
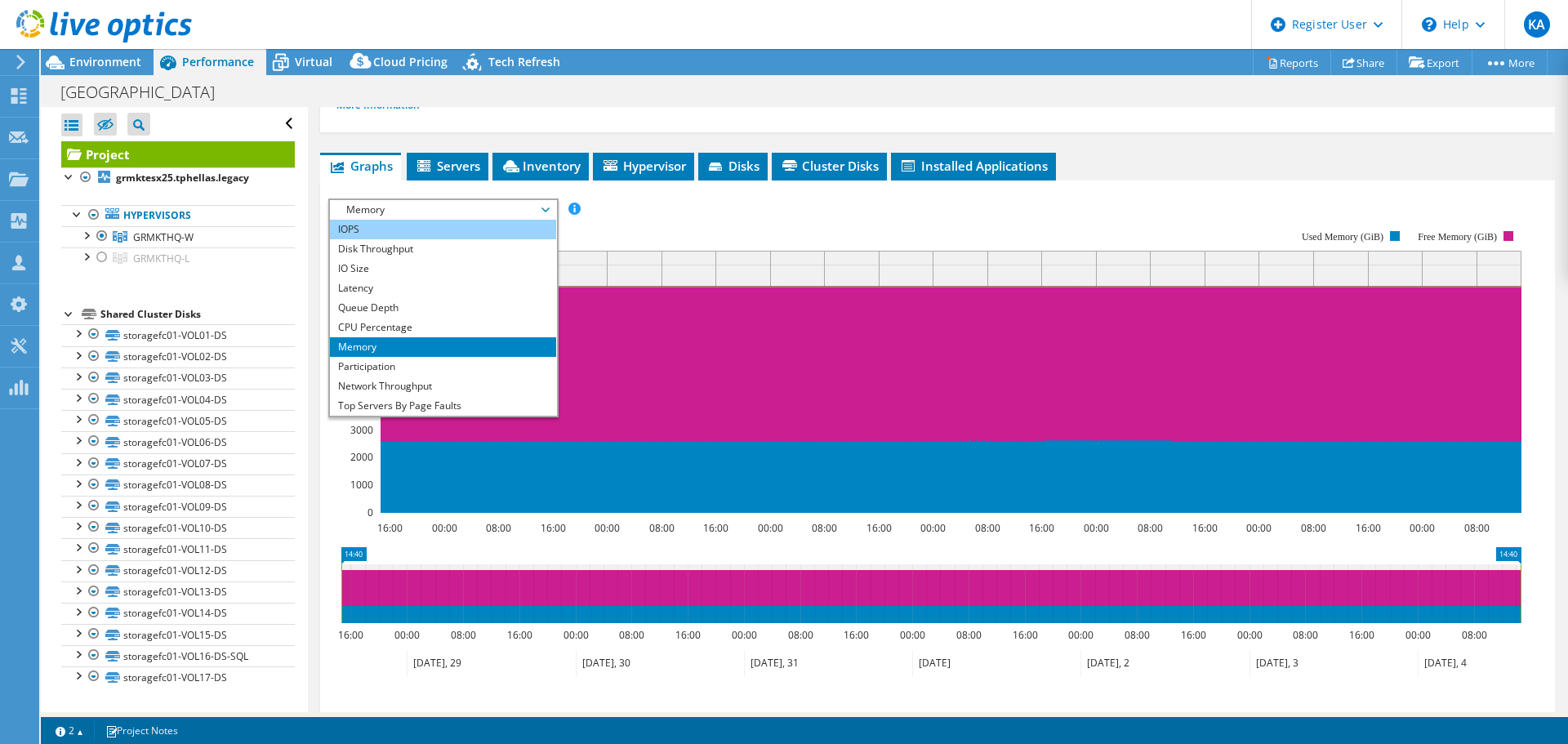
click at [389, 234] on li "IOPS" at bounding box center [443, 229] width 226 height 20
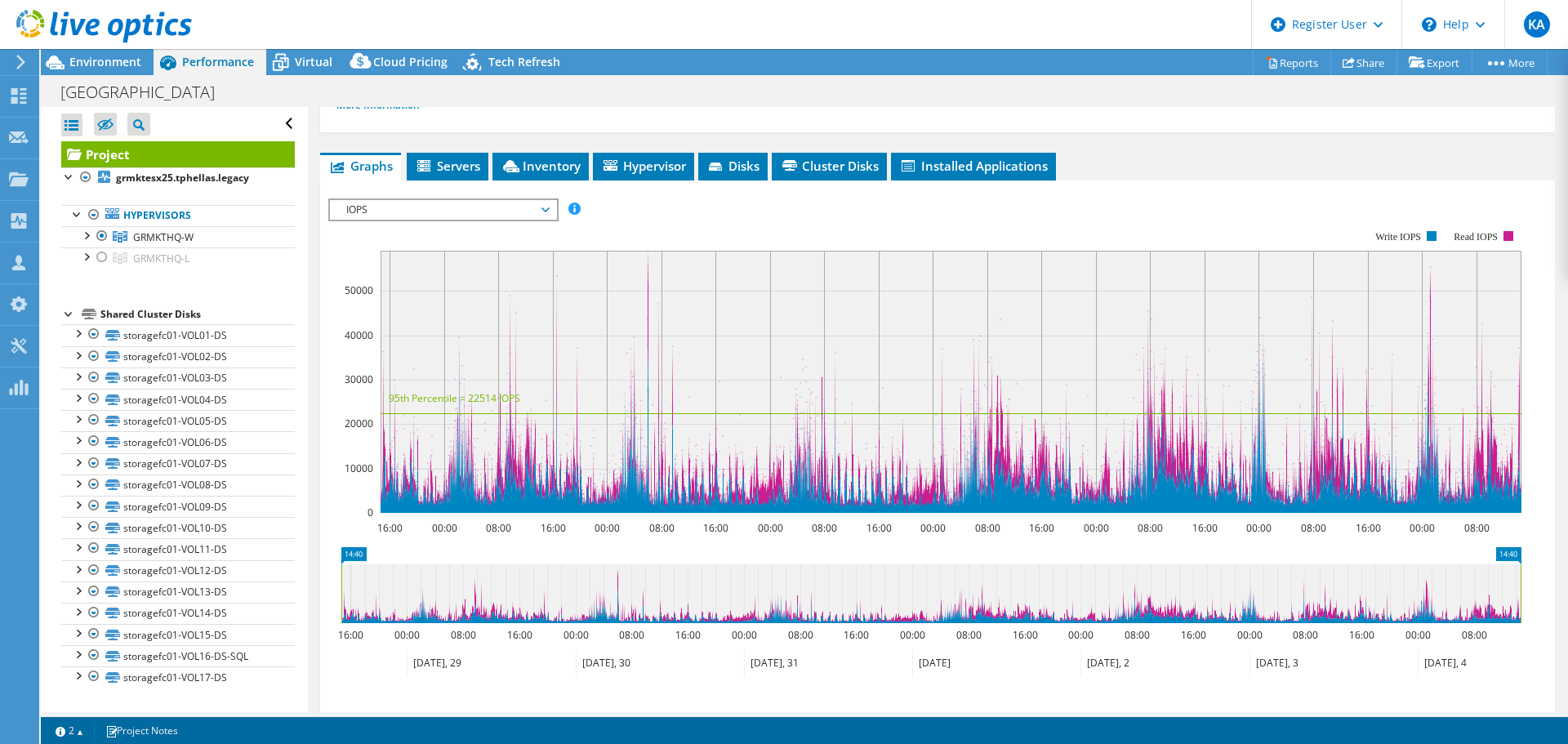
click at [442, 209] on span "IOPS" at bounding box center [443, 210] width 210 height 20
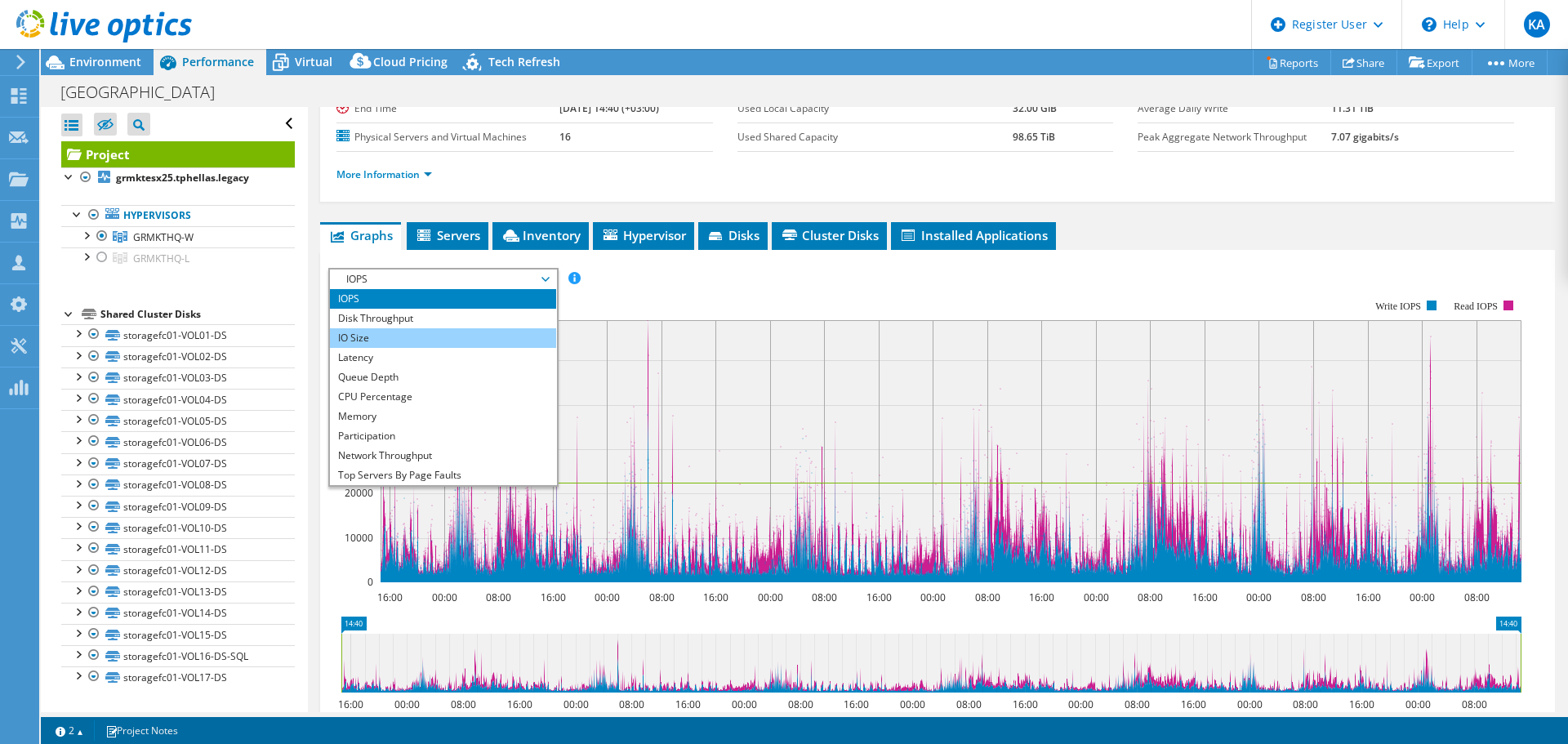
scroll to position [82, 0]
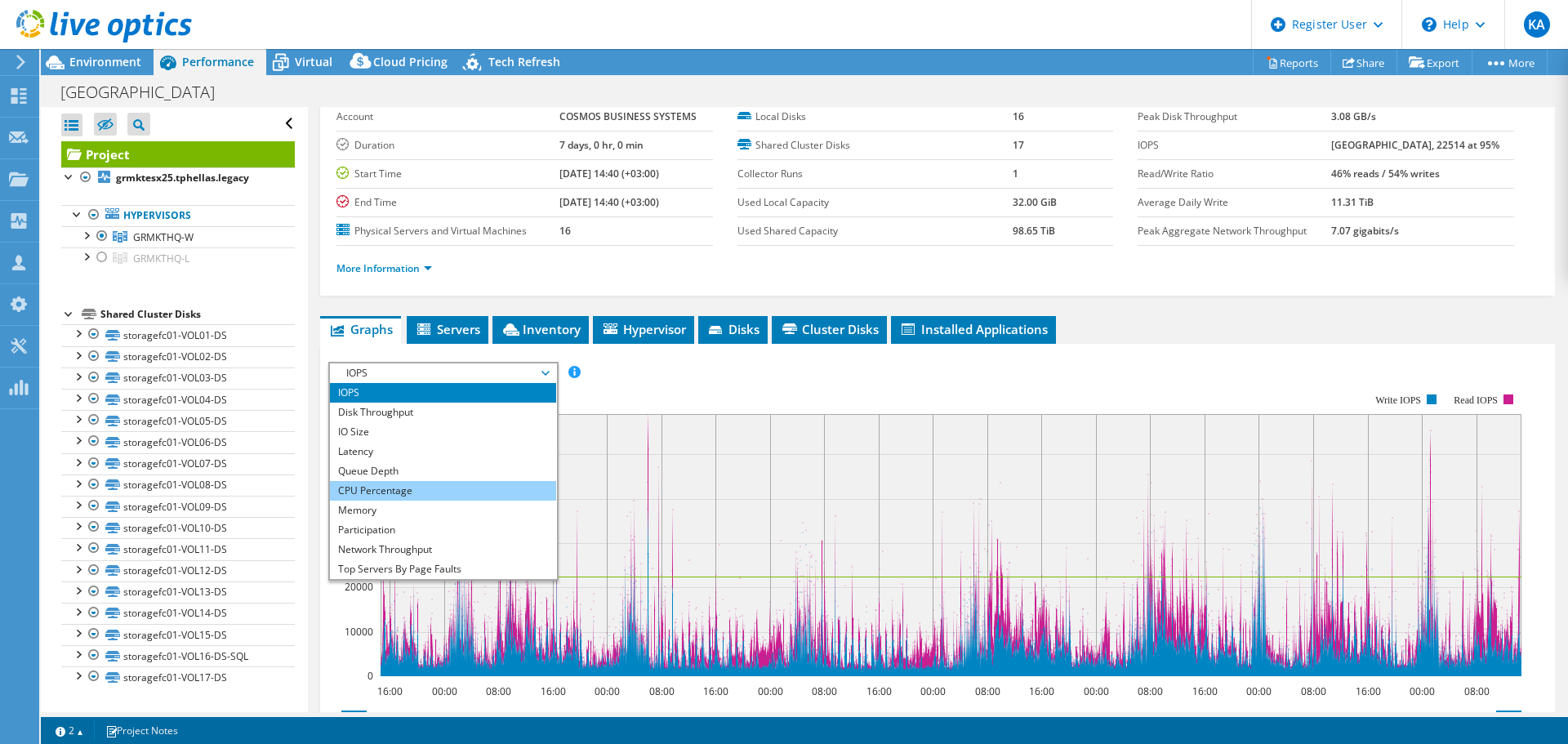
click at [417, 490] on li "CPU Percentage" at bounding box center [443, 491] width 226 height 20
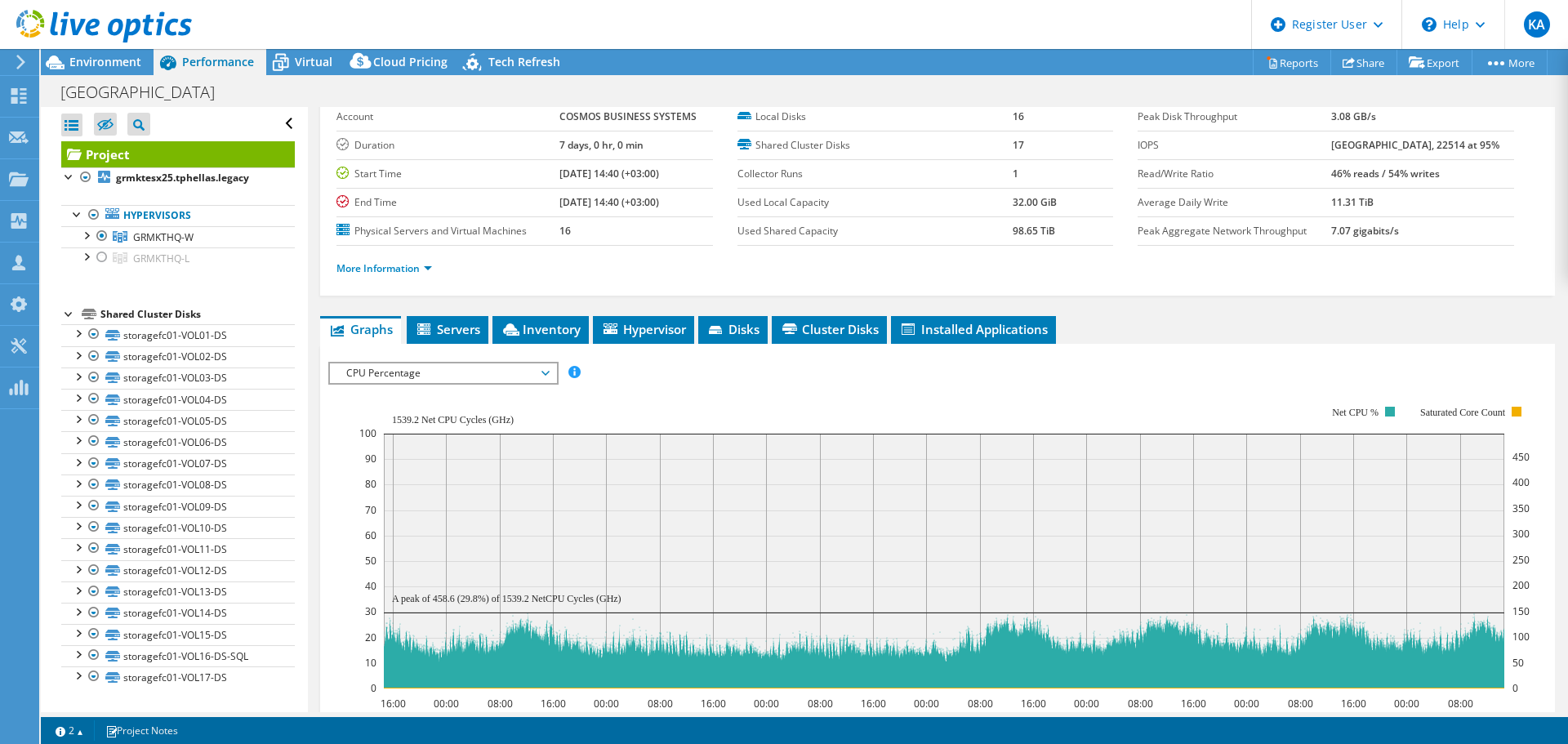
scroll to position [327, 0]
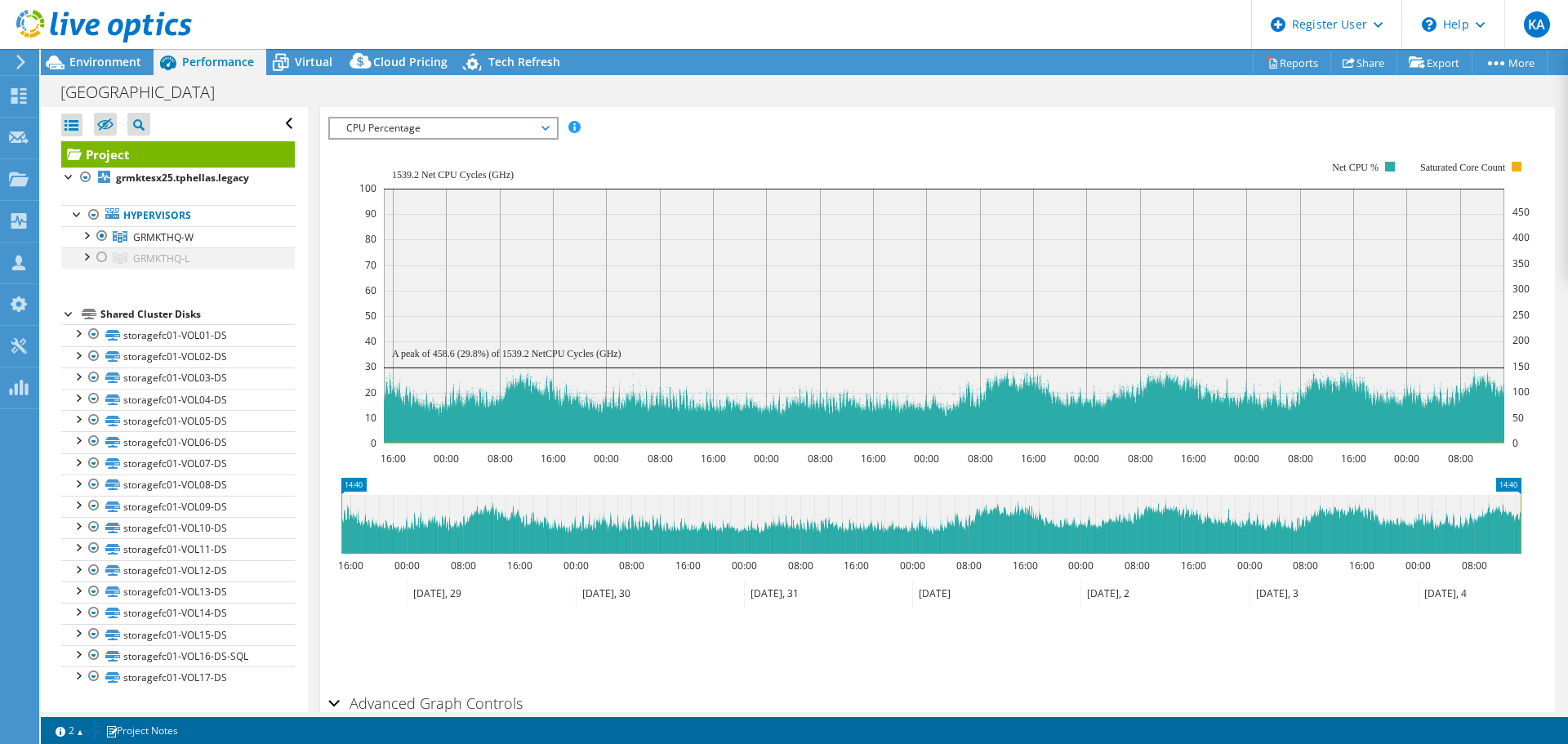
click at [101, 258] on div at bounding box center [102, 257] width 16 height 20
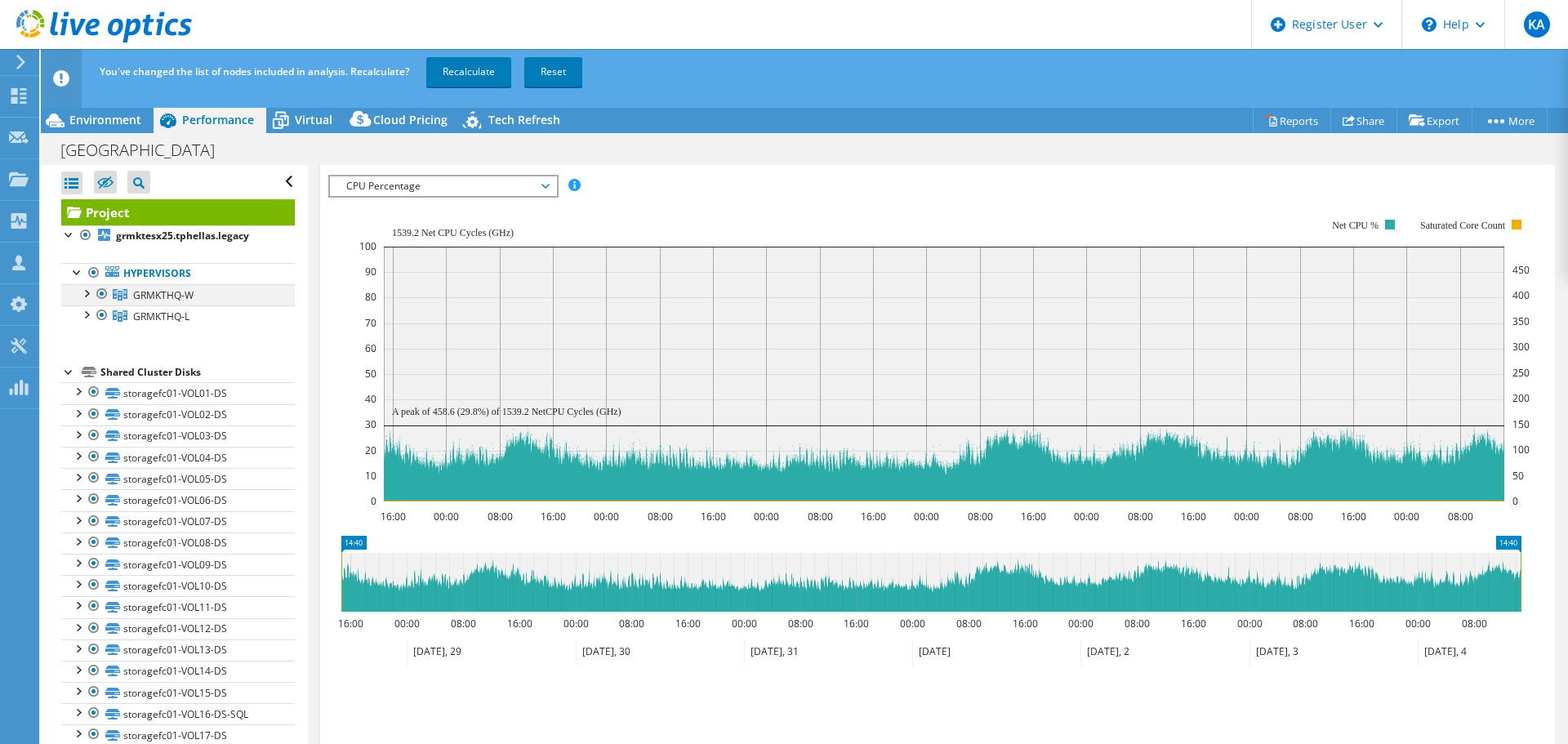
click at [100, 292] on div at bounding box center [102, 294] width 16 height 20
click at [452, 78] on link "Recalculate" at bounding box center [469, 72] width 85 height 29
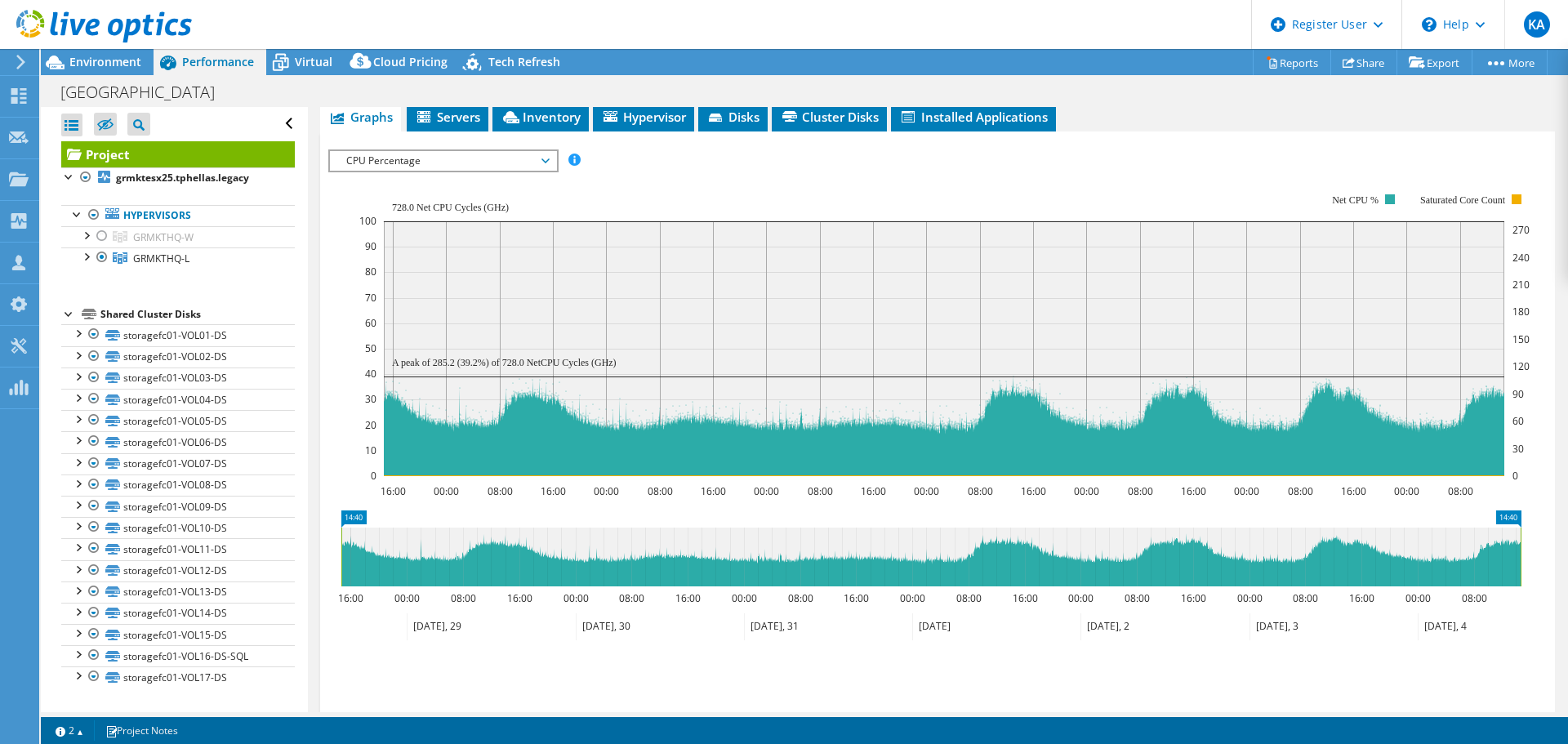
click at [336, 151] on span "CPU Percentage" at bounding box center [443, 161] width 226 height 20
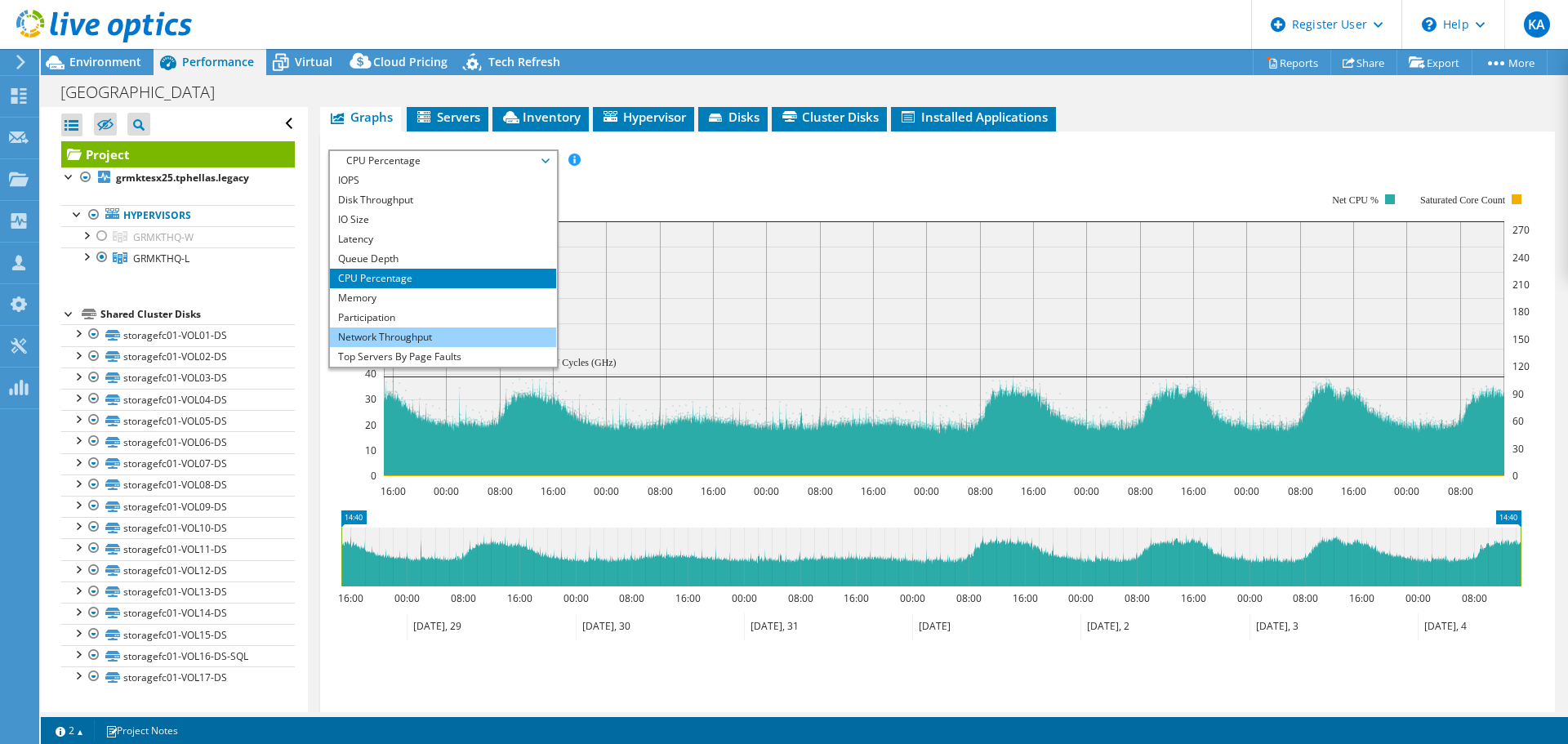
drag, startPoint x: 369, startPoint y: 270, endPoint x: 357, endPoint y: 306, distance: 37.9
click at [369, 288] on li "Memory" at bounding box center [443, 298] width 226 height 20
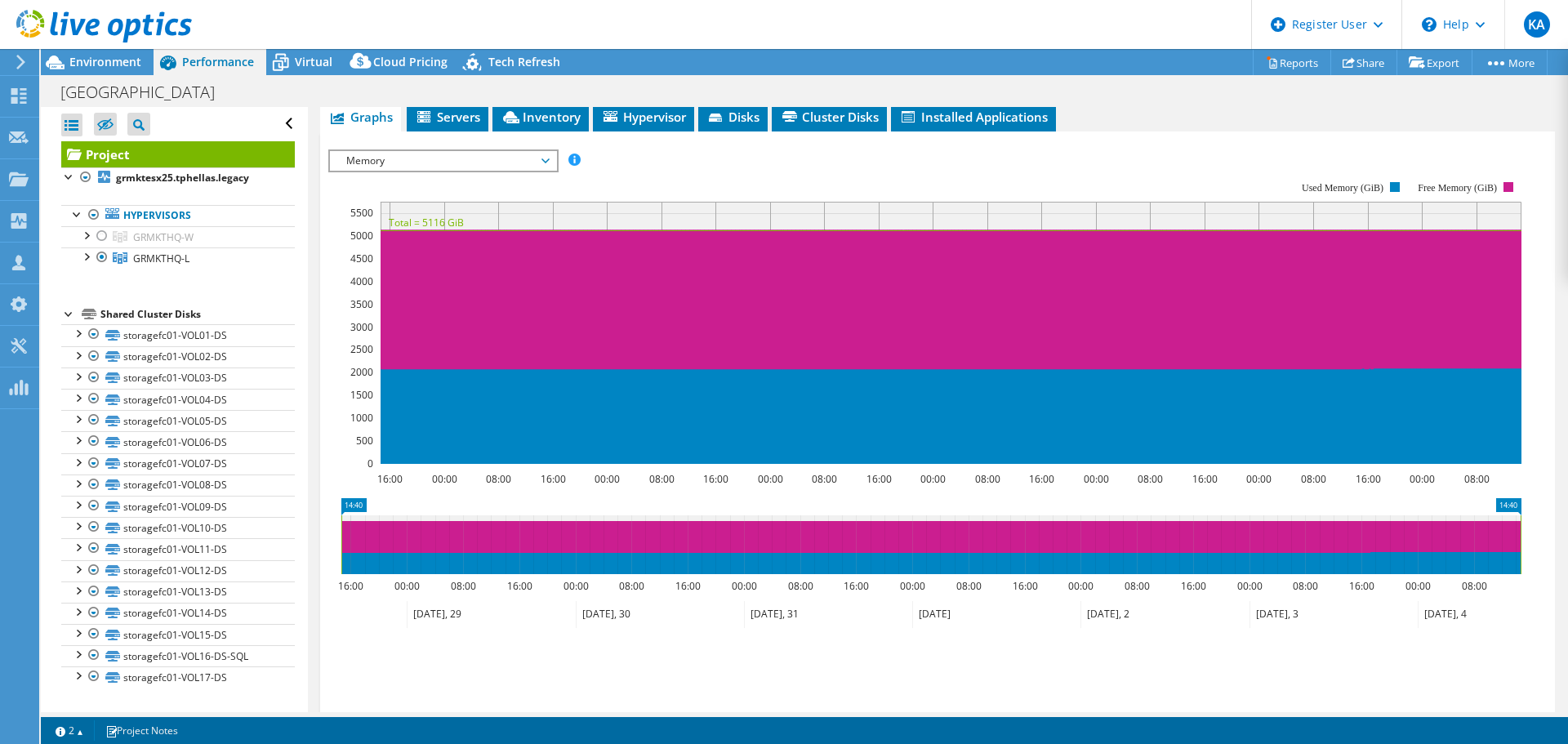
click at [472, 151] on span "Memory" at bounding box center [443, 161] width 210 height 20
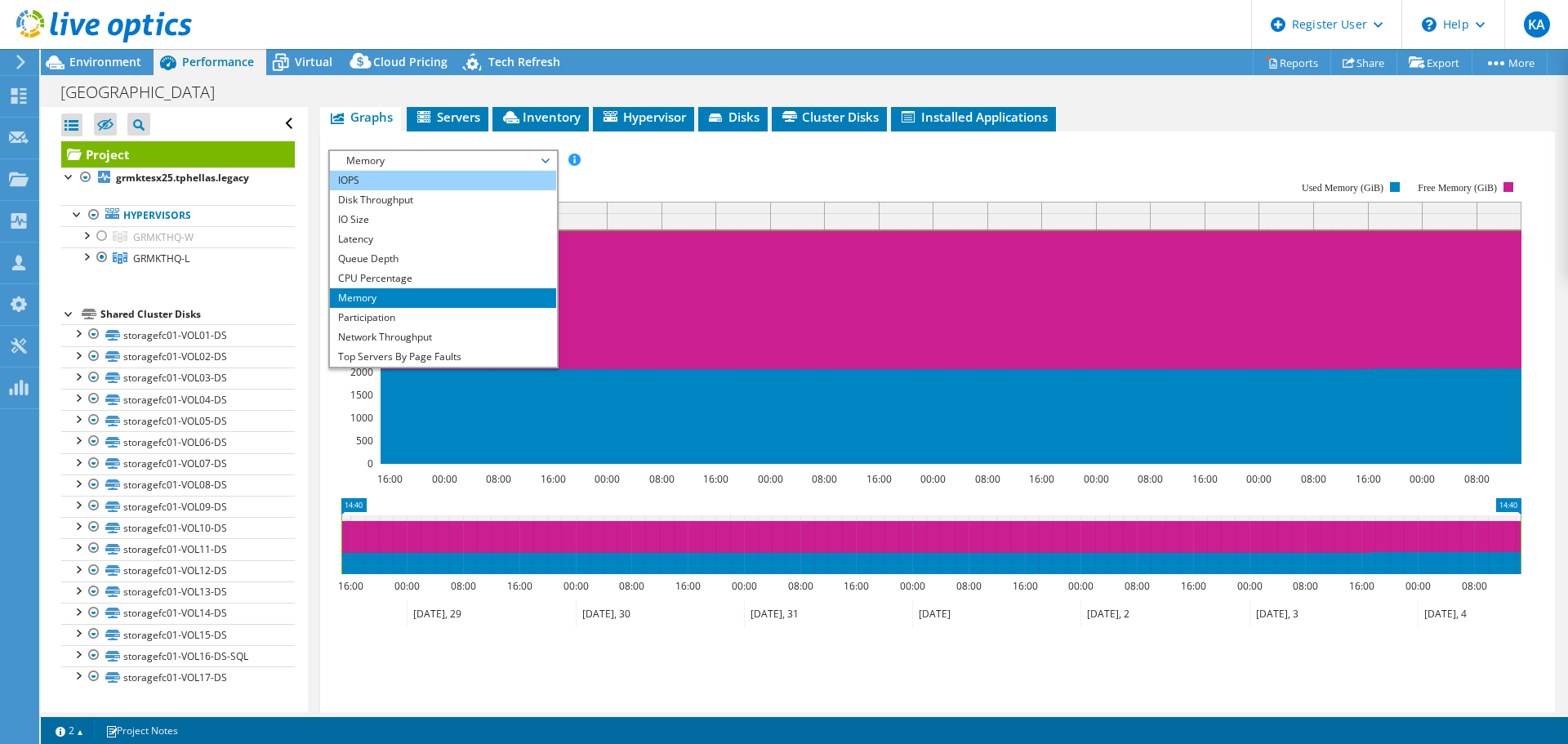
click at [412, 170] on li "IOPS" at bounding box center [443, 180] width 226 height 20
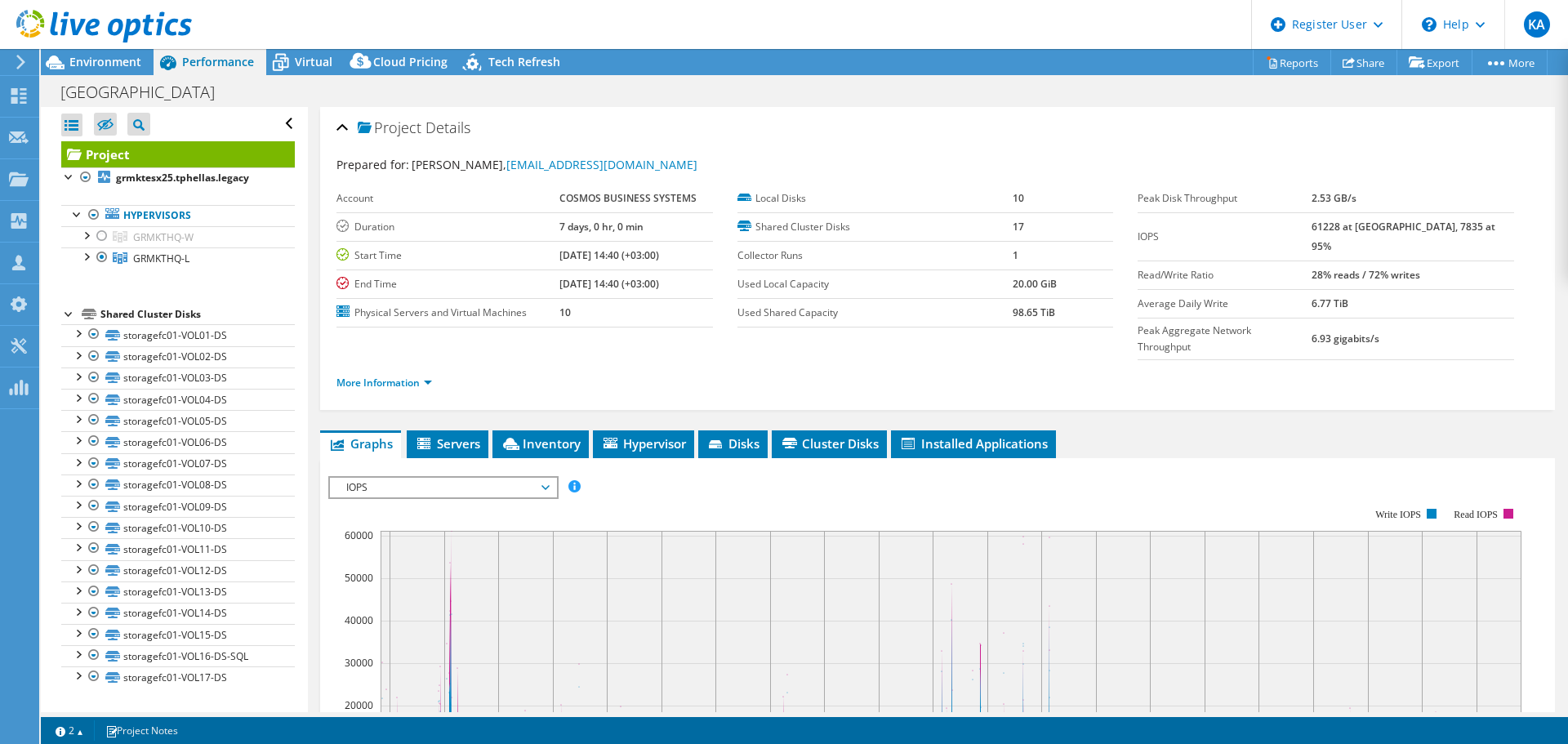
select select "EUFrankfurt"
select select "EUR"
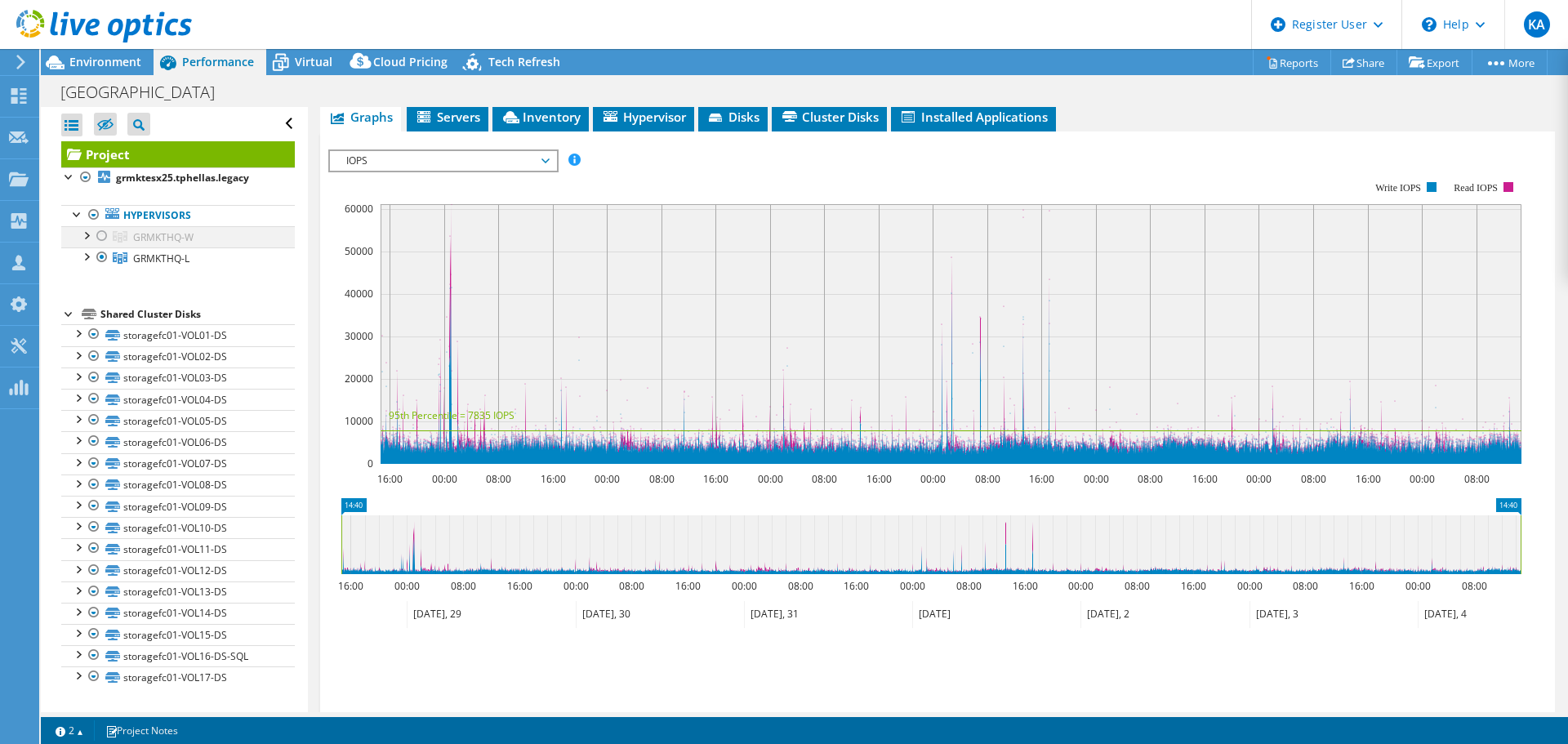
click at [101, 234] on div at bounding box center [102, 236] width 16 height 20
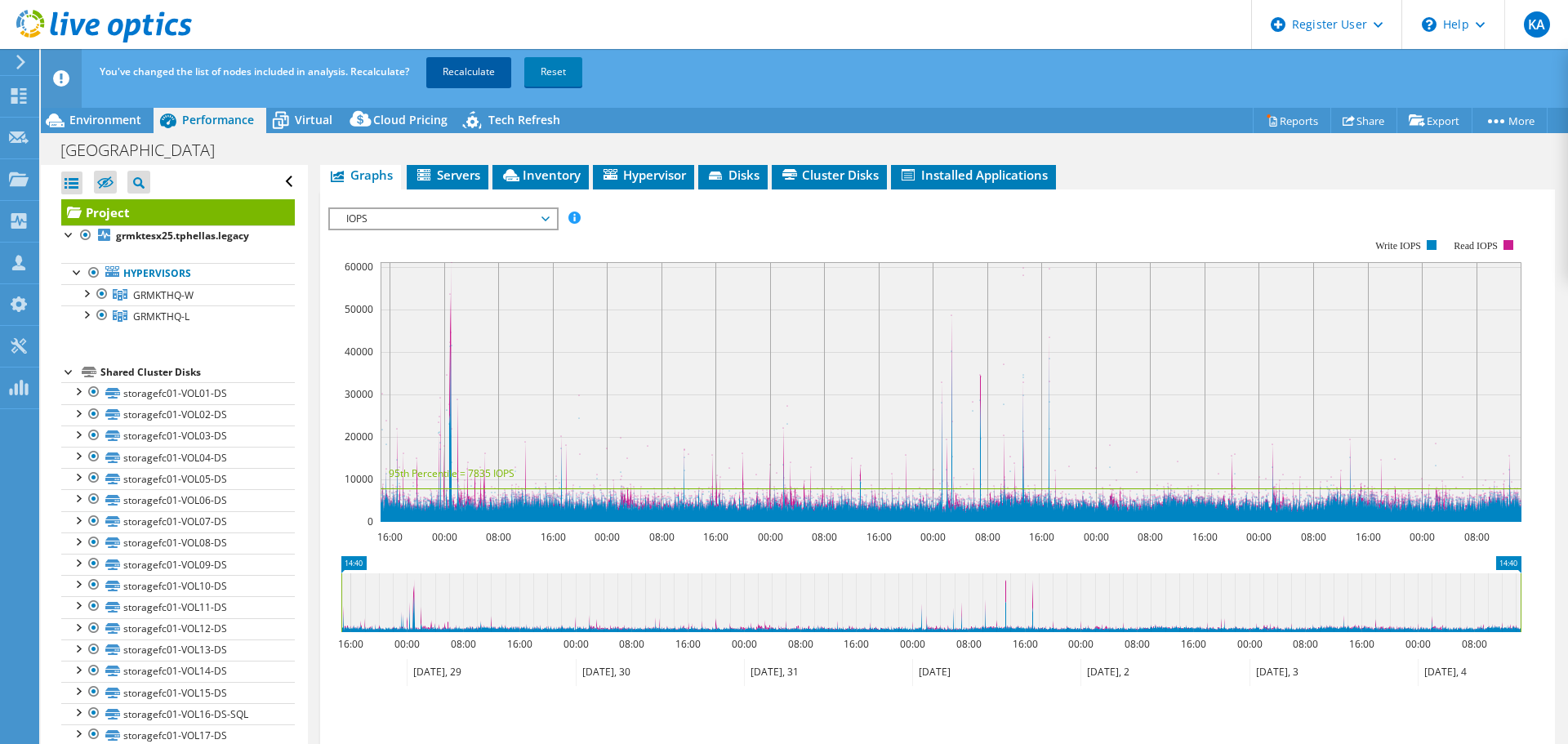
click at [477, 63] on link "Recalculate" at bounding box center [469, 72] width 85 height 29
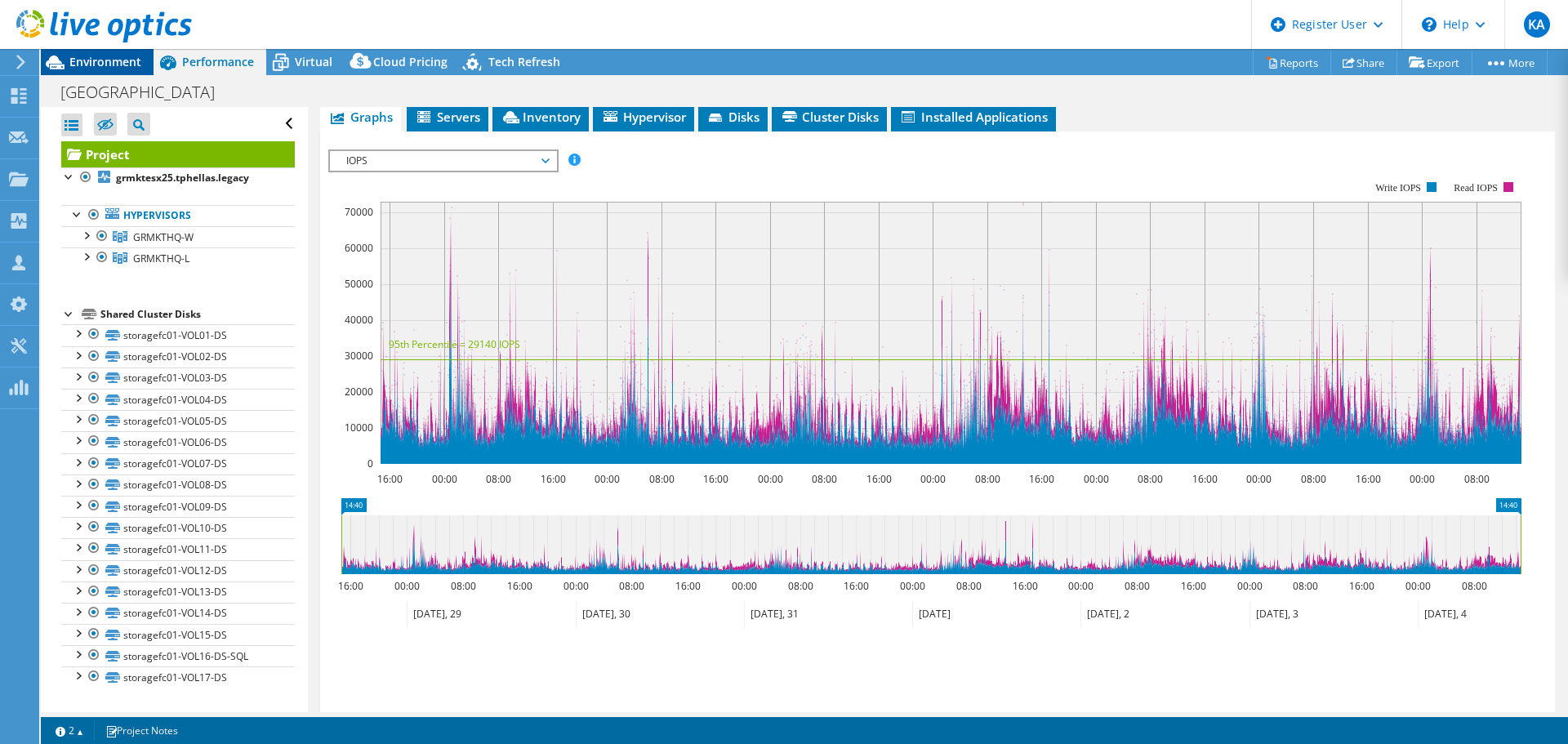
click at [98, 56] on span "Environment" at bounding box center [106, 61] width 72 height 16
